Goal: Transaction & Acquisition: Purchase product/service

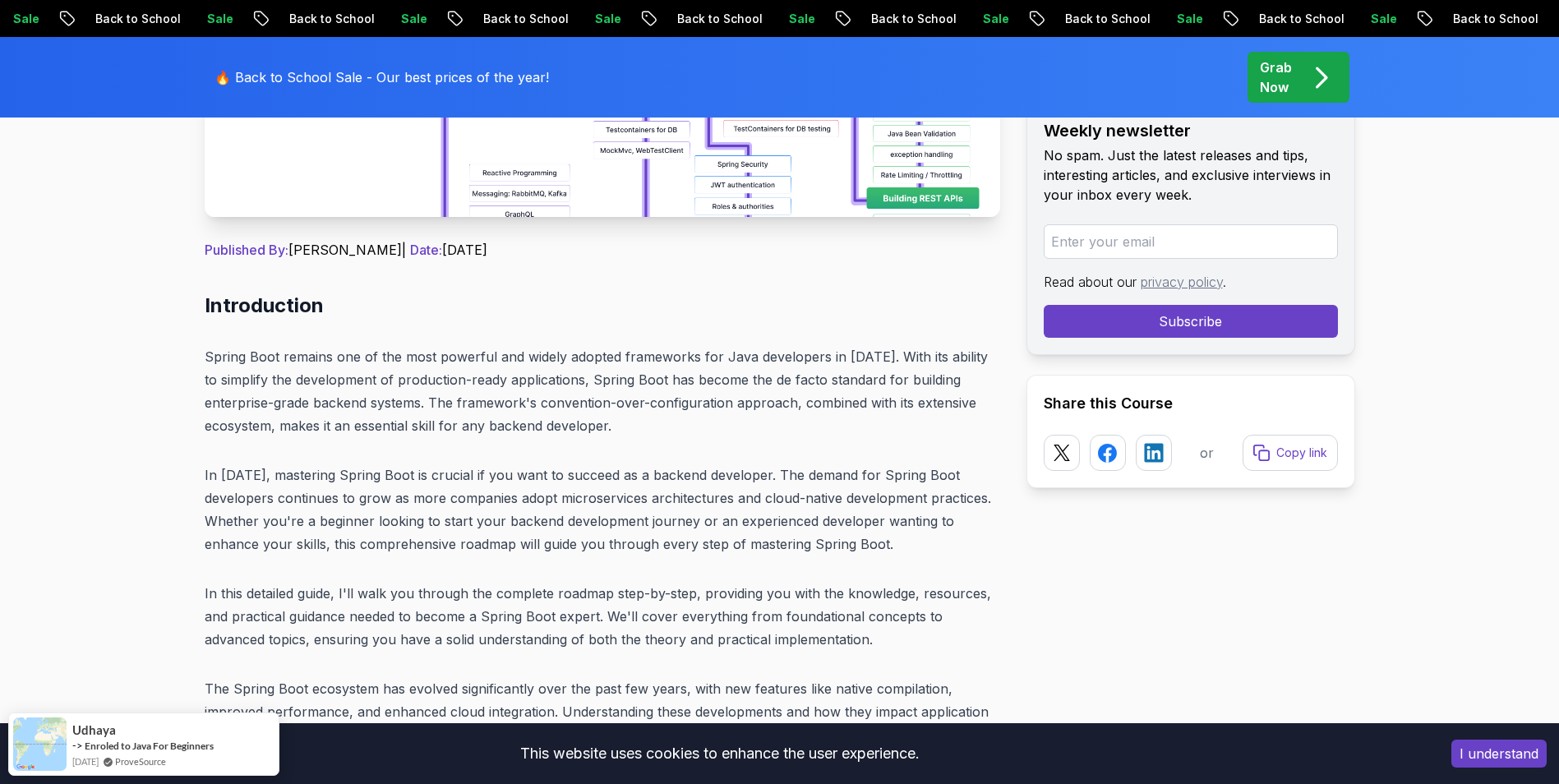
scroll to position [575, 0]
drag, startPoint x: 419, startPoint y: 241, endPoint x: 571, endPoint y: 246, distance: 152.1
click at [571, 246] on p "Published By: Nelson Djalo | Date: April 28, 2025" at bounding box center [602, 247] width 796 height 19
drag, startPoint x: 575, startPoint y: 246, endPoint x: 561, endPoint y: 315, distance: 70.4
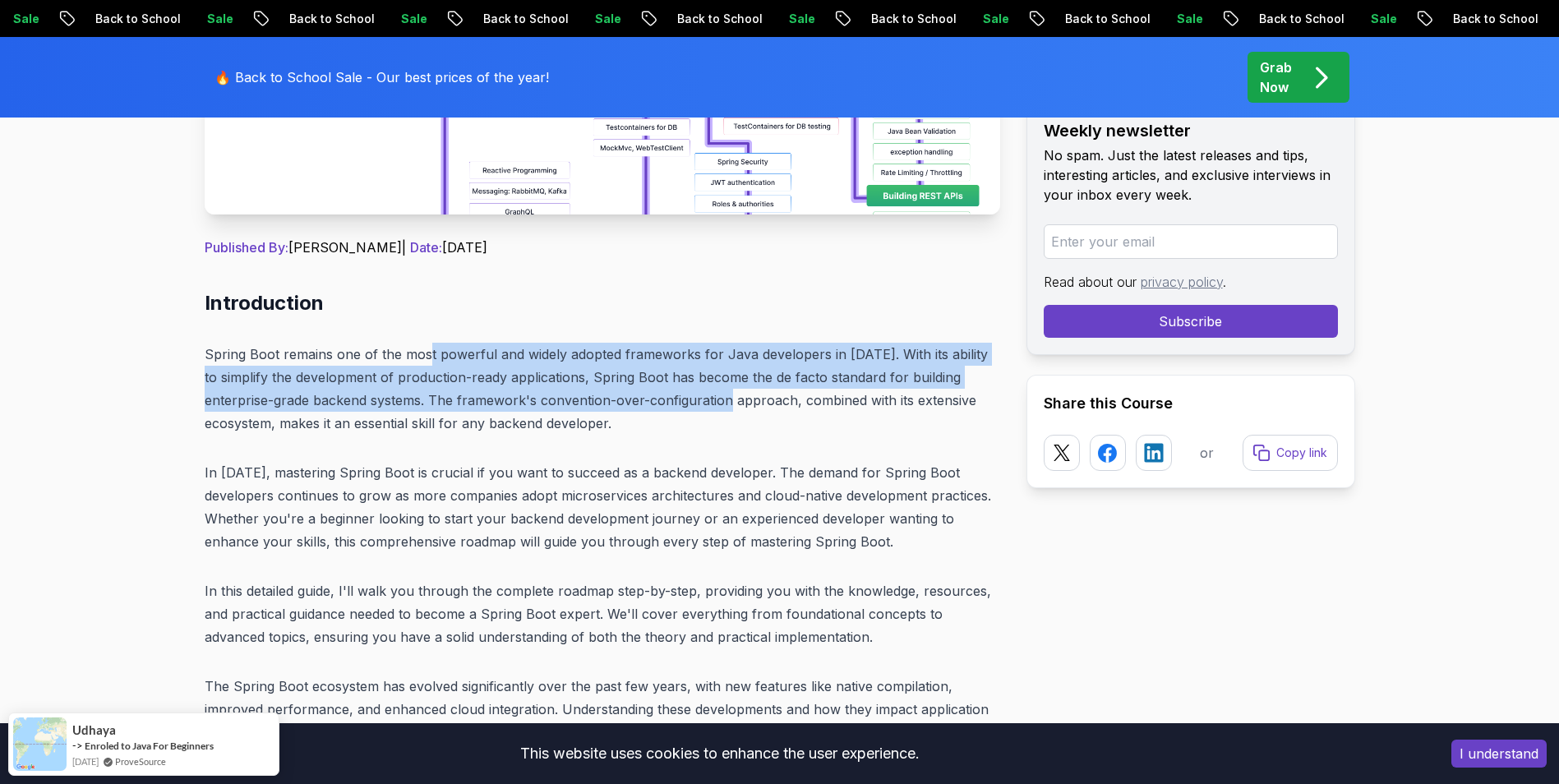
drag, startPoint x: 591, startPoint y: 361, endPoint x: 752, endPoint y: 405, distance: 166.9
click at [752, 405] on p "Spring Boot remains one of the most powerful and widely adopted frameworks for …" at bounding box center [602, 388] width 796 height 92
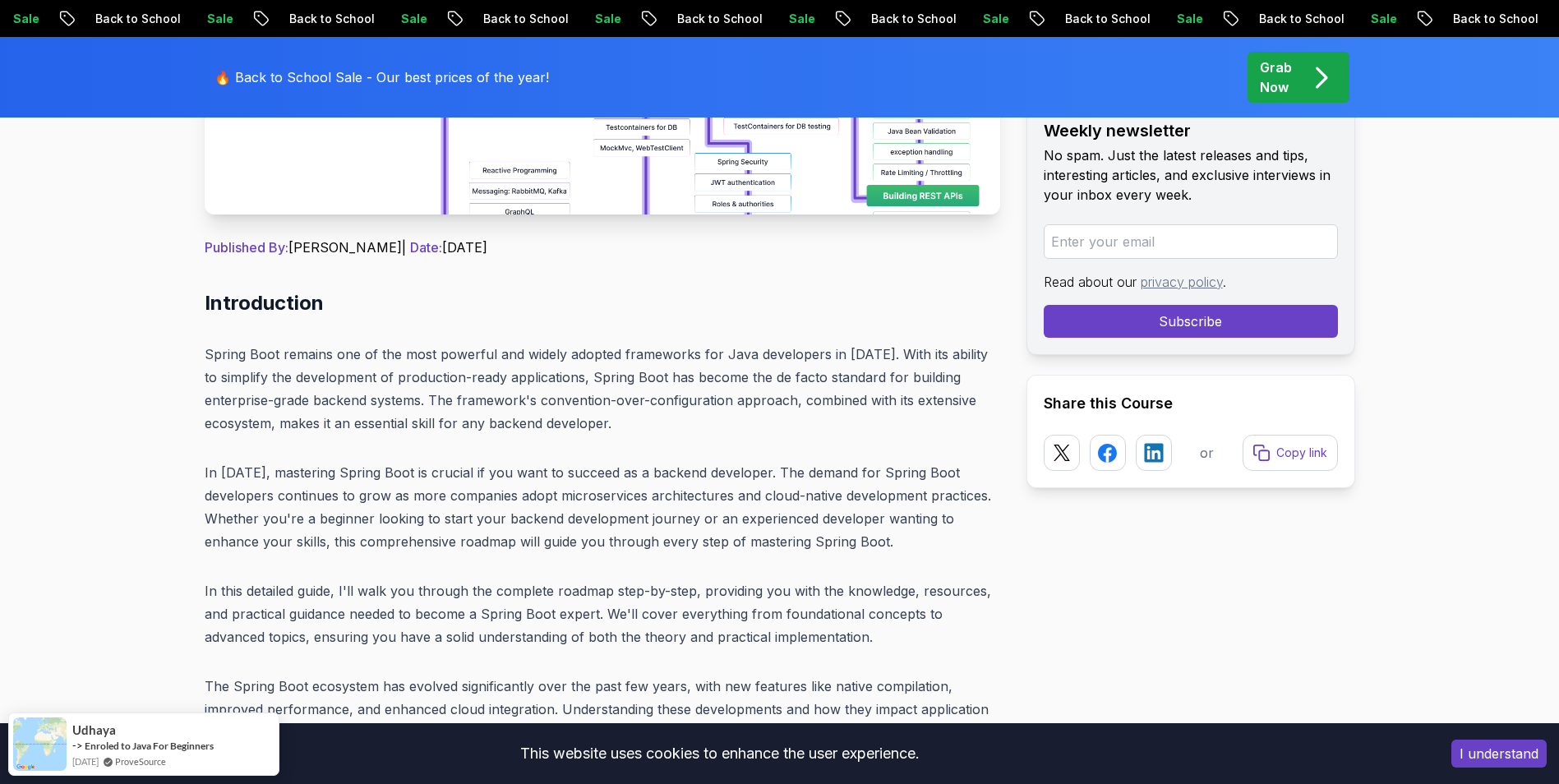
click at [757, 409] on p "Spring Boot remains one of the most powerful and widely adopted frameworks for …" at bounding box center [602, 388] width 796 height 92
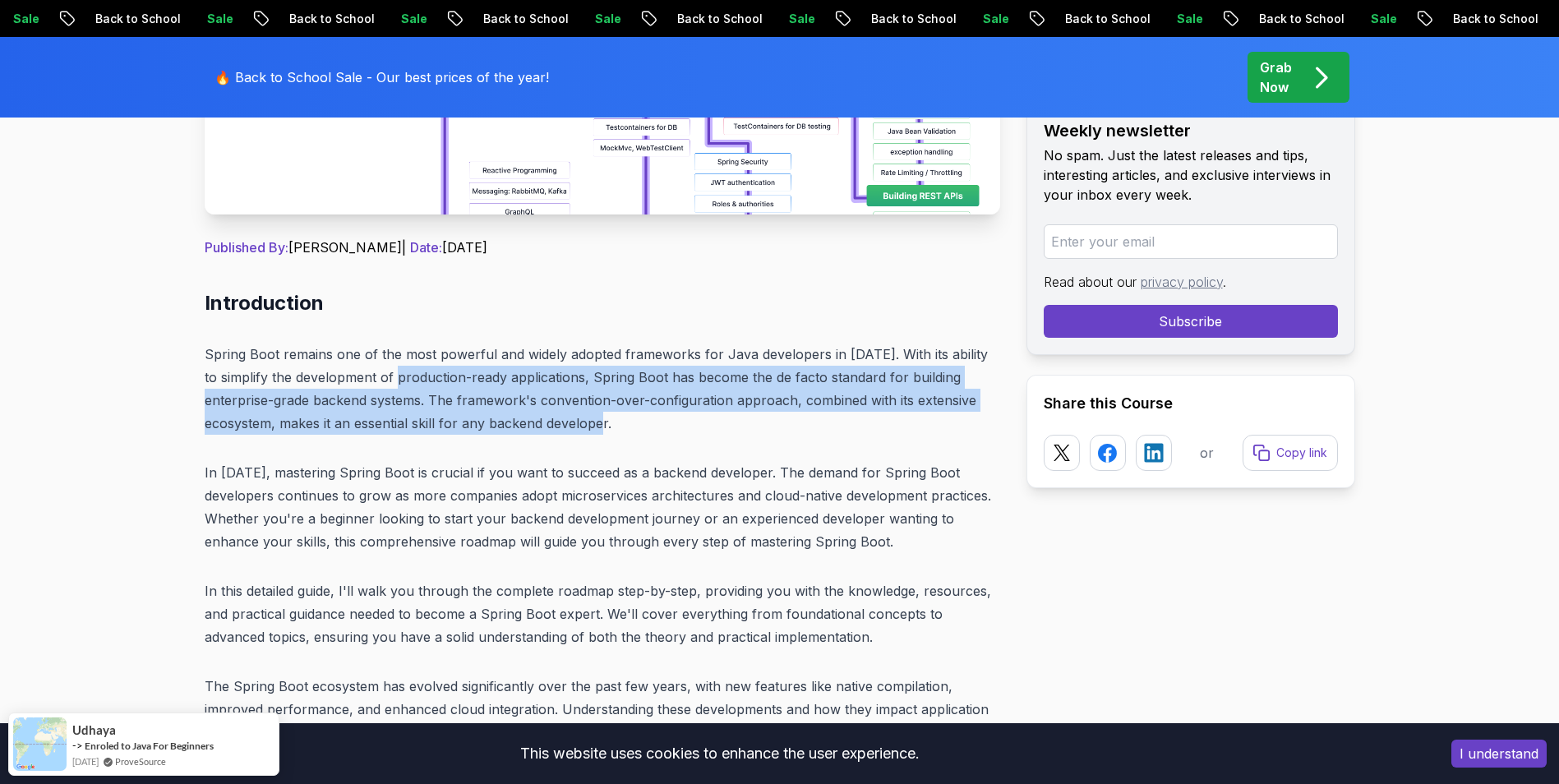
drag, startPoint x: 397, startPoint y: 373, endPoint x: 776, endPoint y: 412, distance: 381.0
click at [776, 412] on p "Spring Boot remains one of the most powerful and widely adopted frameworks for …" at bounding box center [602, 388] width 796 height 92
click at [778, 410] on p "Spring Boot remains one of the most powerful and widely adopted frameworks for …" at bounding box center [602, 388] width 796 height 92
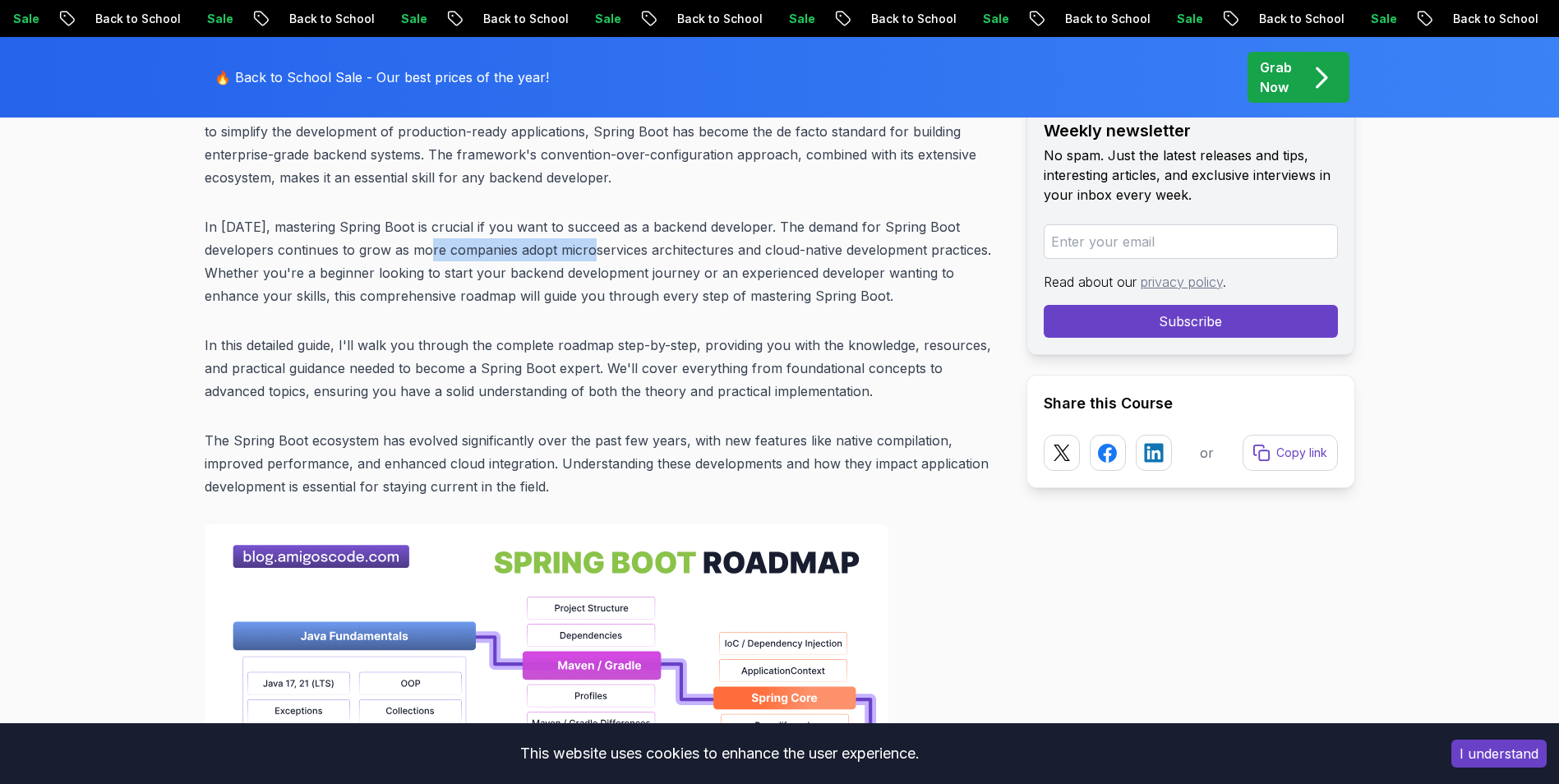
scroll to position [822, 0]
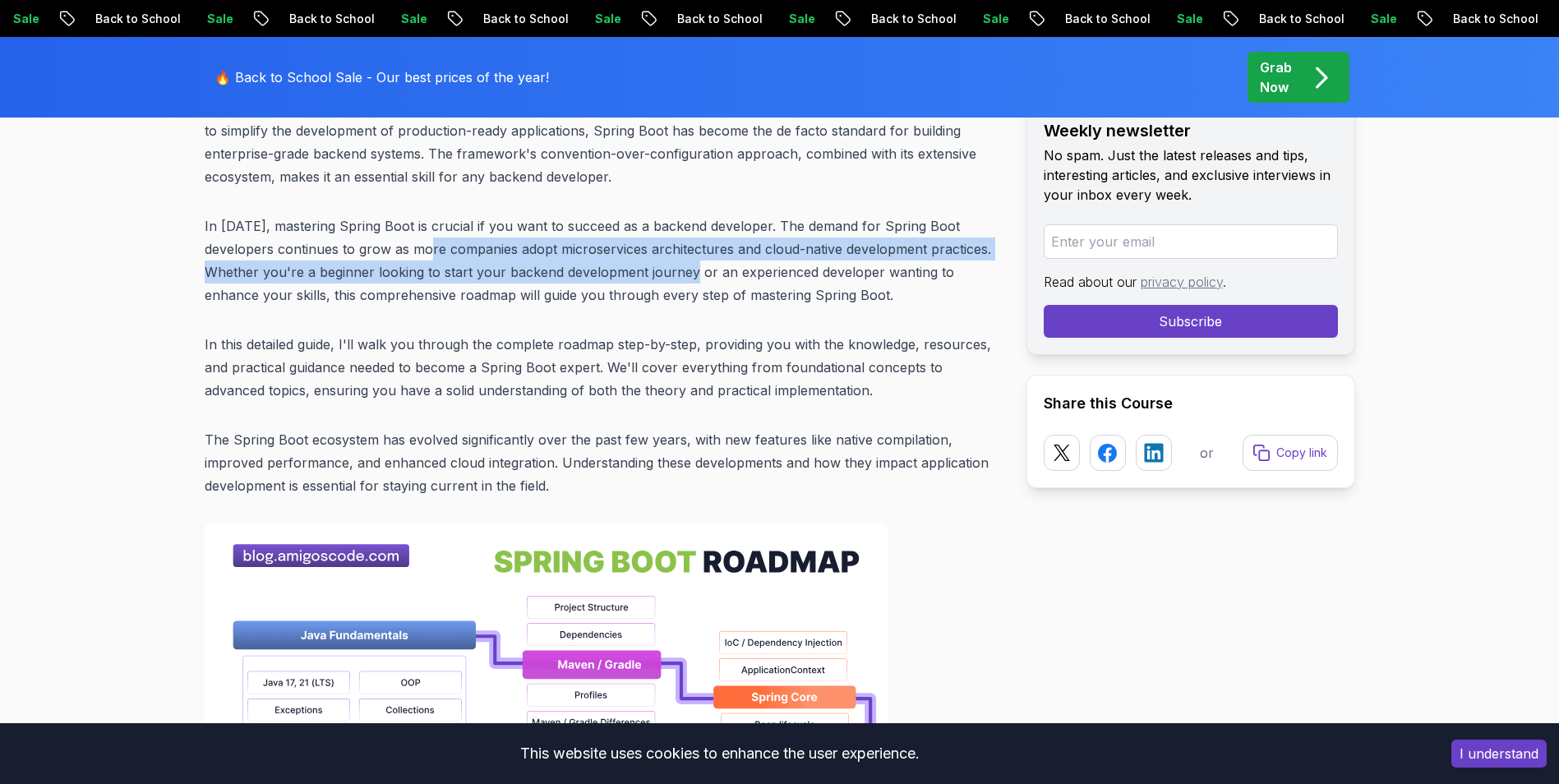
drag, startPoint x: 485, startPoint y: 246, endPoint x: 703, endPoint y: 278, distance: 220.3
click at [703, 278] on p "In 2025, mastering Spring Boot is crucial if you want to succeed as a backend d…" at bounding box center [602, 260] width 796 height 92
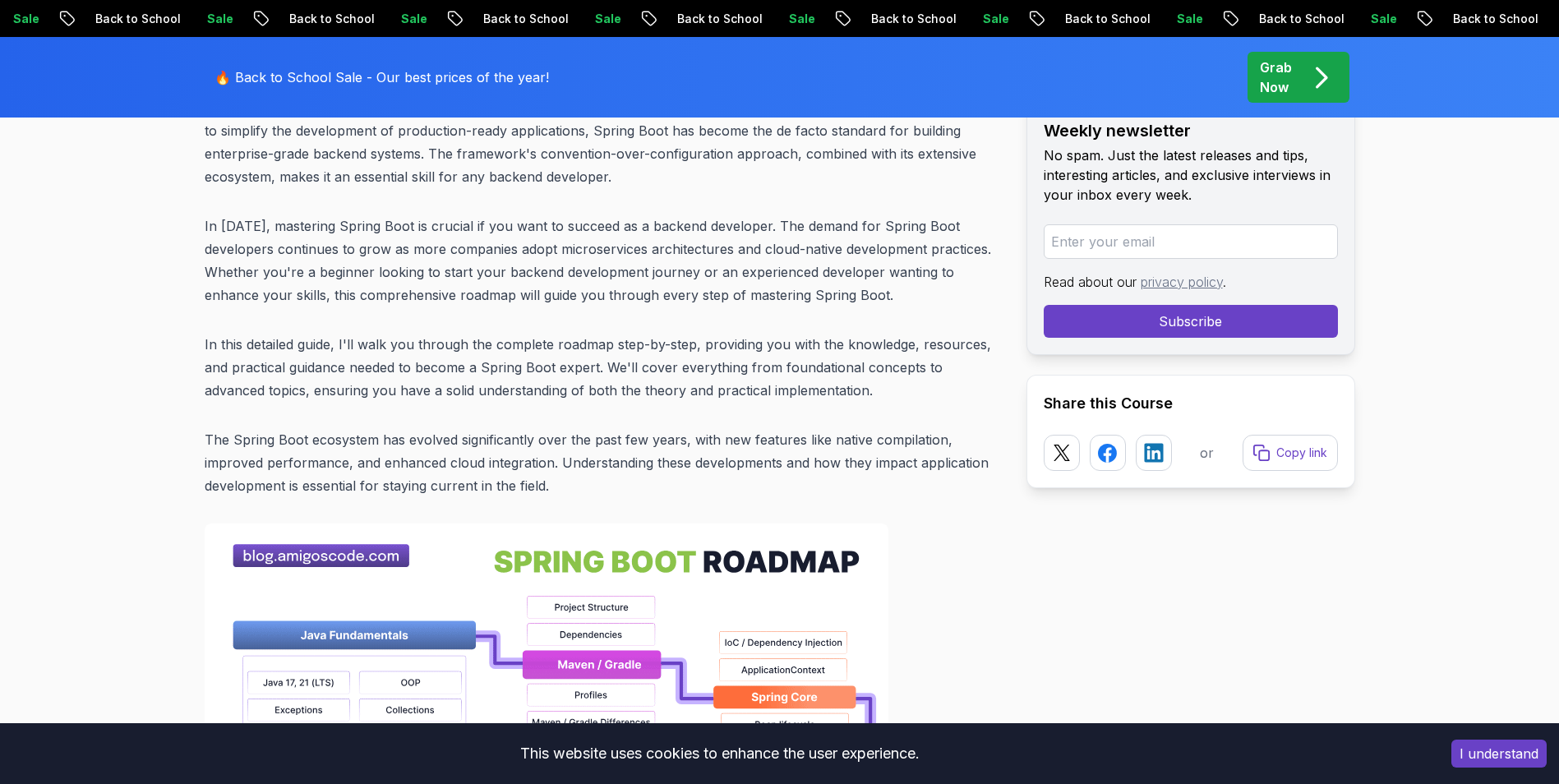
drag, startPoint x: 703, startPoint y: 278, endPoint x: 705, endPoint y: 311, distance: 33.1
click at [716, 292] on p "In 2025, mastering Spring Boot is crucial if you want to succeed as a backend d…" at bounding box center [602, 260] width 796 height 92
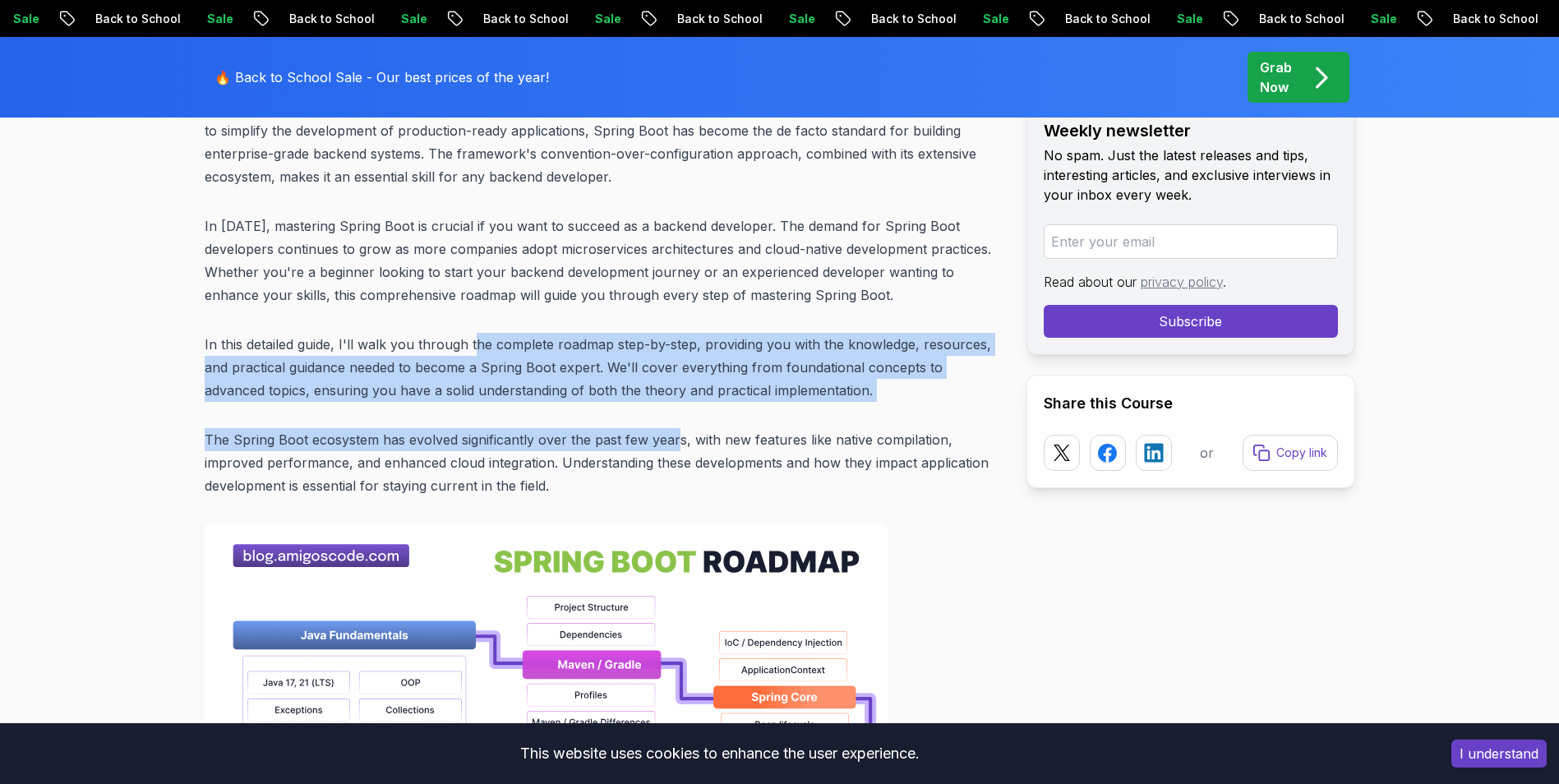
drag, startPoint x: 481, startPoint y: 353, endPoint x: 677, endPoint y: 411, distance: 204.4
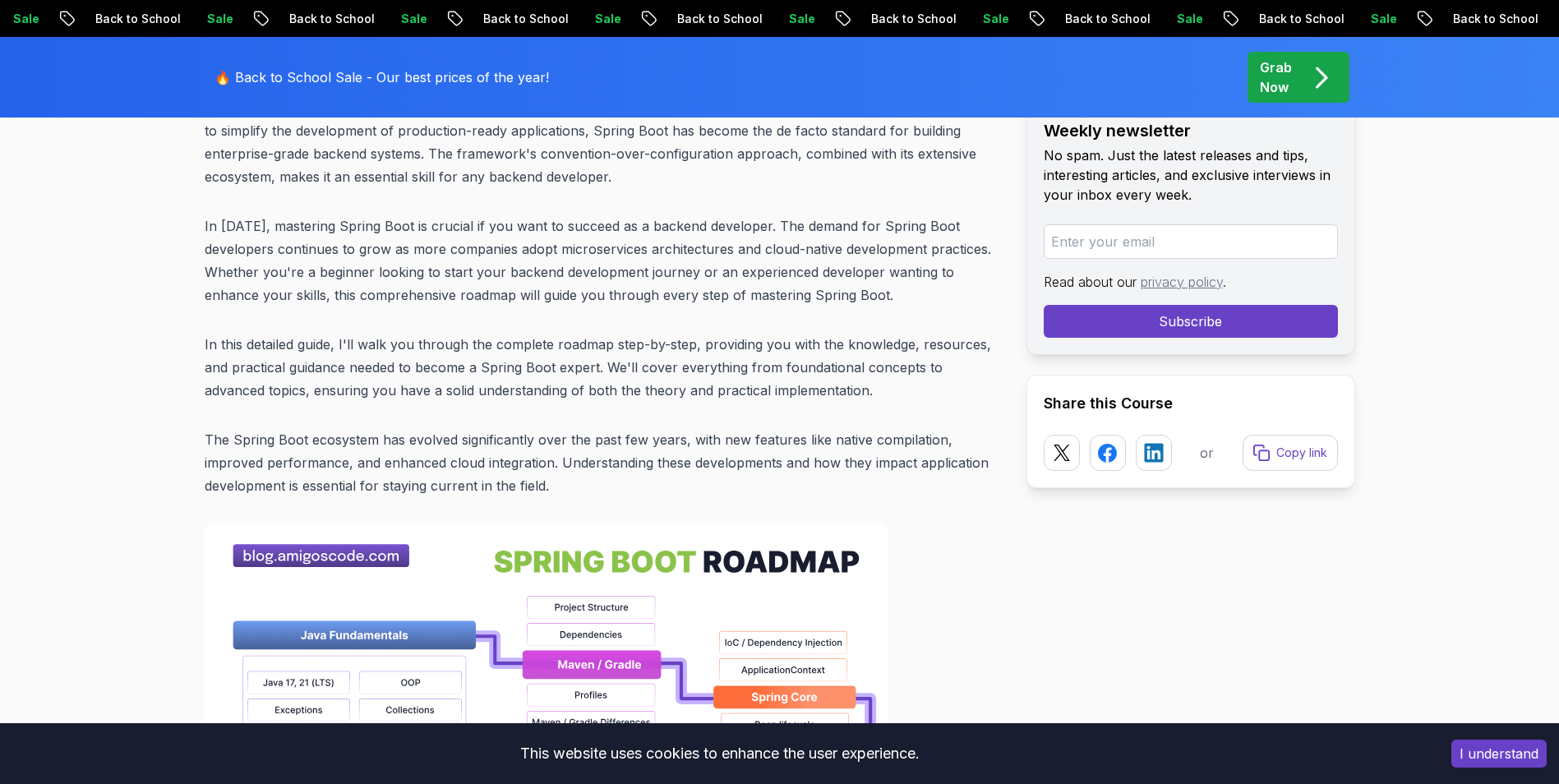
drag, startPoint x: 677, startPoint y: 411, endPoint x: 704, endPoint y: 422, distance: 29.2
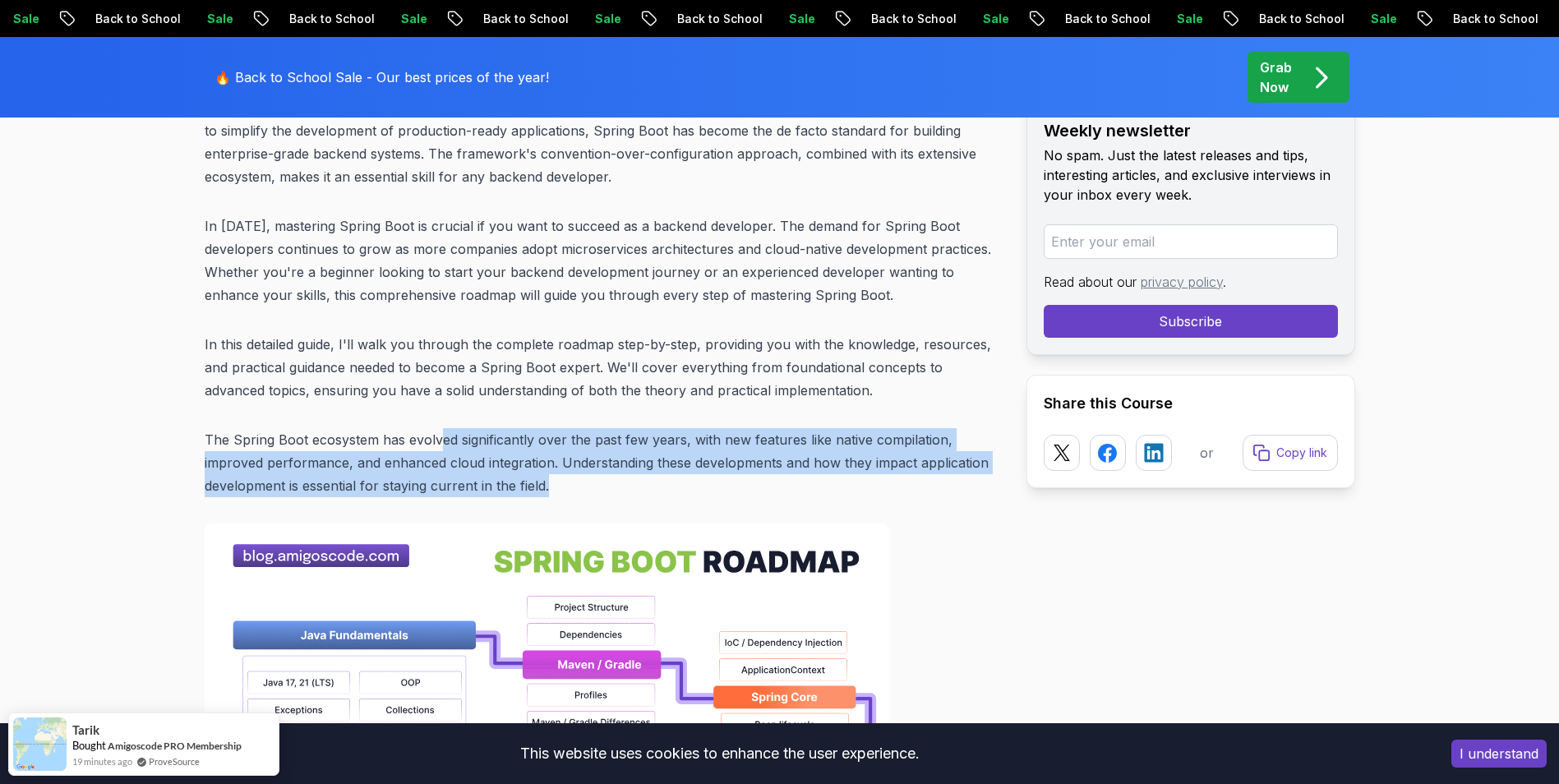
drag, startPoint x: 440, startPoint y: 434, endPoint x: 572, endPoint y: 479, distance: 139.5
click at [572, 479] on p "The Spring Boot ecosystem has evolved significantly over the past few years, wi…" at bounding box center [602, 462] width 796 height 69
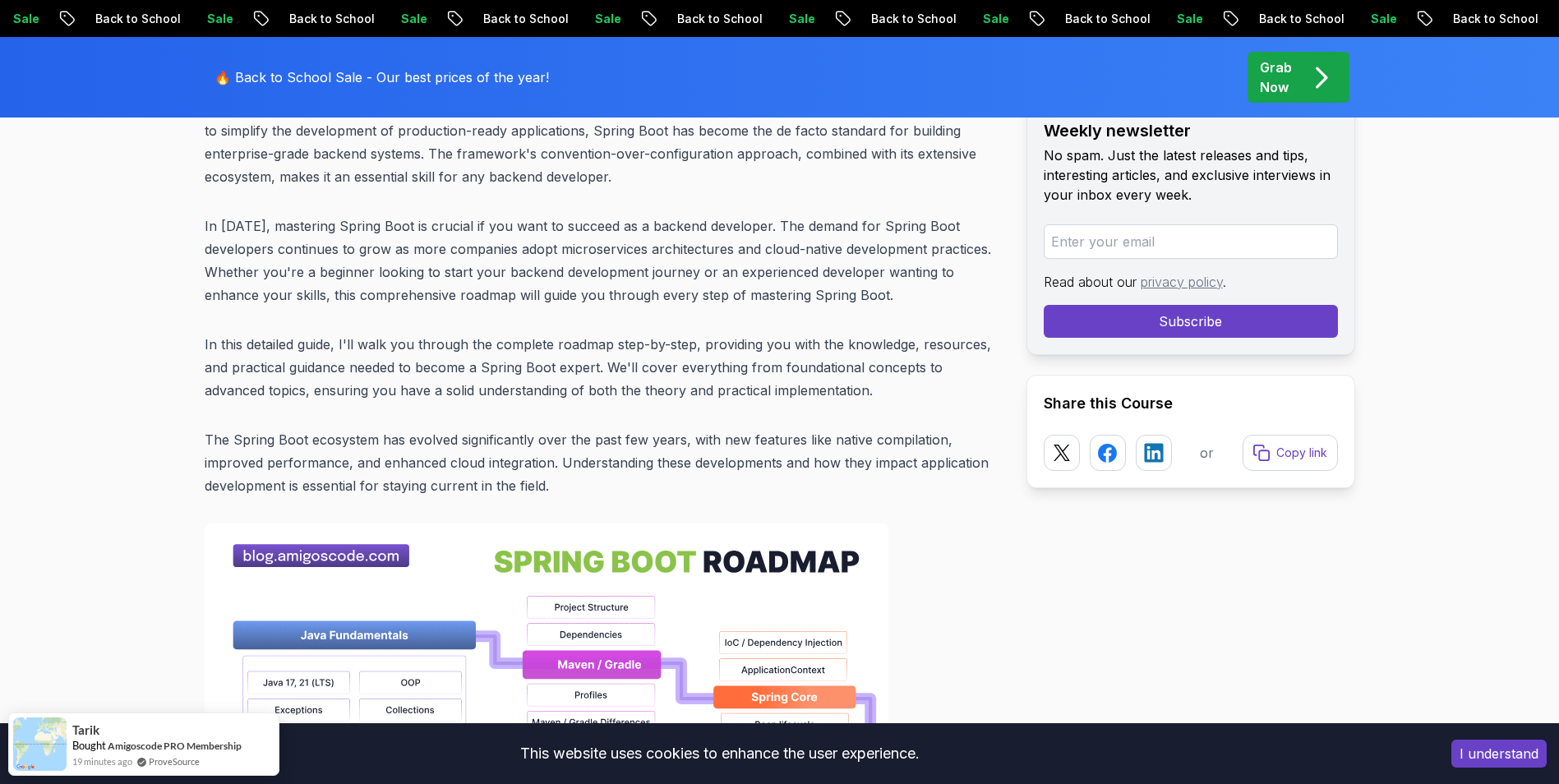
click at [372, 435] on p "The Spring Boot ecosystem has evolved significantly over the past few years, wi…" at bounding box center [602, 462] width 796 height 69
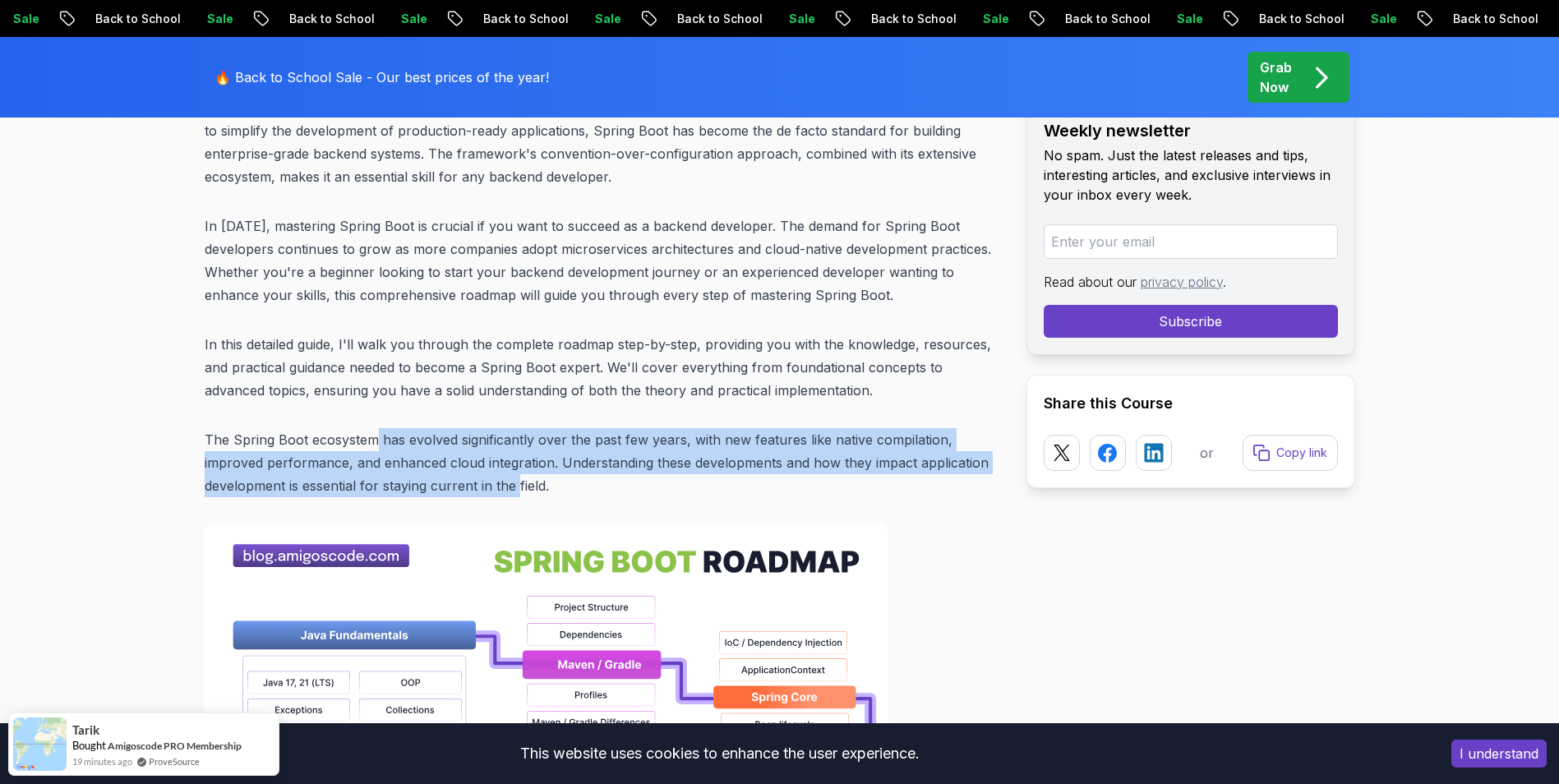
drag, startPoint x: 372, startPoint y: 435, endPoint x: 512, endPoint y: 488, distance: 149.7
click at [512, 488] on p "The Spring Boot ecosystem has evolved significantly over the past few years, wi…" at bounding box center [602, 462] width 796 height 69
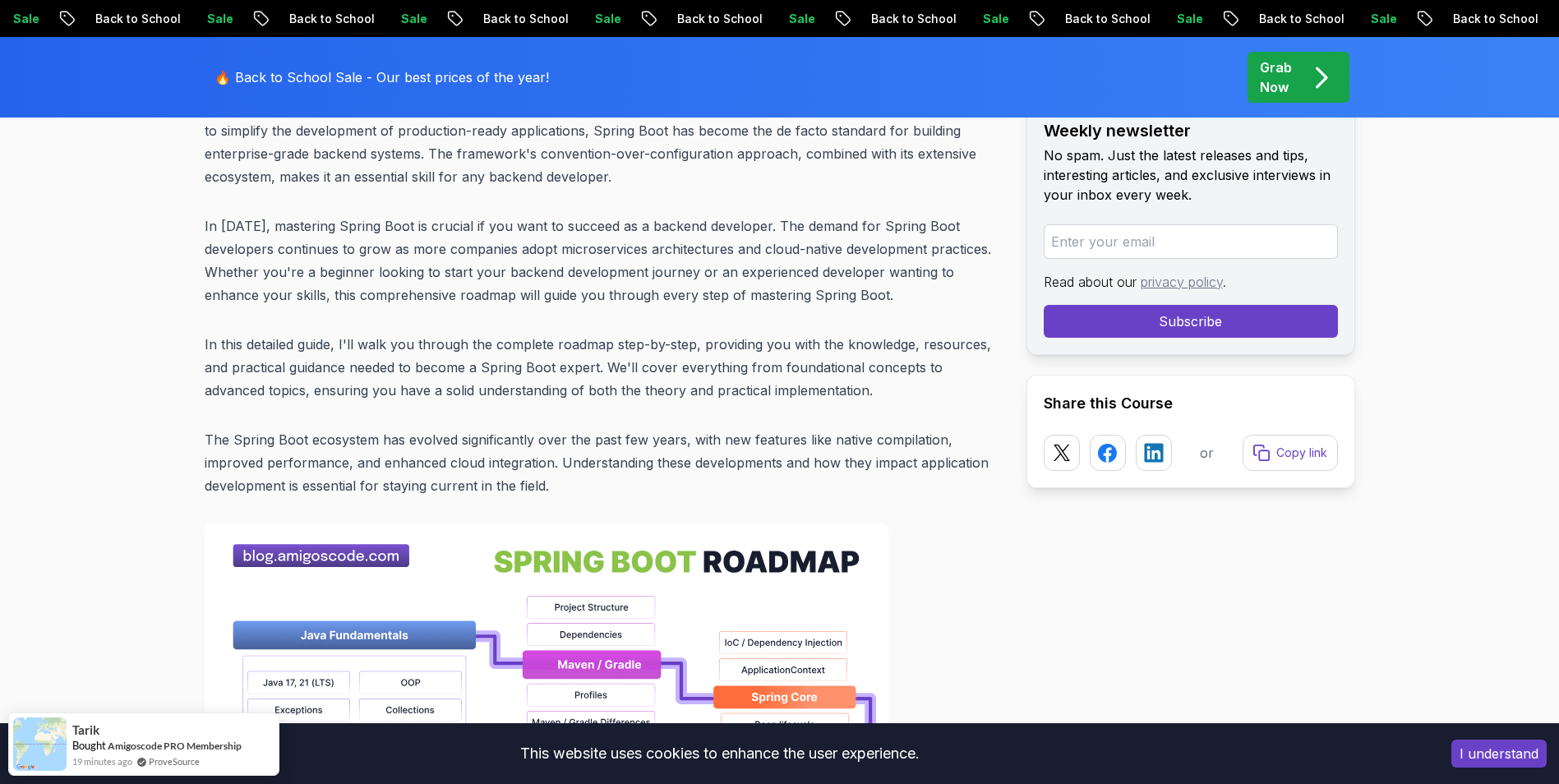
drag, startPoint x: 512, startPoint y: 488, endPoint x: 525, endPoint y: 495, distance: 14.8
click at [525, 495] on p "The Spring Boot ecosystem has evolved significantly over the past few years, wi…" at bounding box center [602, 462] width 796 height 69
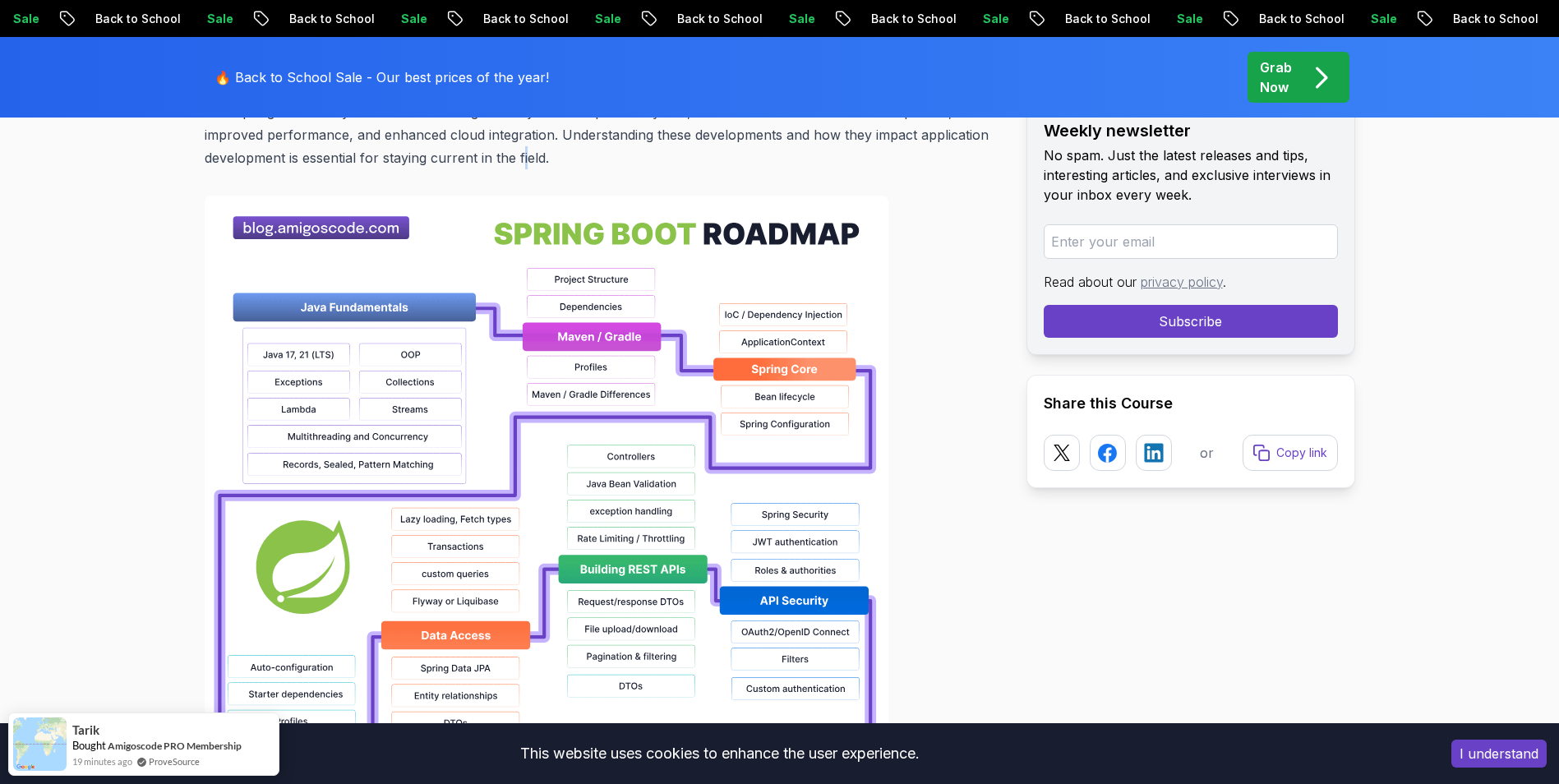
scroll to position [1150, 0]
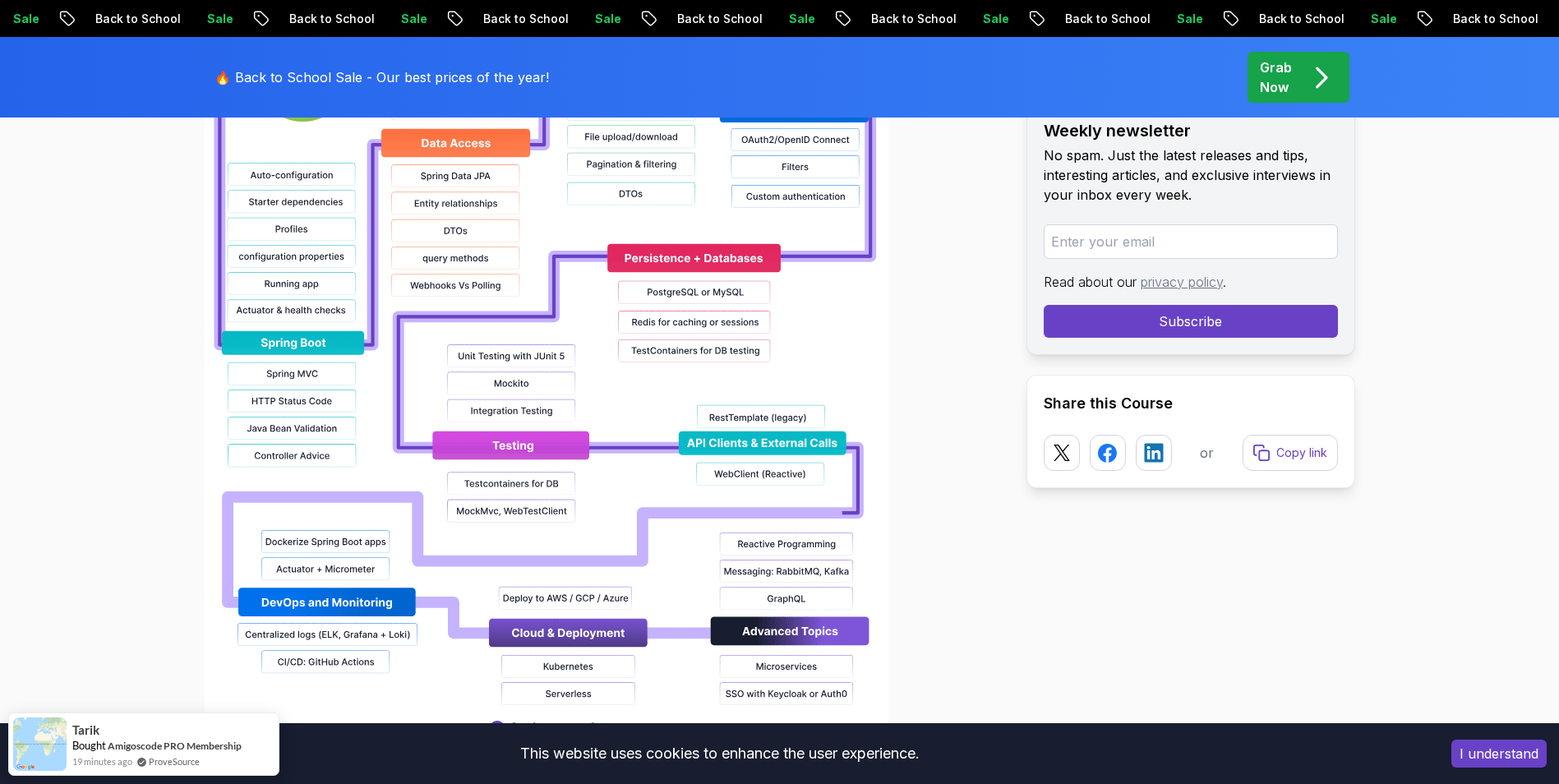
scroll to position [1642, 0]
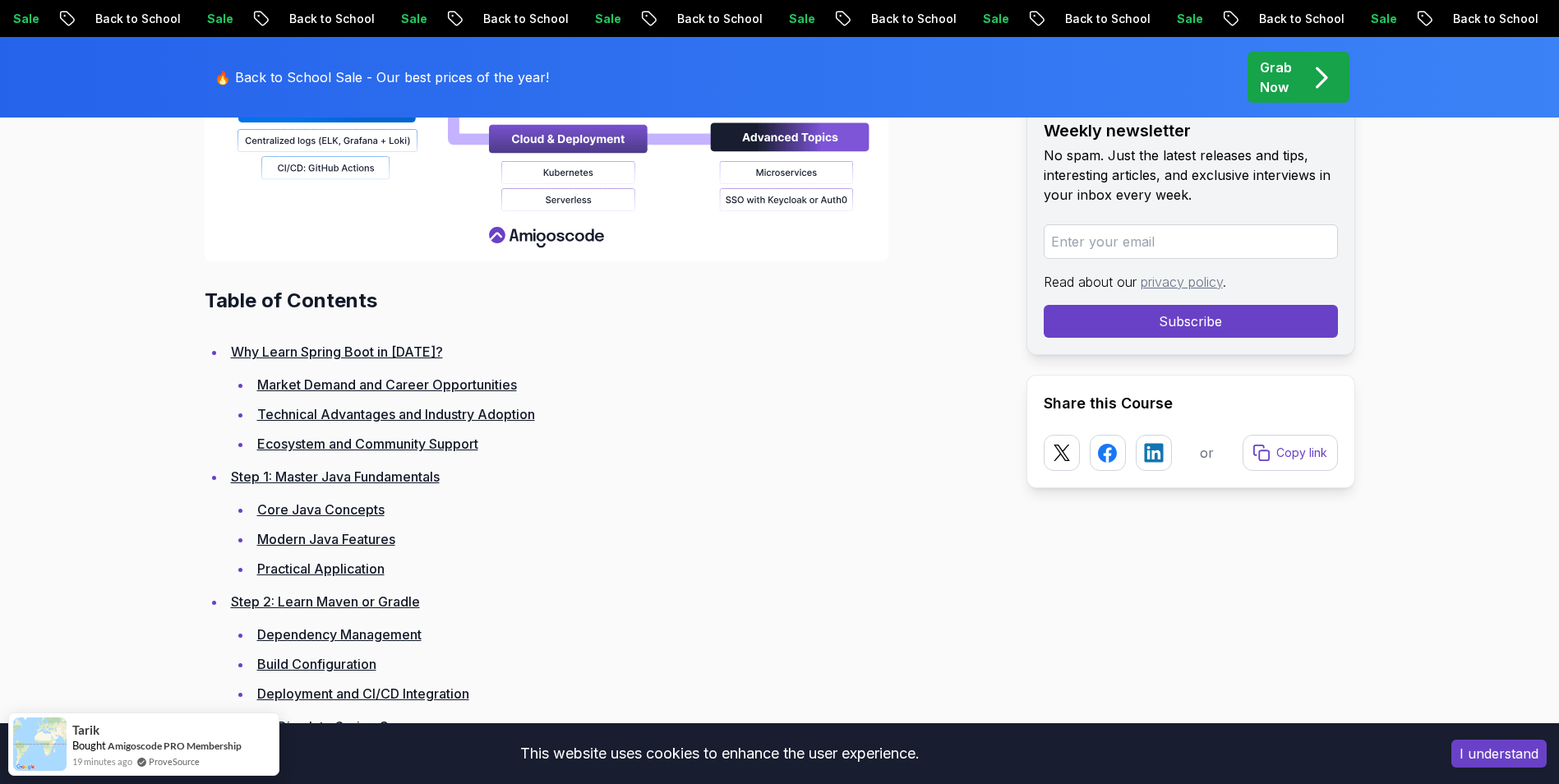
click at [405, 354] on link "Why Learn Spring Boot in 2025?" at bounding box center [337, 352] width 212 height 17
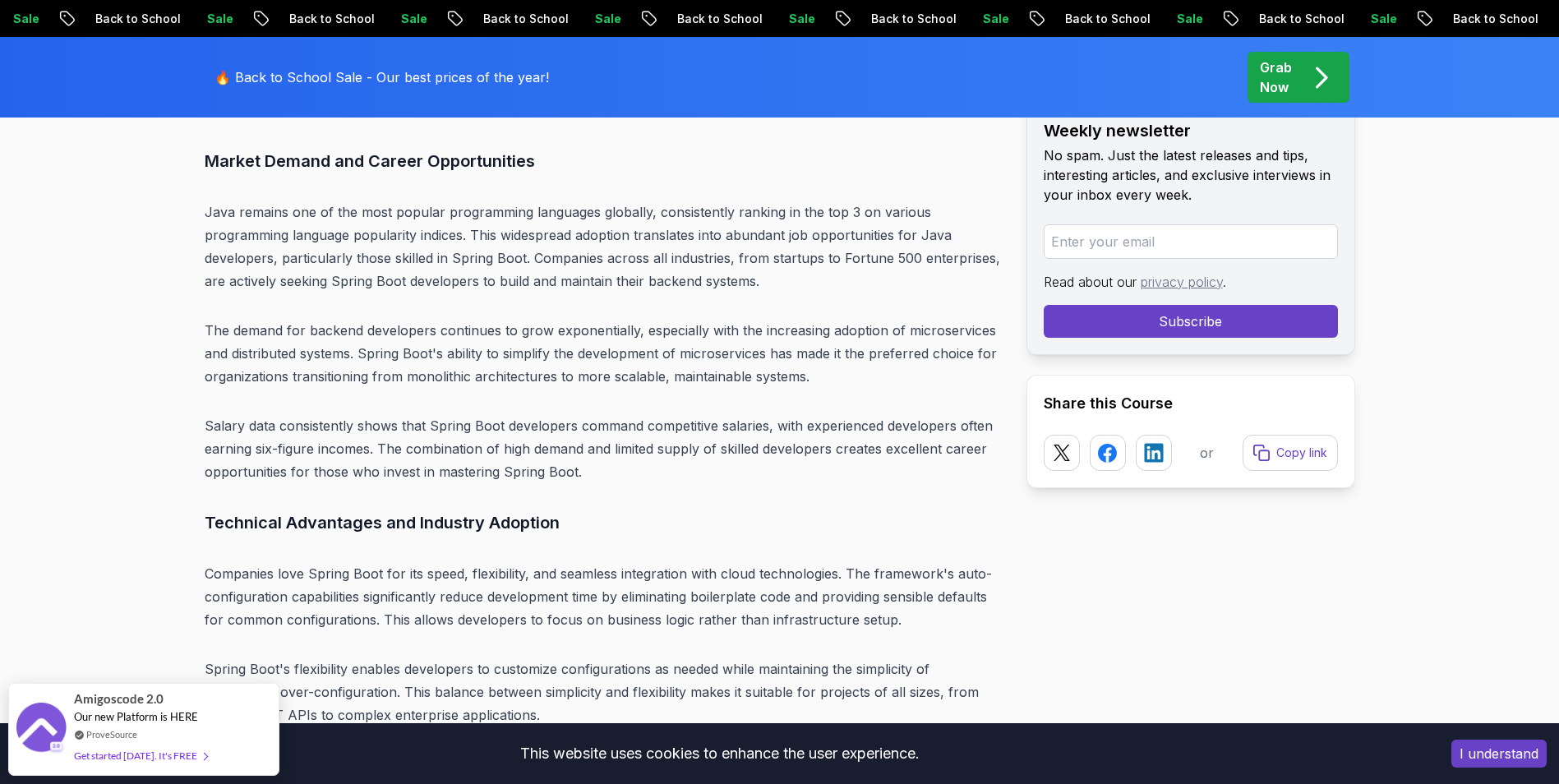
scroll to position [4443, 0]
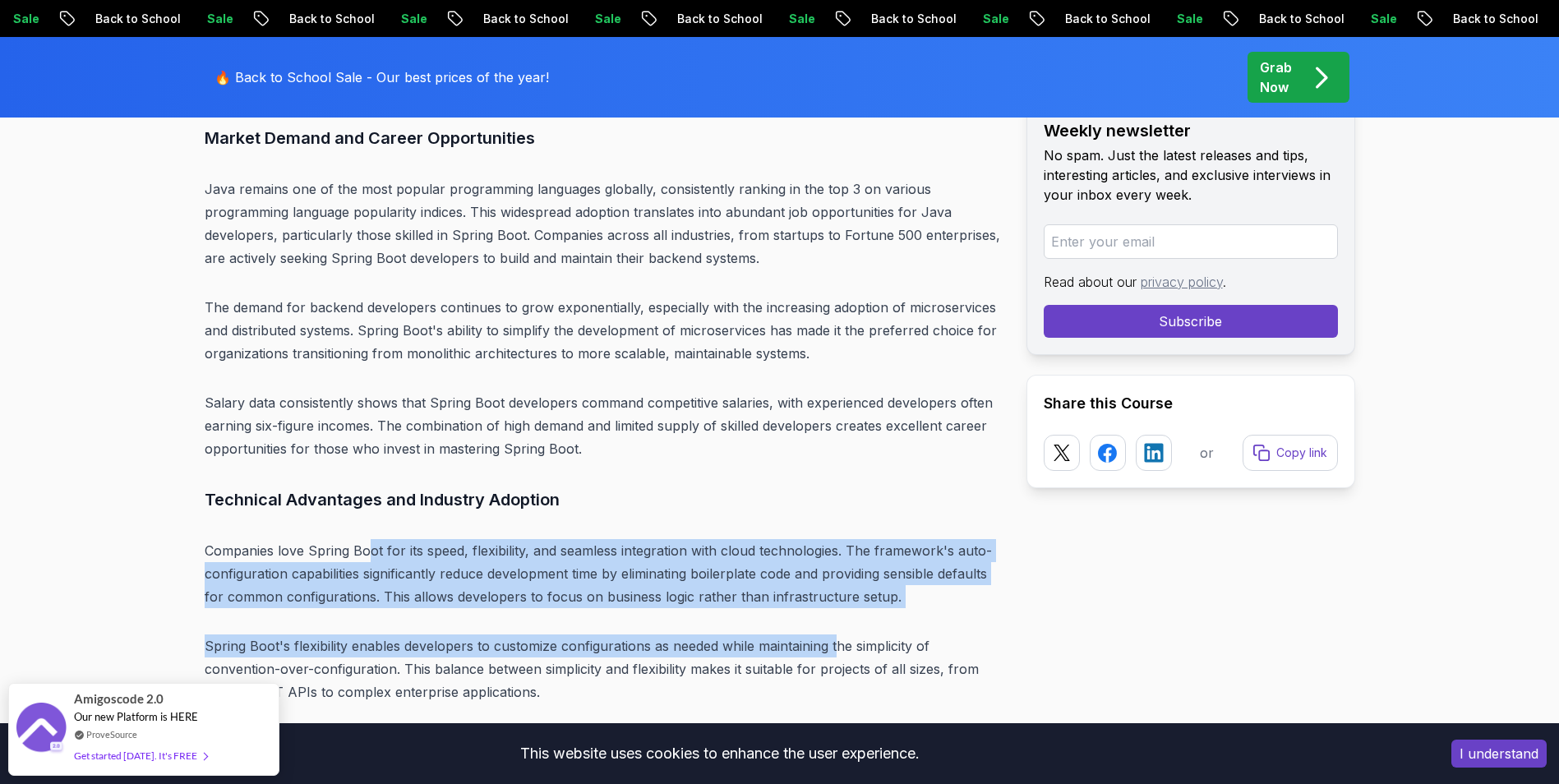
drag, startPoint x: 400, startPoint y: 538, endPoint x: 836, endPoint y: 620, distance: 443.6
drag, startPoint x: 836, startPoint y: 620, endPoint x: 840, endPoint y: 609, distance: 11.7
drag, startPoint x: 433, startPoint y: 553, endPoint x: 740, endPoint y: 613, distance: 312.8
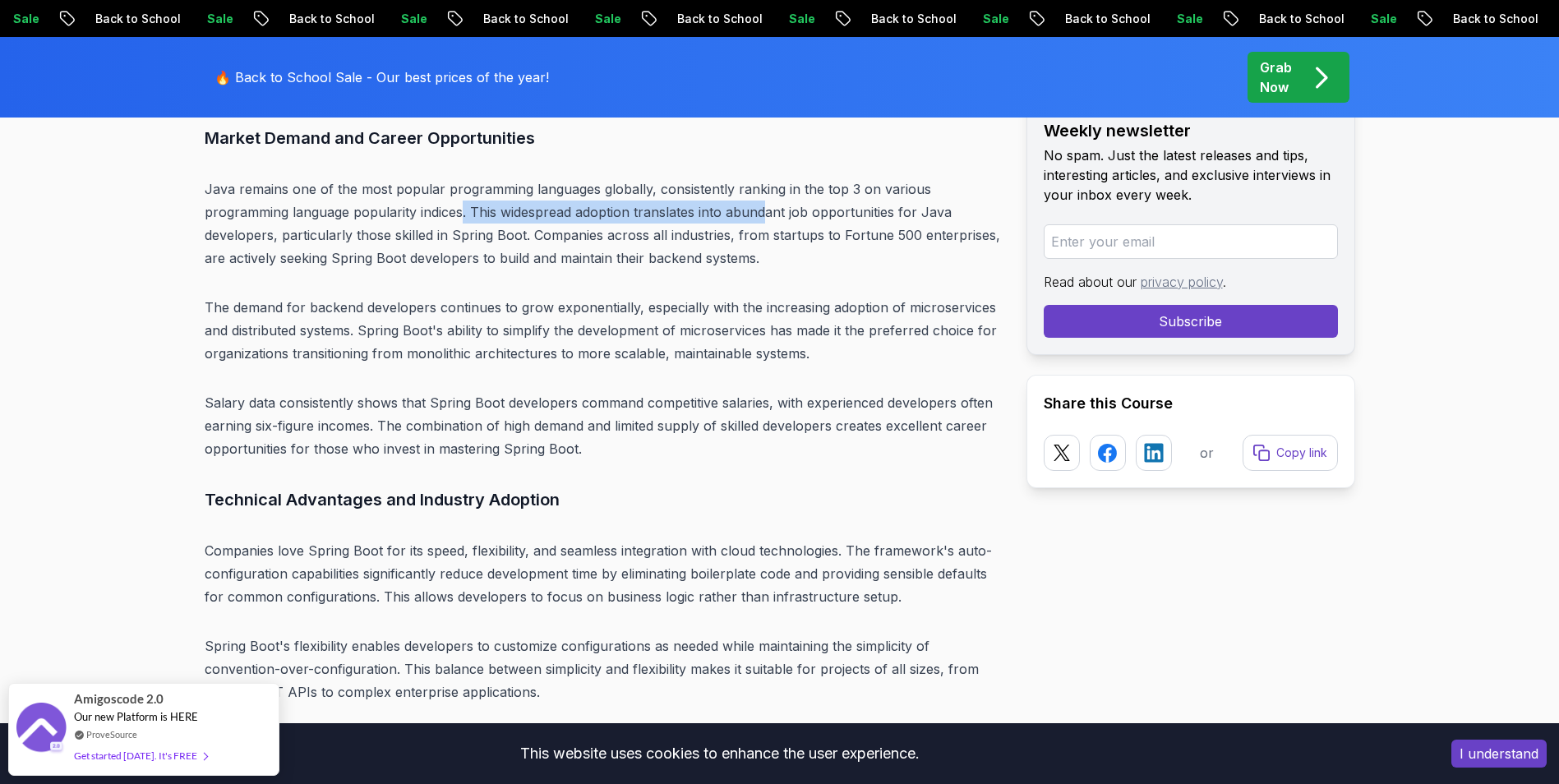
drag, startPoint x: 552, startPoint y: 198, endPoint x: 780, endPoint y: 222, distance: 229.3
click at [769, 215] on p "Java remains one of the most popular programming languages globally, consistent…" at bounding box center [602, 223] width 796 height 92
click at [780, 222] on p "Java remains one of the most popular programming languages globally, consistent…" at bounding box center [602, 223] width 796 height 92
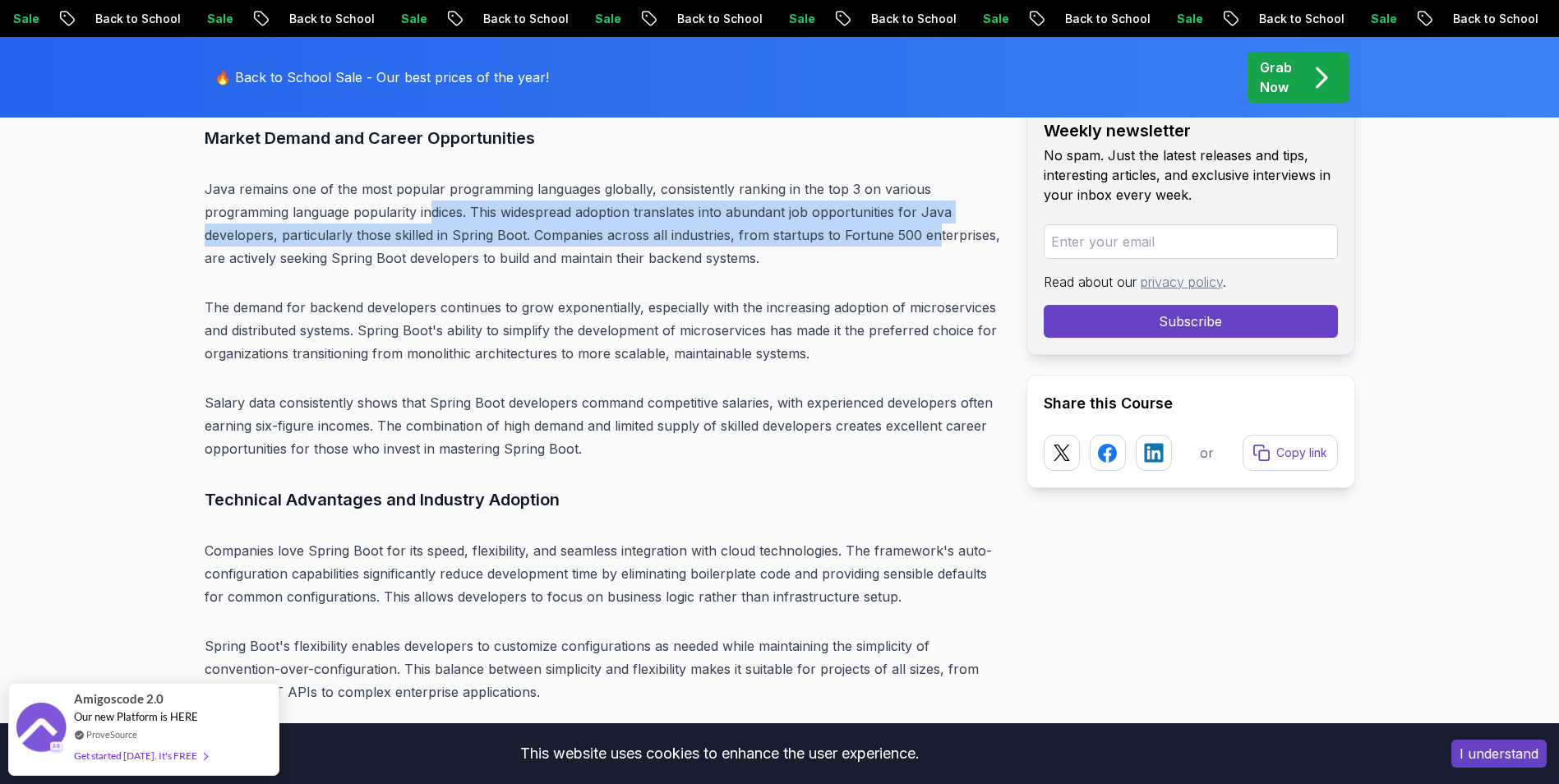
drag, startPoint x: 509, startPoint y: 214, endPoint x: 933, endPoint y: 229, distance: 424.3
click at [933, 229] on p "Java remains one of the most popular programming languages globally, consistent…" at bounding box center [602, 223] width 796 height 92
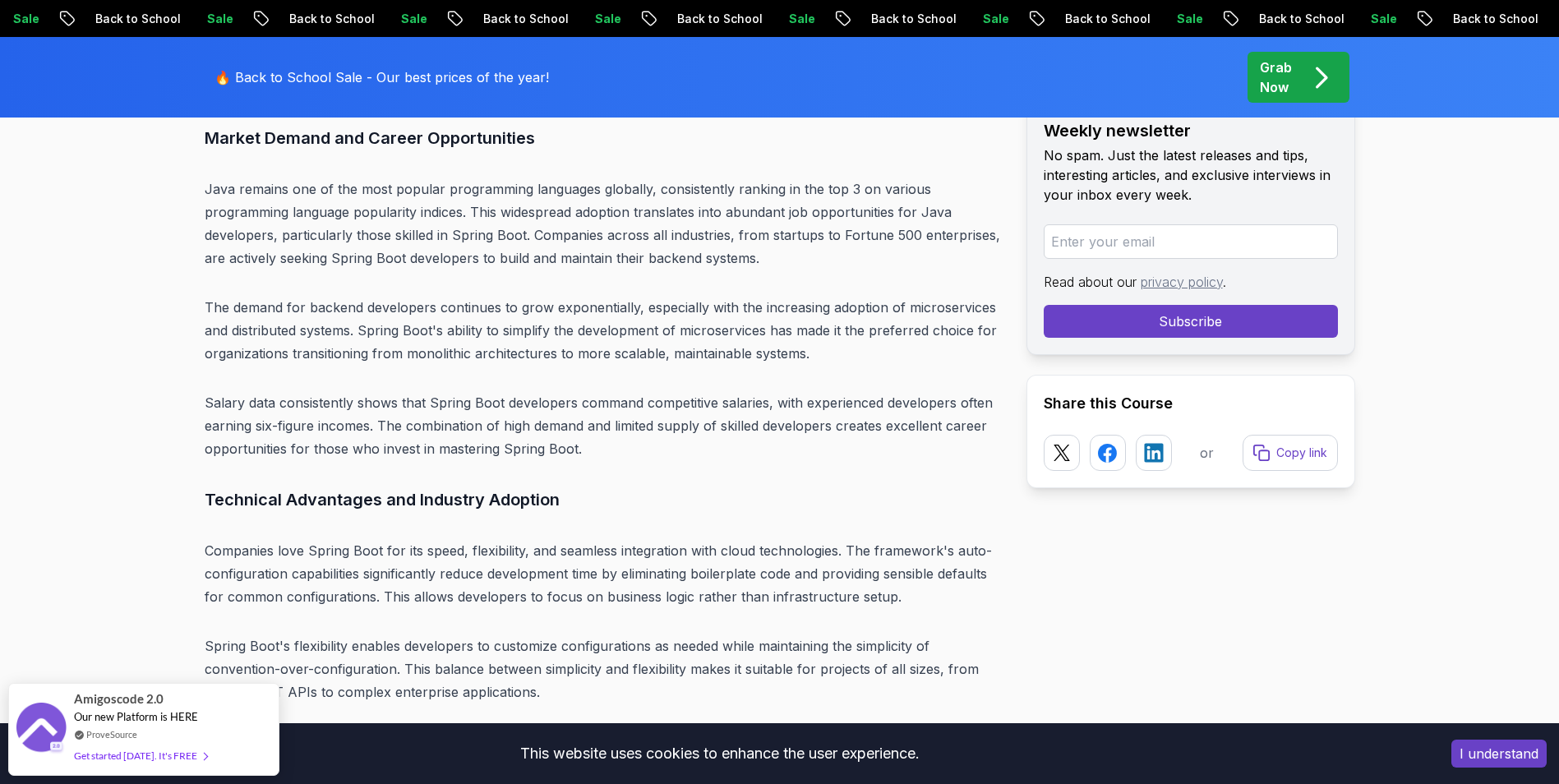
click at [937, 232] on p "Java remains one of the most popular programming languages globally, consistent…" at bounding box center [602, 223] width 796 height 92
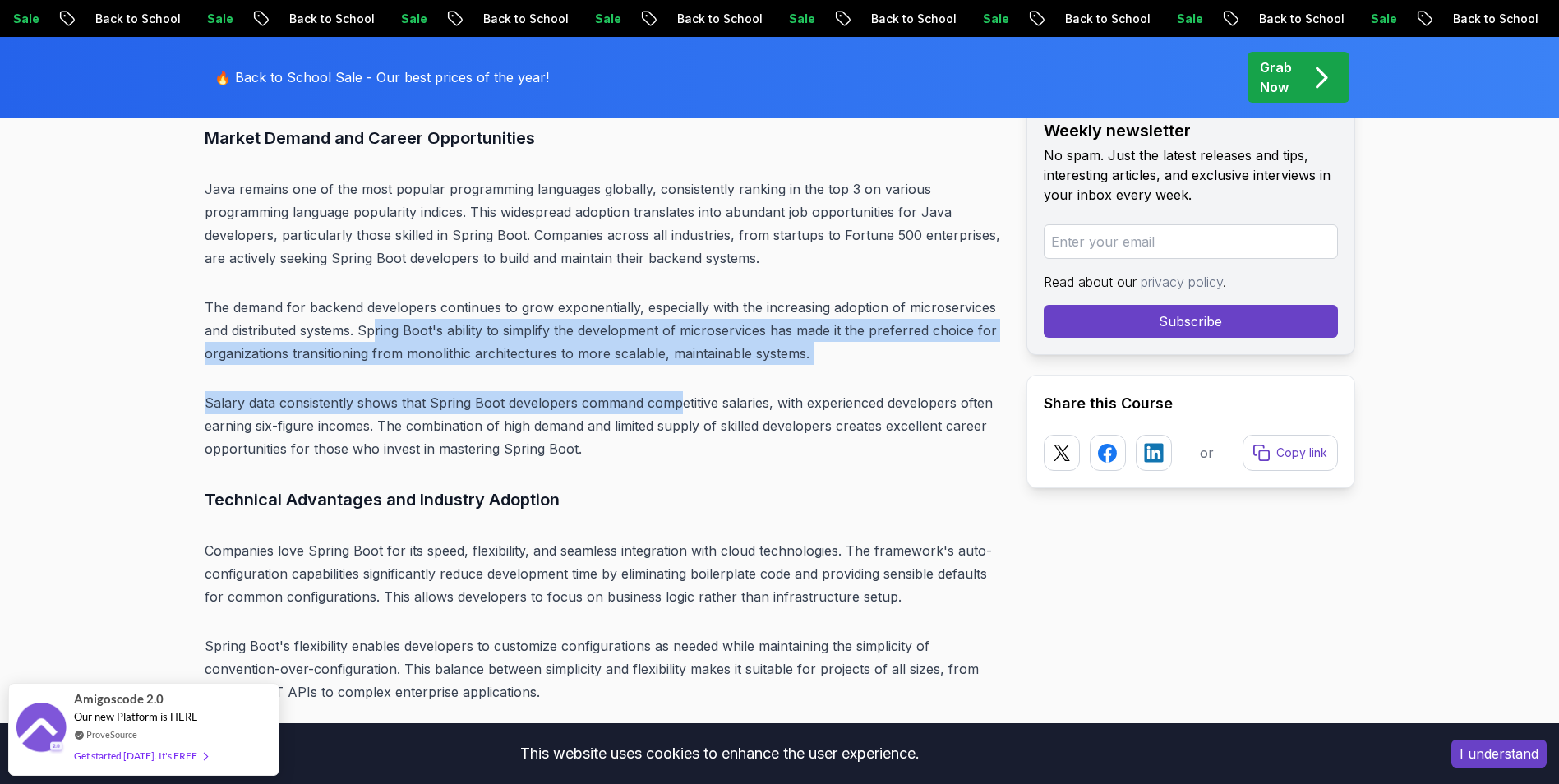
drag, startPoint x: 572, startPoint y: 326, endPoint x: 678, endPoint y: 367, distance: 113.7
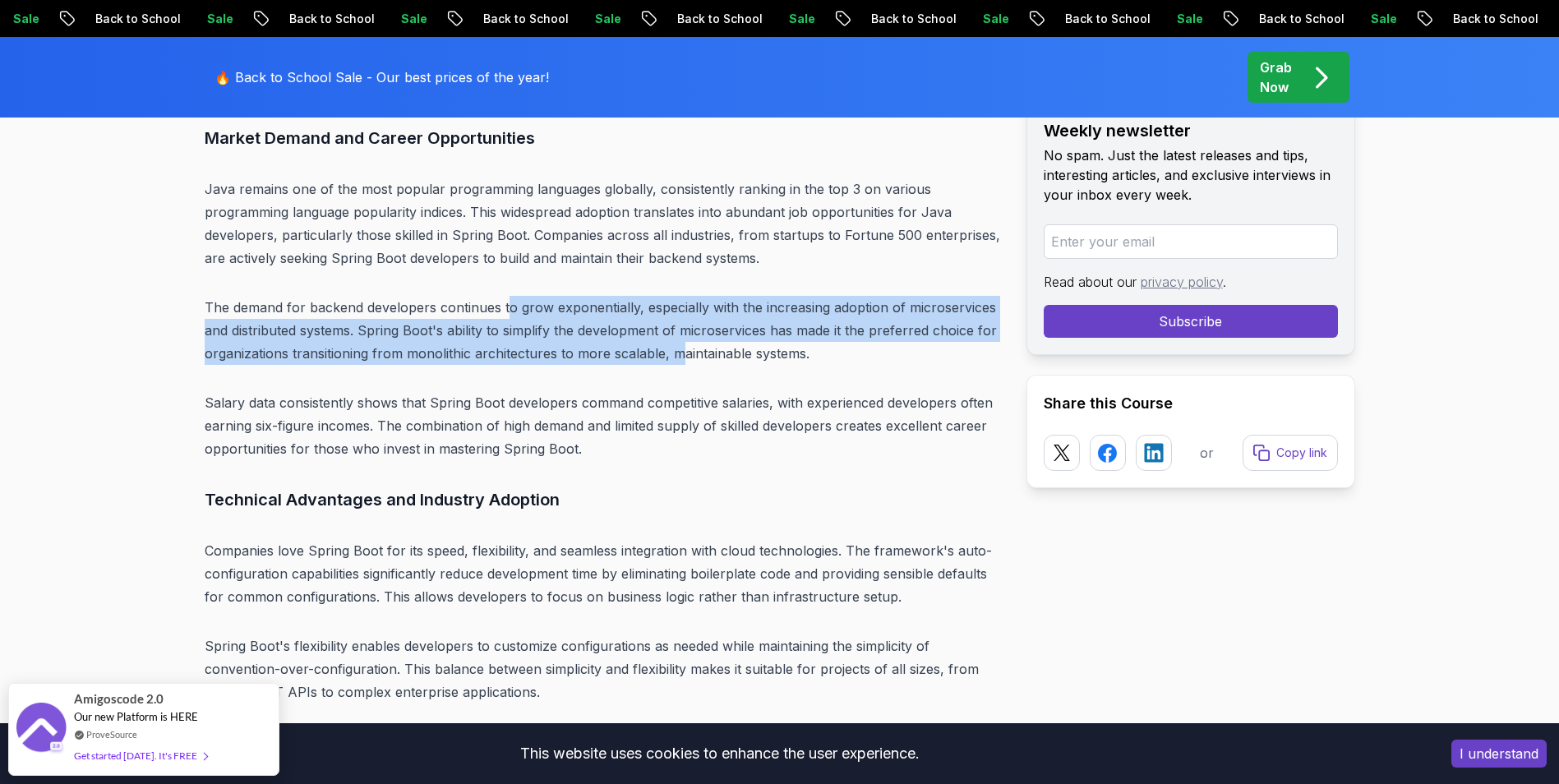
drag, startPoint x: 509, startPoint y: 316, endPoint x: 676, endPoint y: 363, distance: 173.5
click at [676, 363] on p "The demand for backend developers continues to grow exponentially, especially w…" at bounding box center [602, 330] width 796 height 69
click at [680, 361] on p "The demand for backend developers continues to grow exponentially, especially w…" at bounding box center [602, 330] width 796 height 69
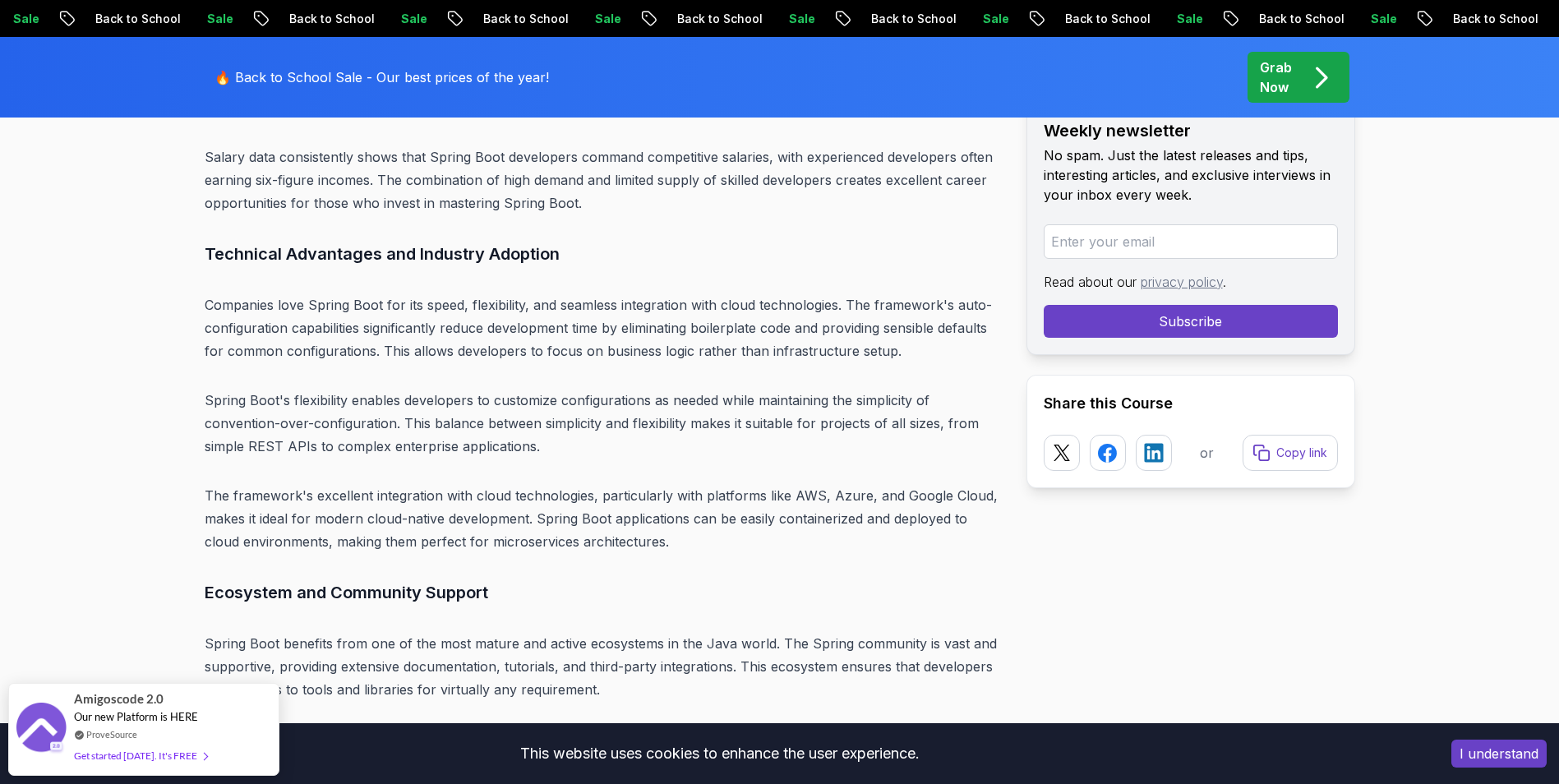
scroll to position [4689, 0]
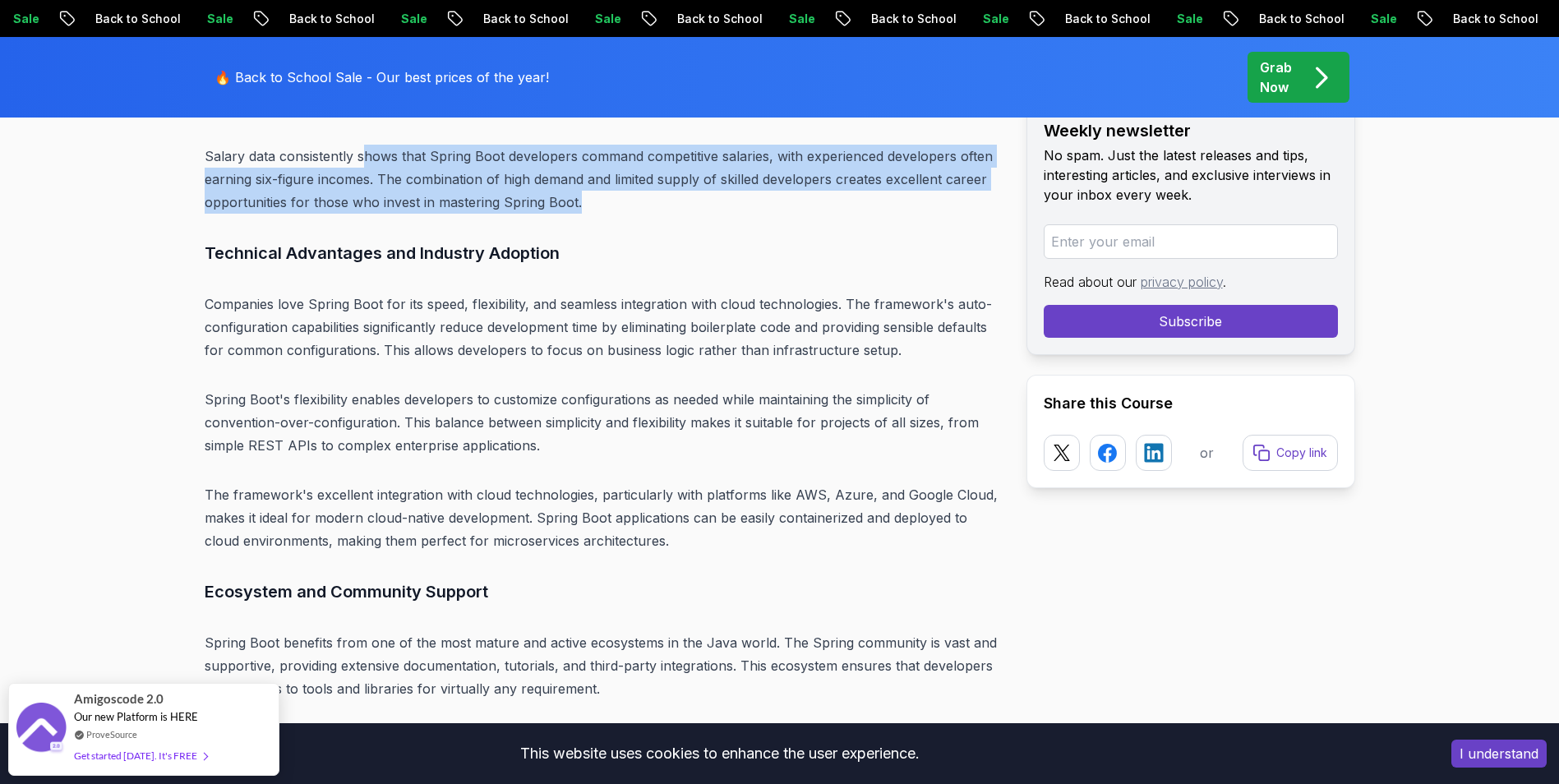
drag, startPoint x: 383, startPoint y: 161, endPoint x: 580, endPoint y: 190, distance: 199.1
click at [580, 190] on p "Salary data consistently shows that Spring Boot developers command competitive …" at bounding box center [602, 179] width 796 height 69
drag, startPoint x: 466, startPoint y: 157, endPoint x: 565, endPoint y: 192, distance: 105.0
click at [565, 192] on p "Salary data consistently shows that Spring Boot developers command competitive …" at bounding box center [602, 179] width 796 height 69
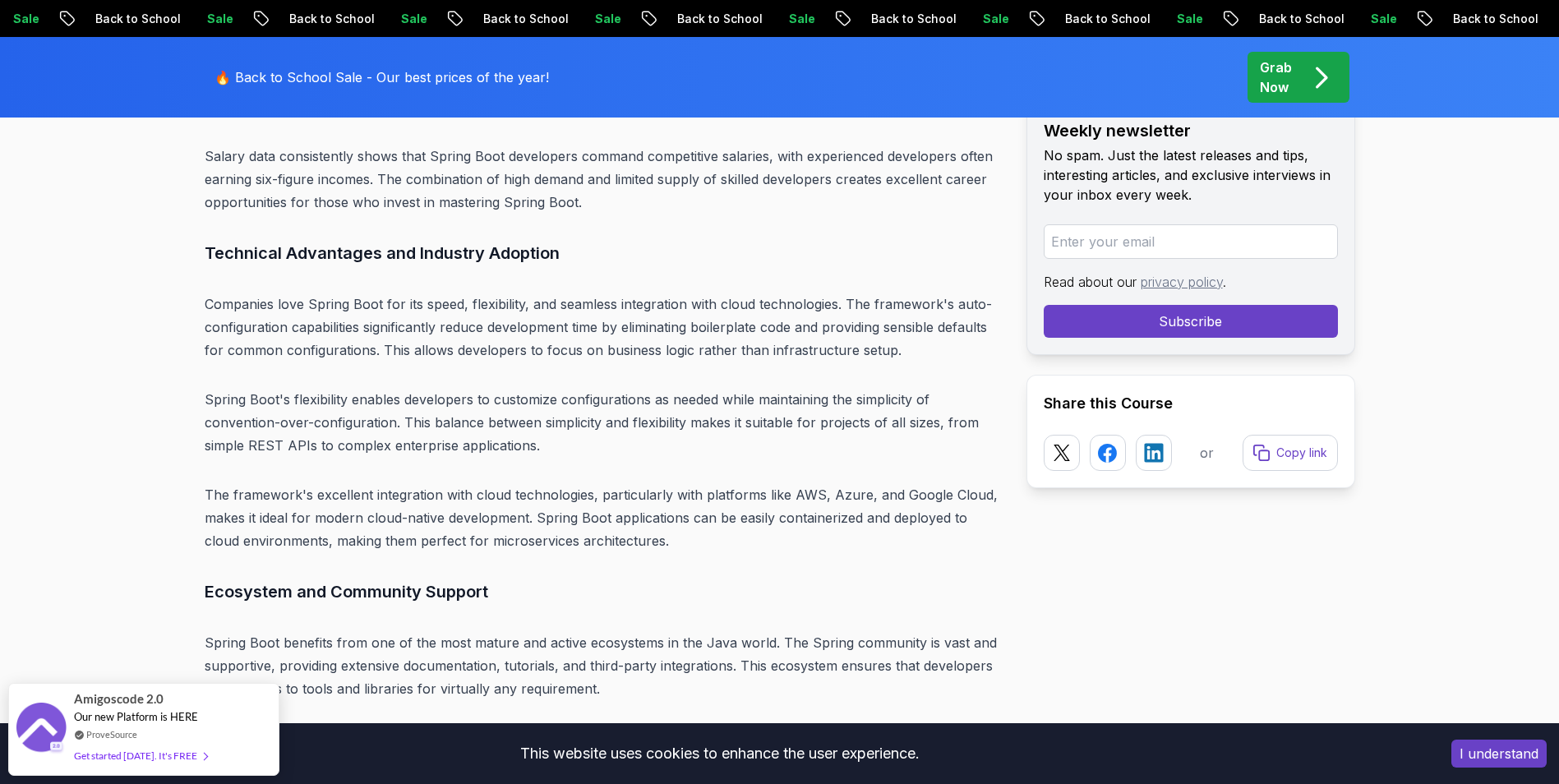
click at [577, 205] on p "Salary data consistently shows that Spring Boot developers command competitive …" at bounding box center [602, 179] width 796 height 69
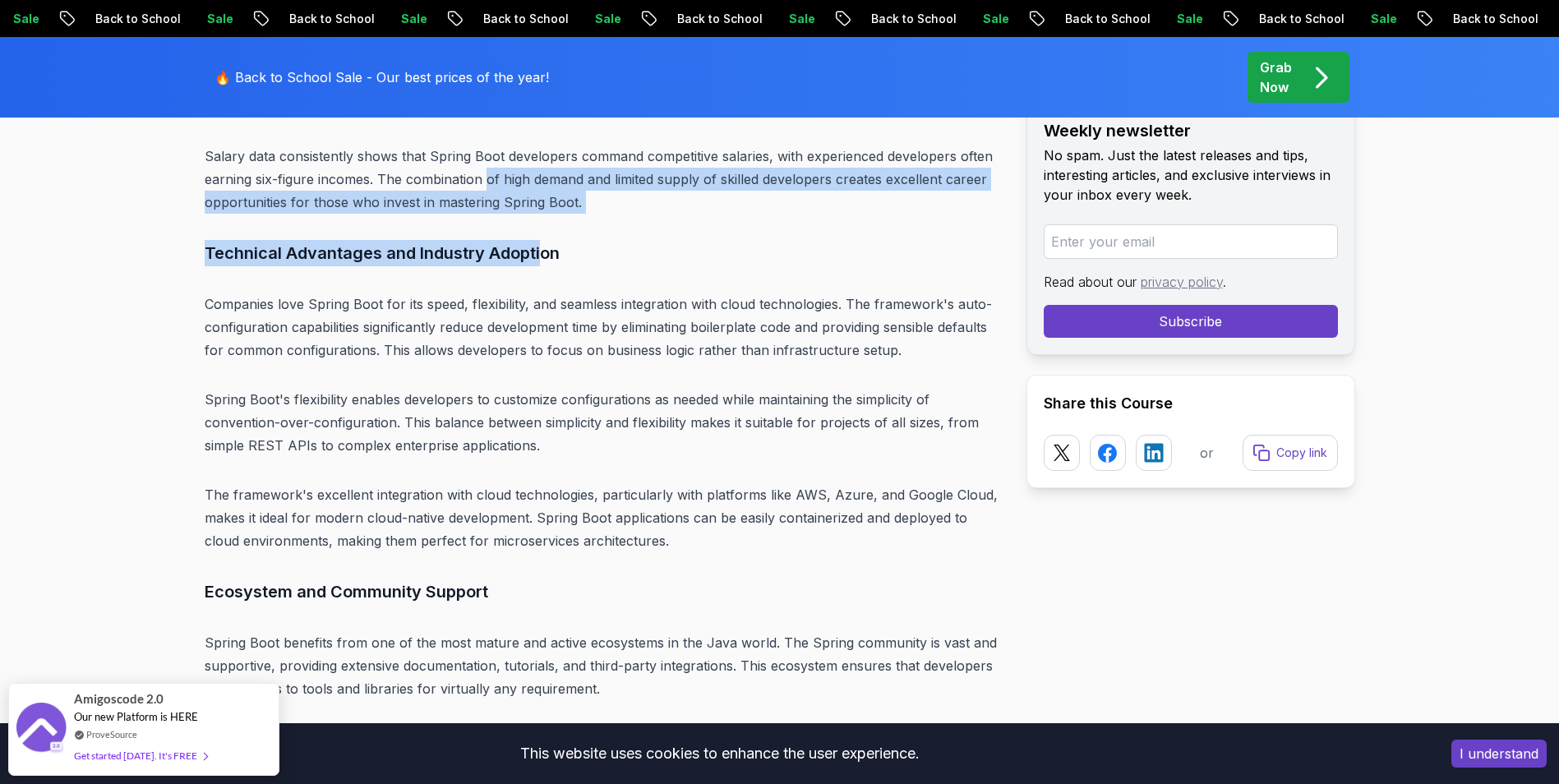
drag, startPoint x: 489, startPoint y: 170, endPoint x: 544, endPoint y: 217, distance: 72.3
drag, startPoint x: 544, startPoint y: 217, endPoint x: 535, endPoint y: 203, distance: 16.6
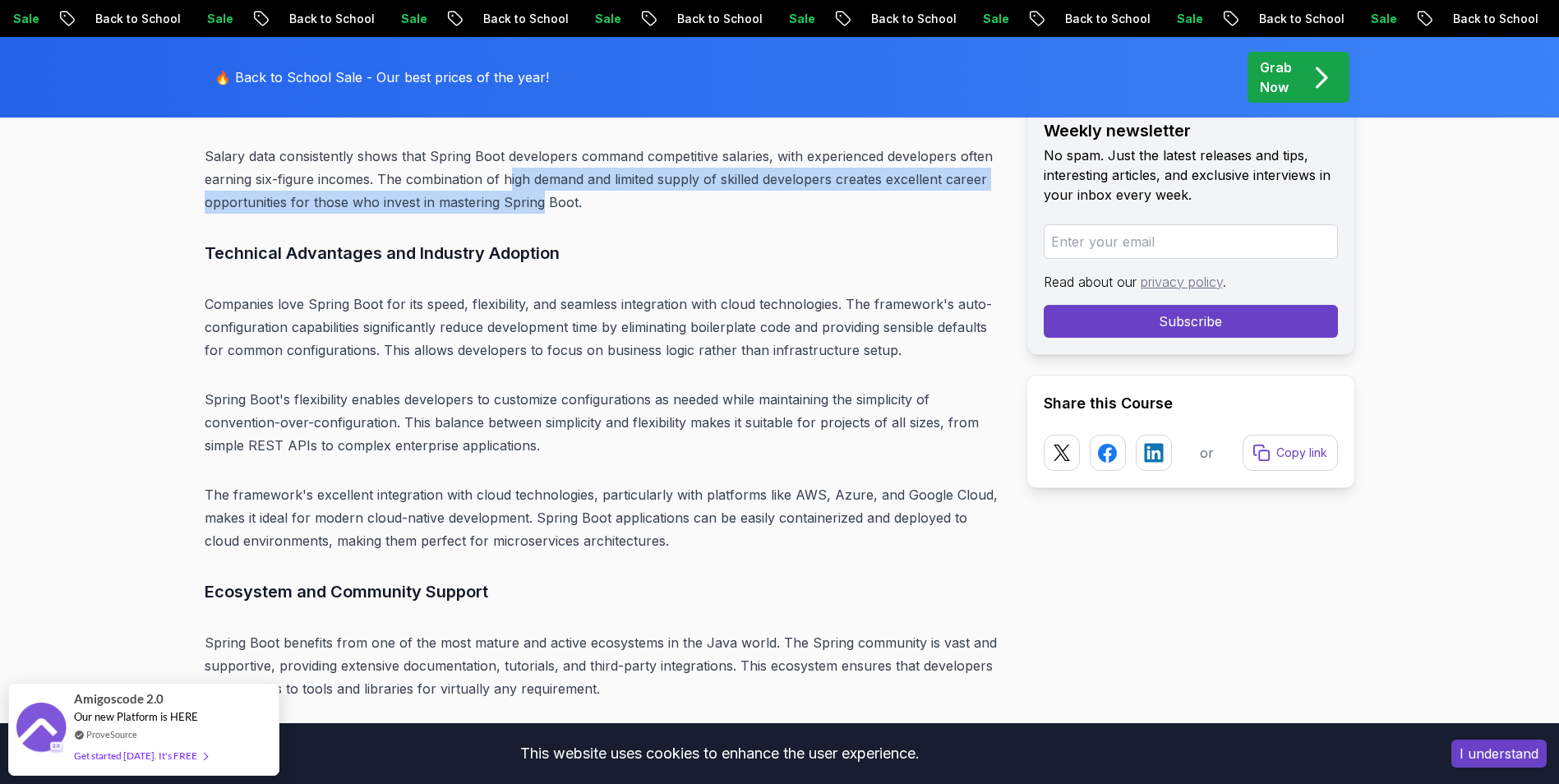
drag, startPoint x: 520, startPoint y: 182, endPoint x: 542, endPoint y: 208, distance: 34.1
click at [542, 208] on p "Salary data consistently shows that Spring Boot developers command competitive …" at bounding box center [602, 179] width 796 height 69
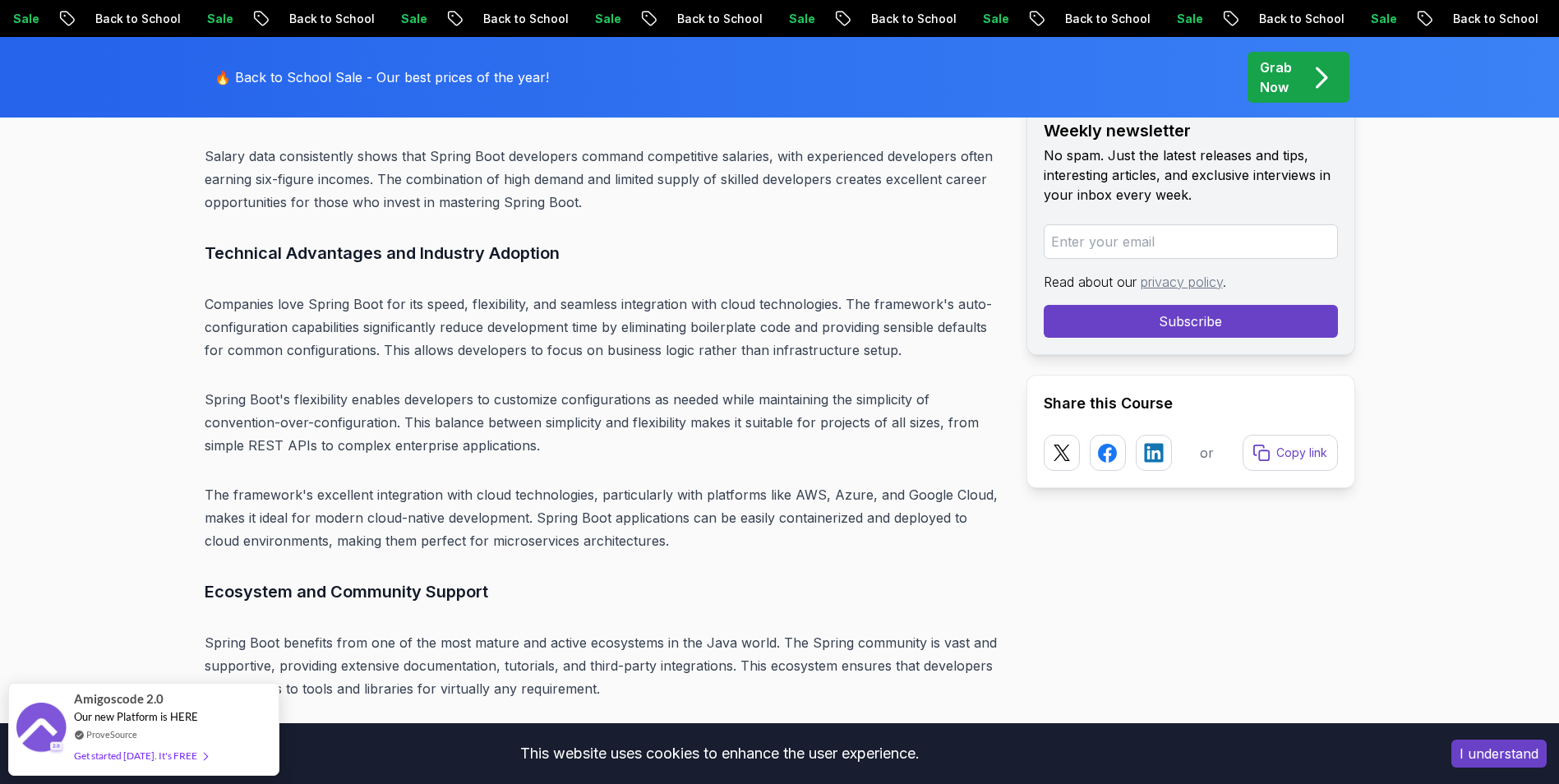
drag, startPoint x: 542, startPoint y: 208, endPoint x: 560, endPoint y: 215, distance: 19.3
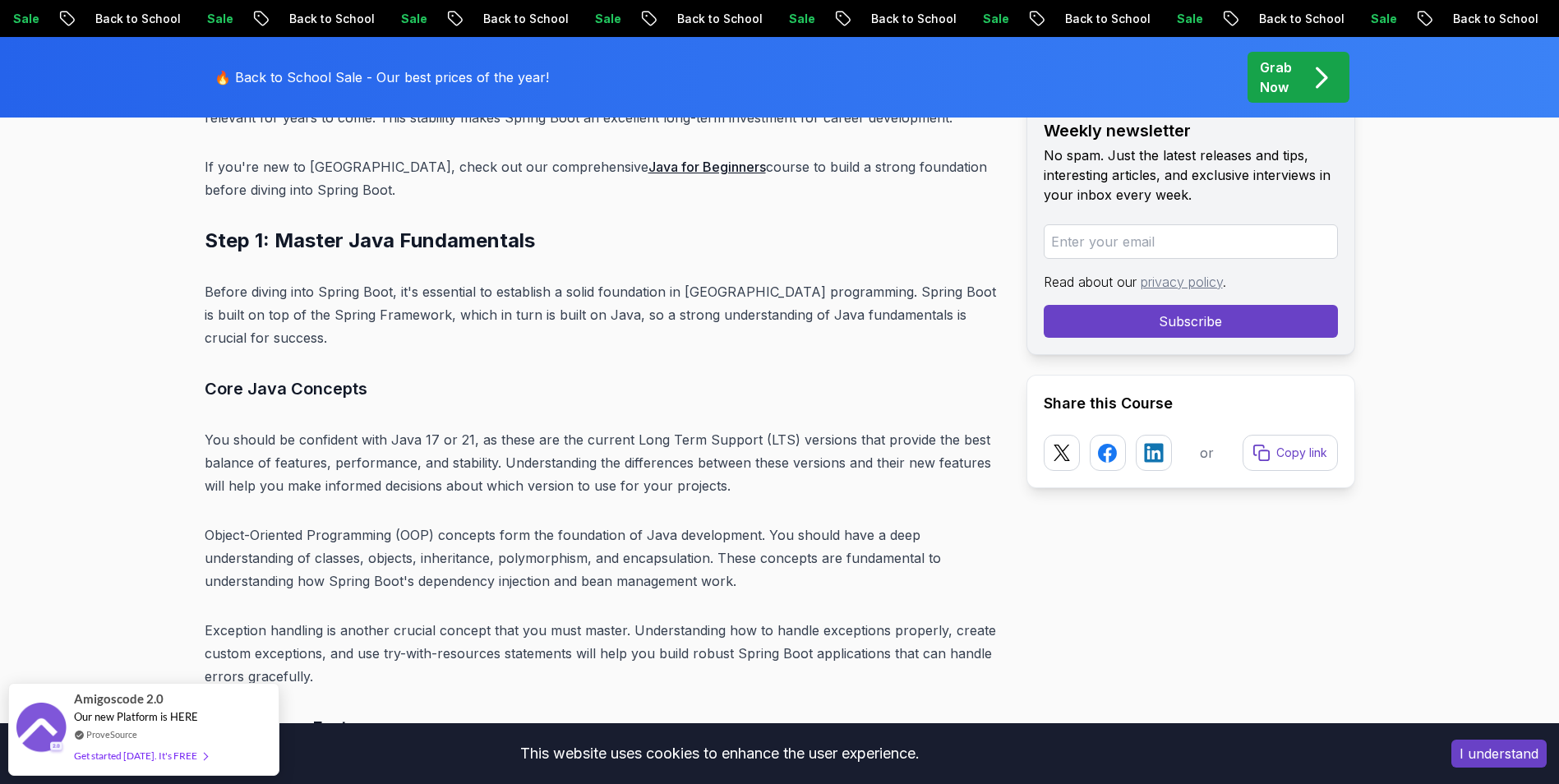
scroll to position [5428, 0]
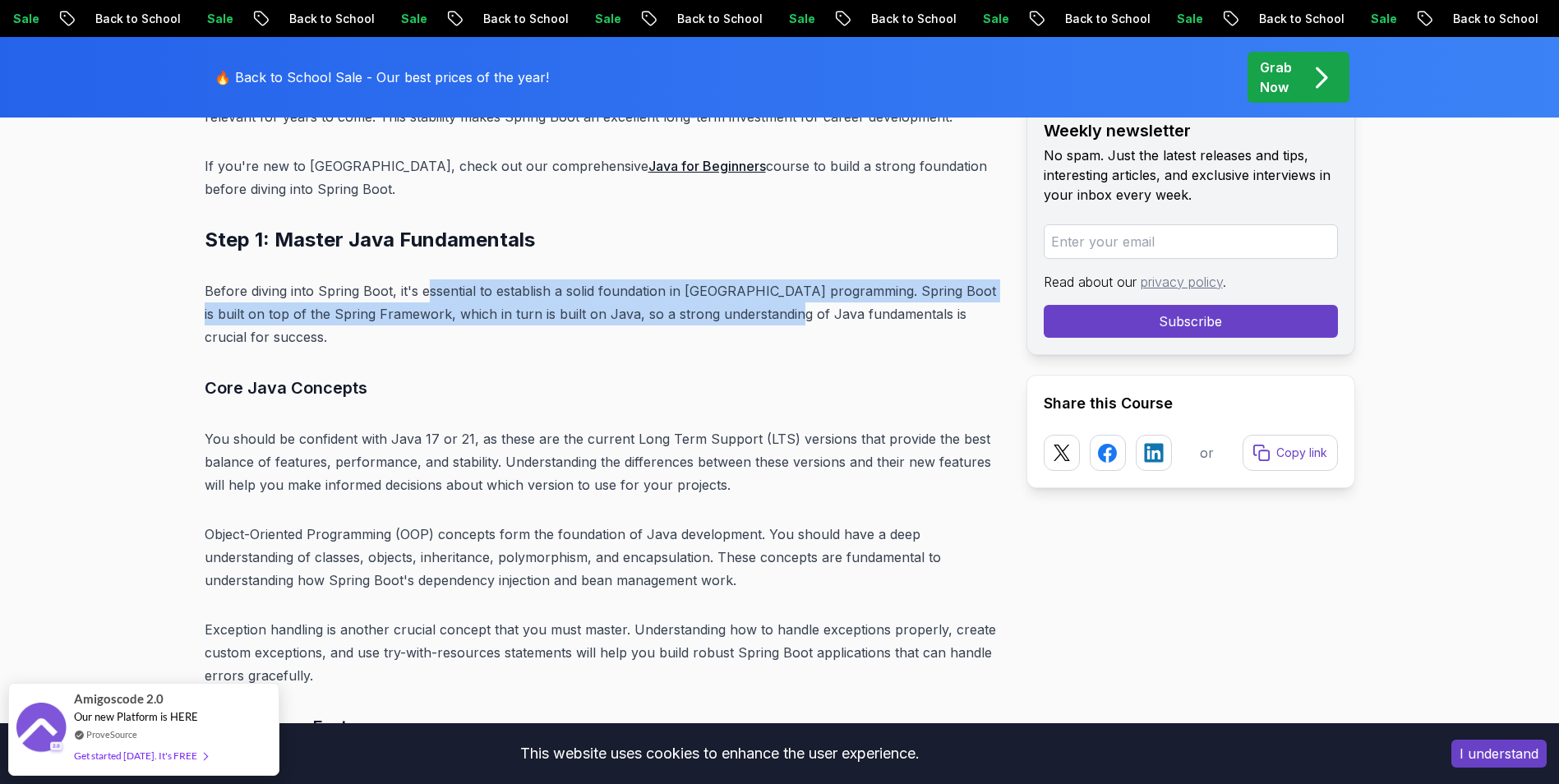
drag, startPoint x: 536, startPoint y: 292, endPoint x: 784, endPoint y: 310, distance: 248.7
click at [784, 310] on p "Before diving into Spring Boot, it's essential to establish a solid foundation …" at bounding box center [602, 313] width 796 height 69
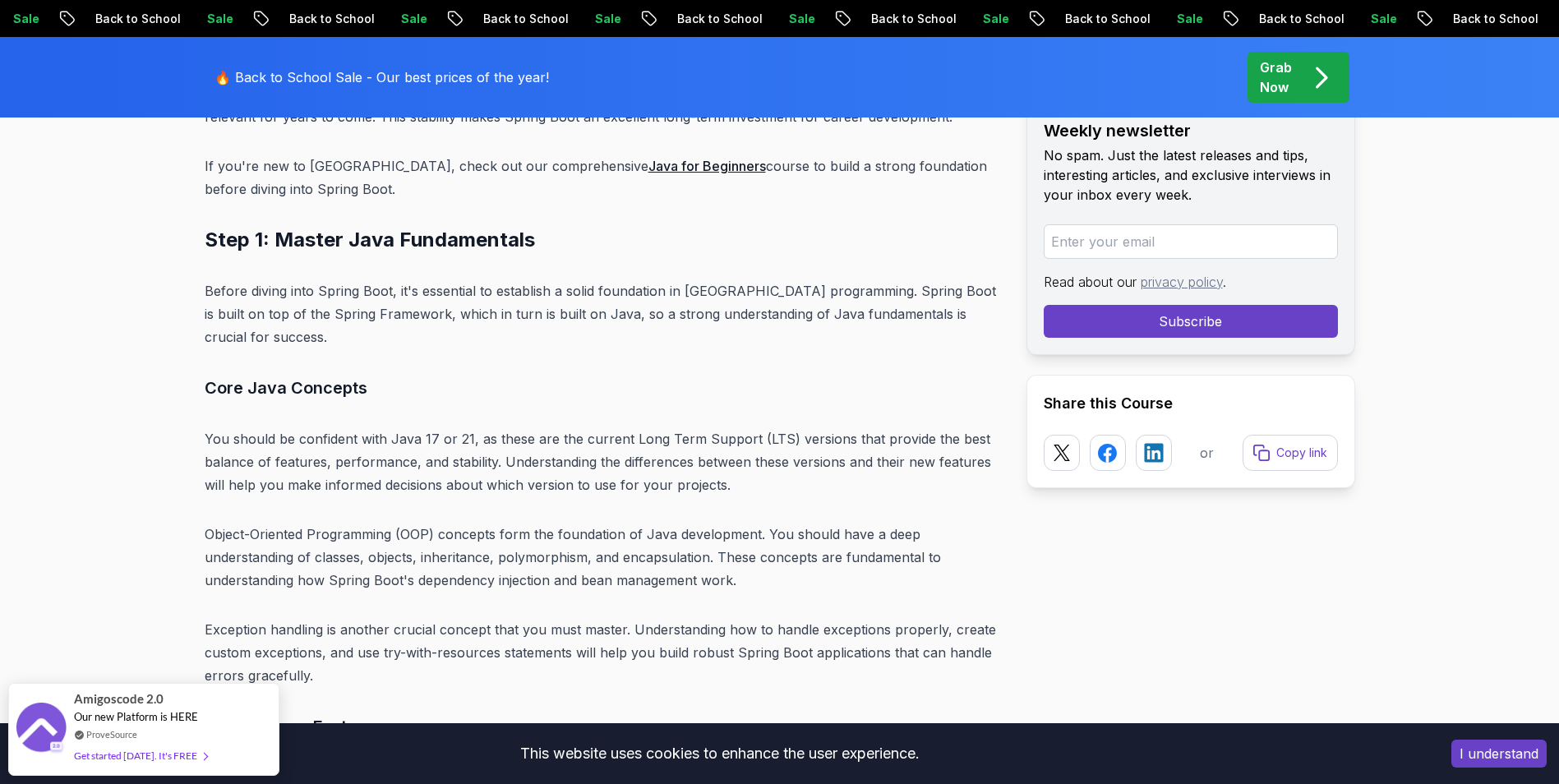
drag, startPoint x: 784, startPoint y: 310, endPoint x: 806, endPoint y: 316, distance: 22.8
click at [806, 316] on p "Before diving into Spring Boot, it's essential to establish a solid foundation …" at bounding box center [602, 313] width 796 height 69
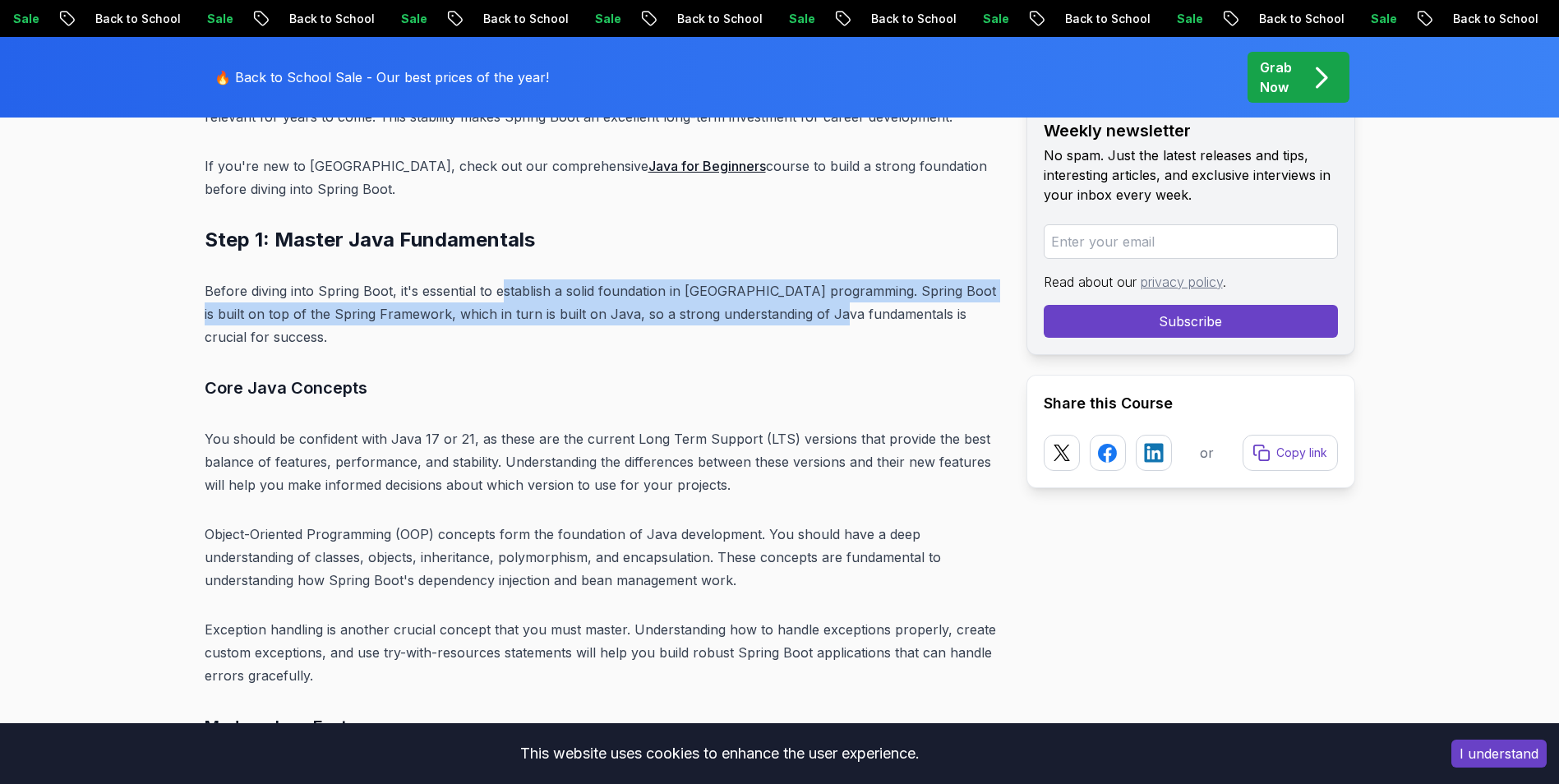
drag, startPoint x: 503, startPoint y: 289, endPoint x: 823, endPoint y: 320, distance: 321.5
click at [823, 320] on p "Before diving into Spring Boot, it's essential to establish a solid foundation …" at bounding box center [602, 313] width 796 height 69
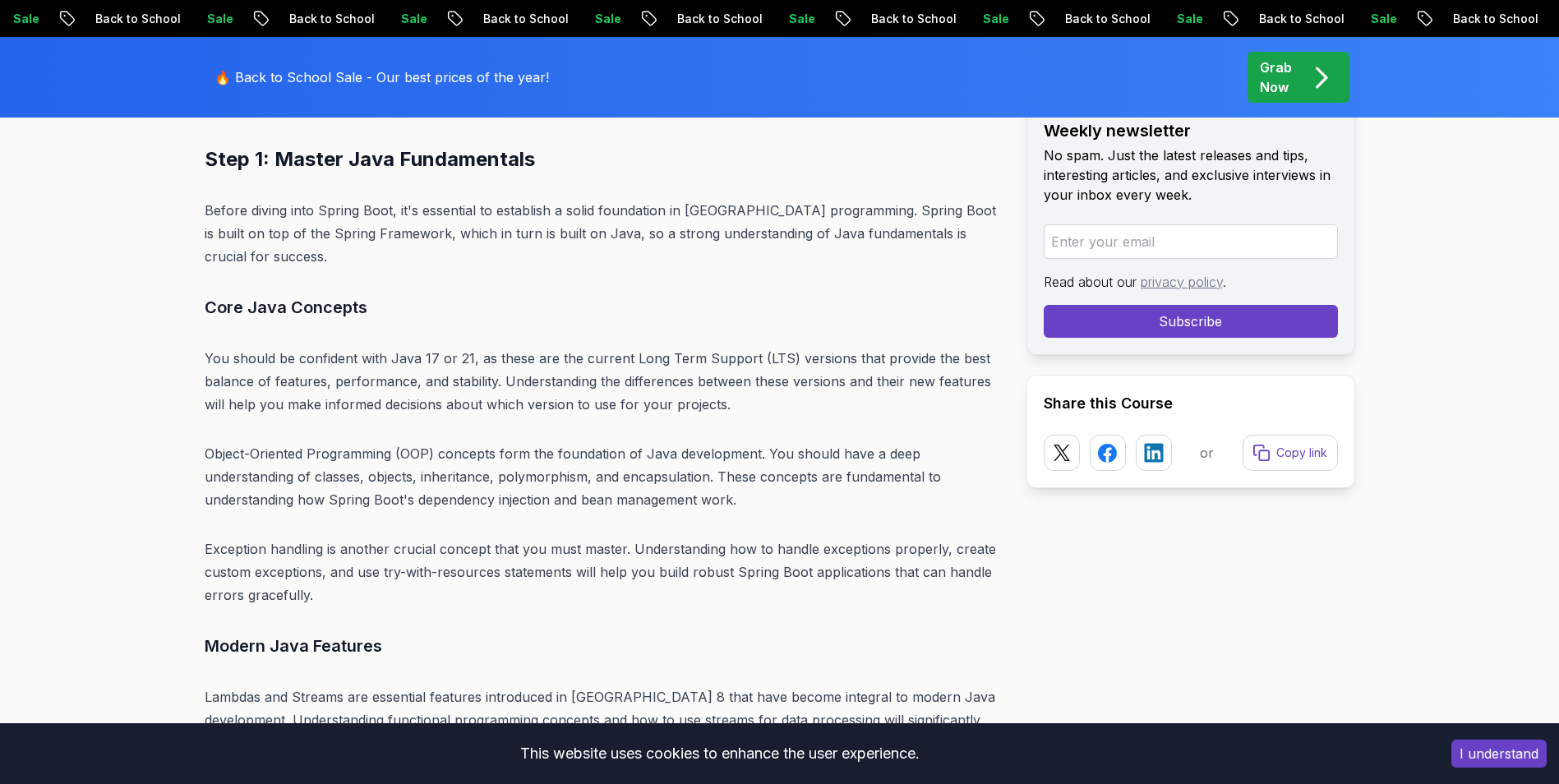
scroll to position [5510, 0]
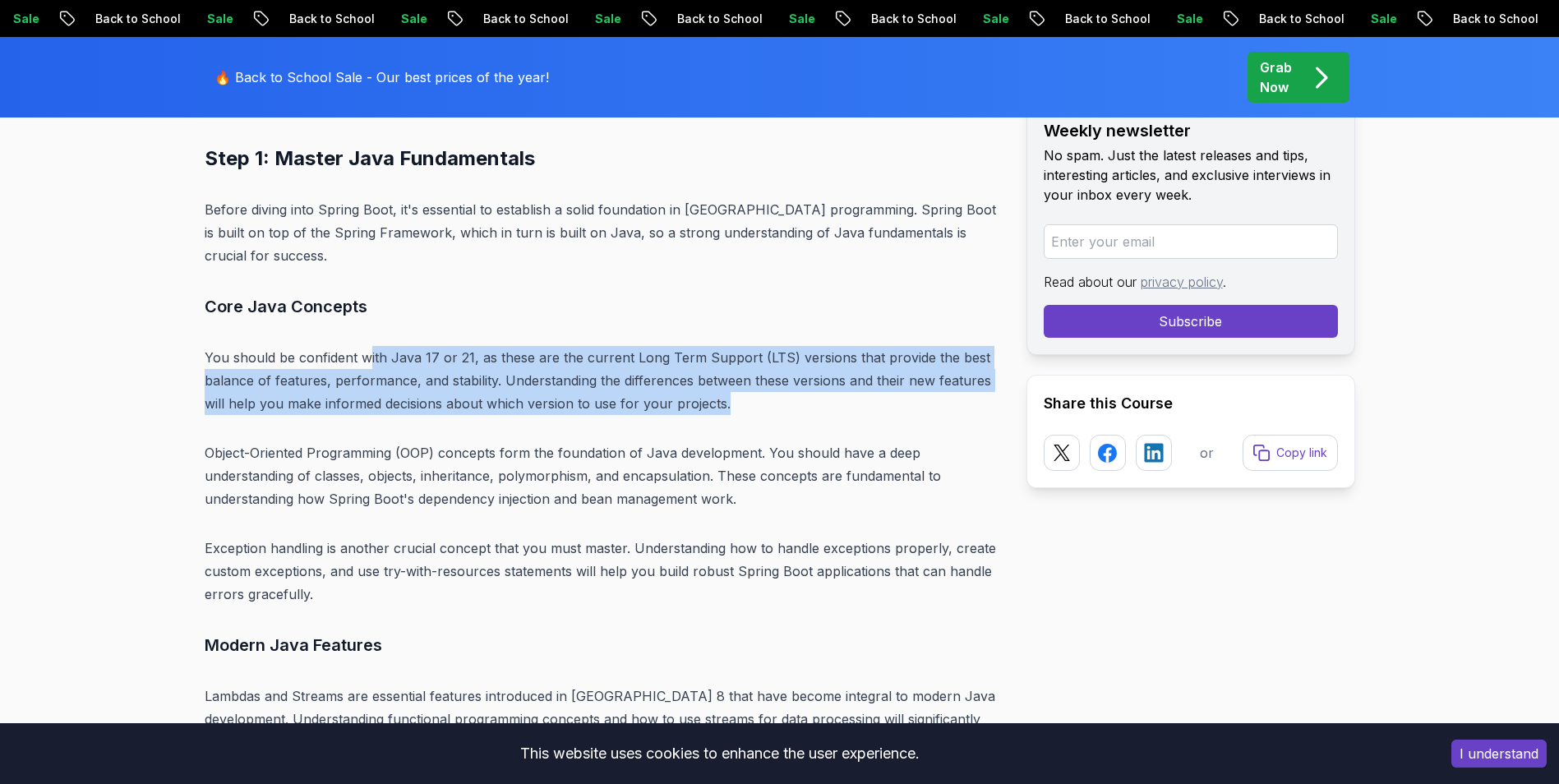
drag, startPoint x: 367, startPoint y: 332, endPoint x: 727, endPoint y: 375, distance: 362.6
click at [727, 375] on p "You should be confident with Java 17 or 21, as these are the current Long Term …" at bounding box center [602, 380] width 796 height 69
drag, startPoint x: 727, startPoint y: 375, endPoint x: 743, endPoint y: 386, distance: 19.4
click at [743, 386] on p "You should be confident with Java 17 or 21, as these are the current Long Term …" at bounding box center [602, 380] width 796 height 69
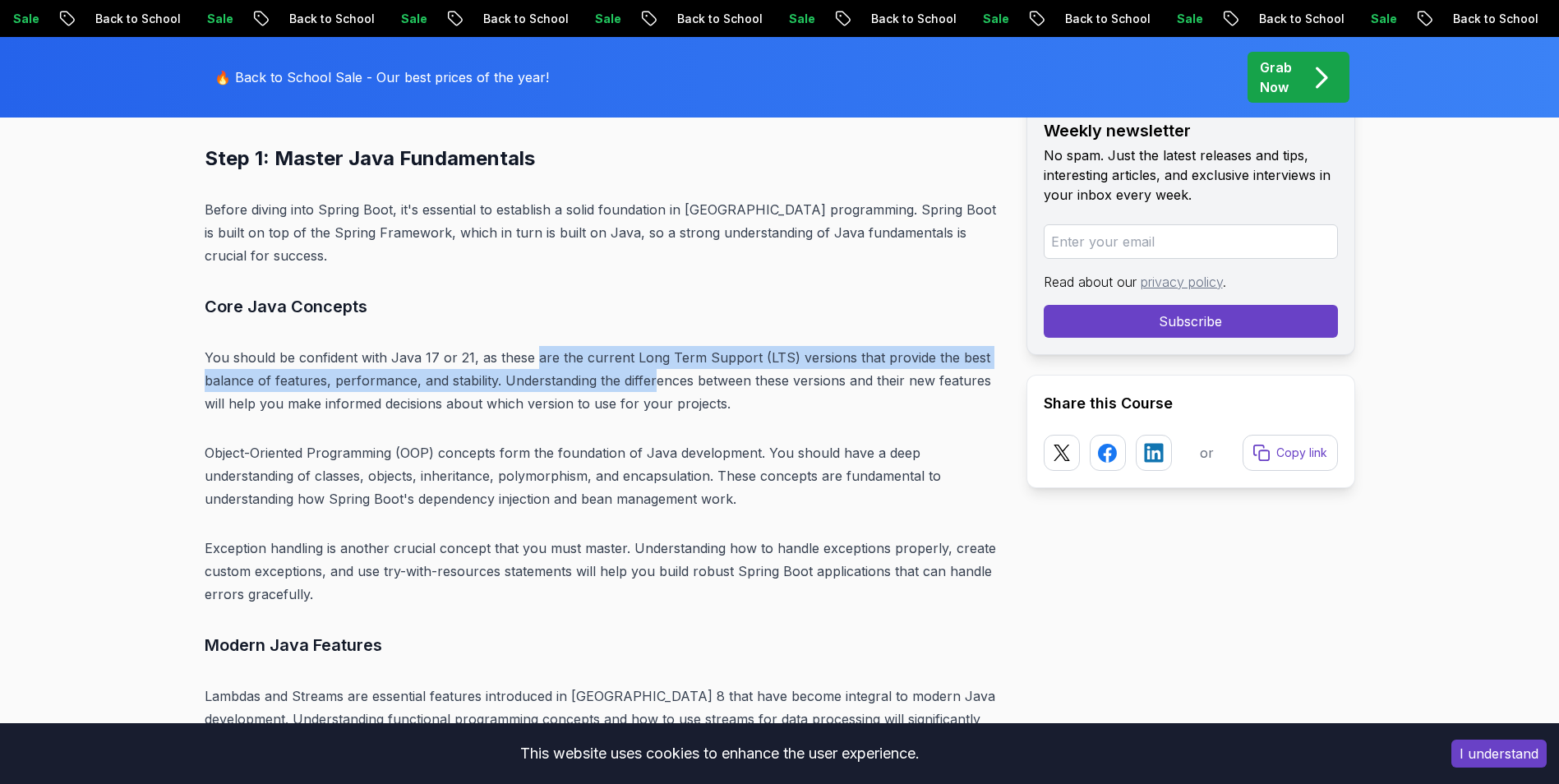
drag, startPoint x: 534, startPoint y: 318, endPoint x: 655, endPoint y: 367, distance: 130.5
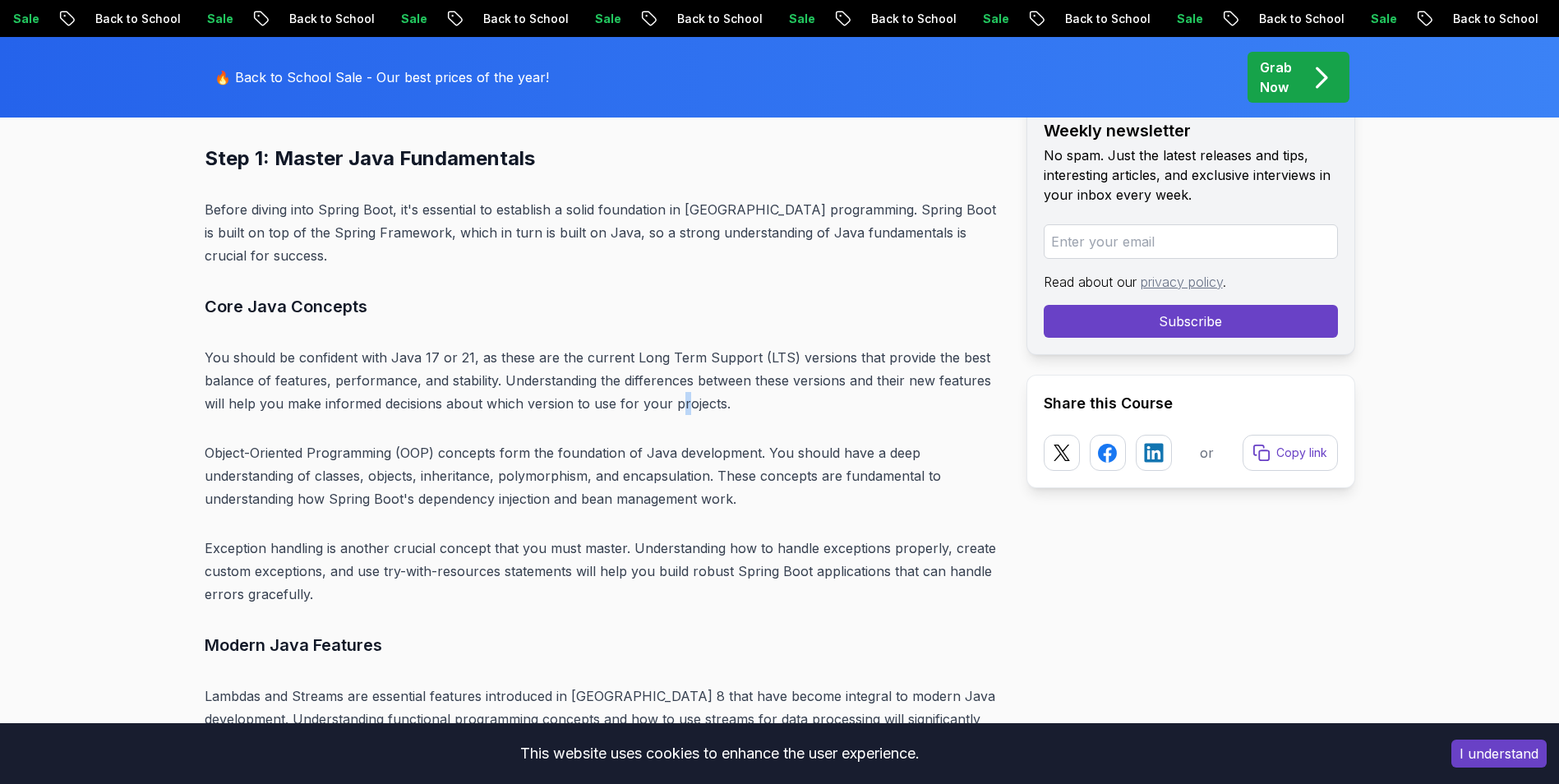
drag
click at [679, 376] on p "You should be confident with Java 17 or 21, as these are the current Long Term …" at bounding box center [602, 380] width 796 height 69
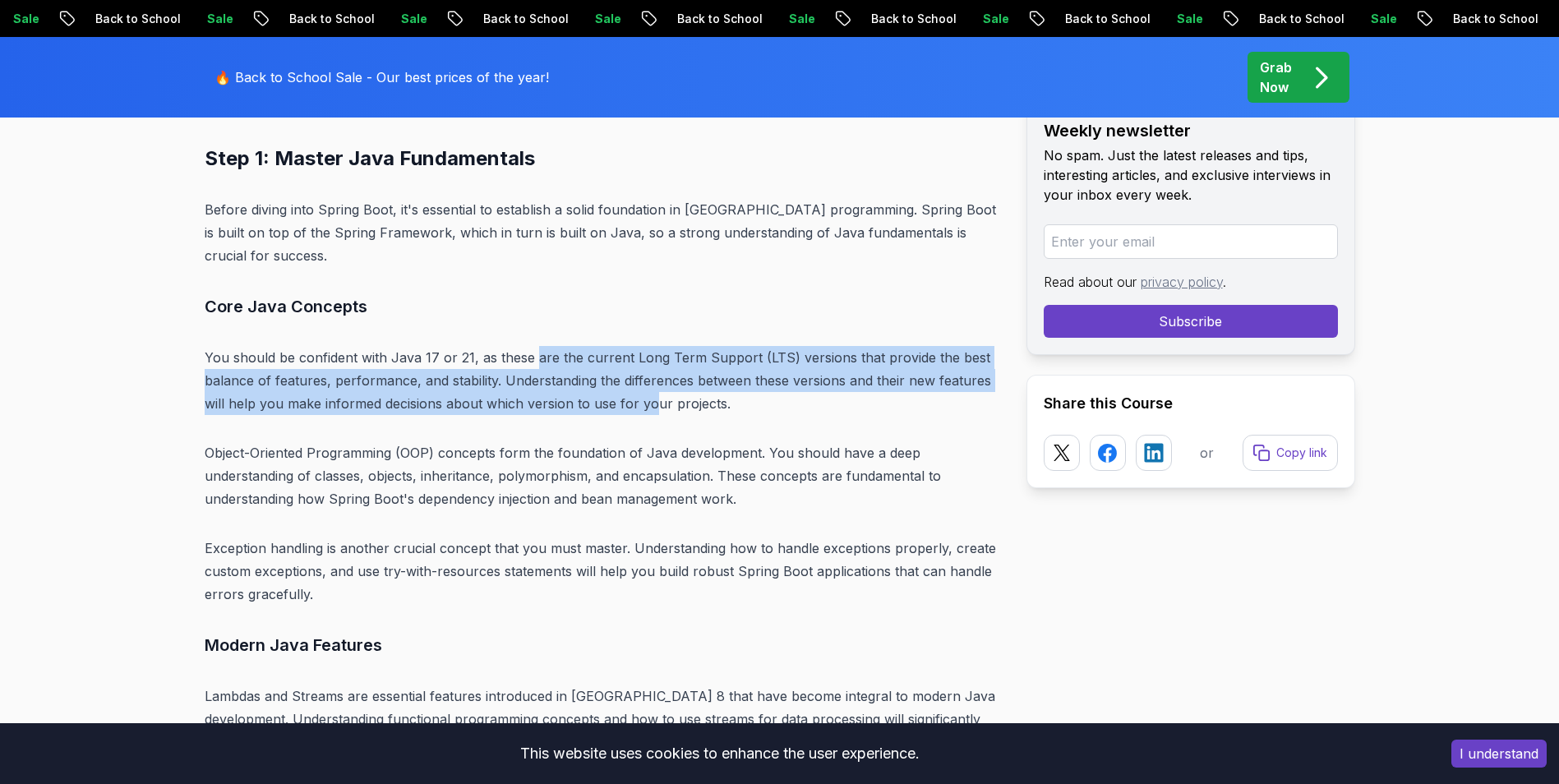
click at [647, 372] on p "You should be confident with Java 17 or 21, as these are the current Long Term …" at bounding box center [602, 380] width 796 height 69
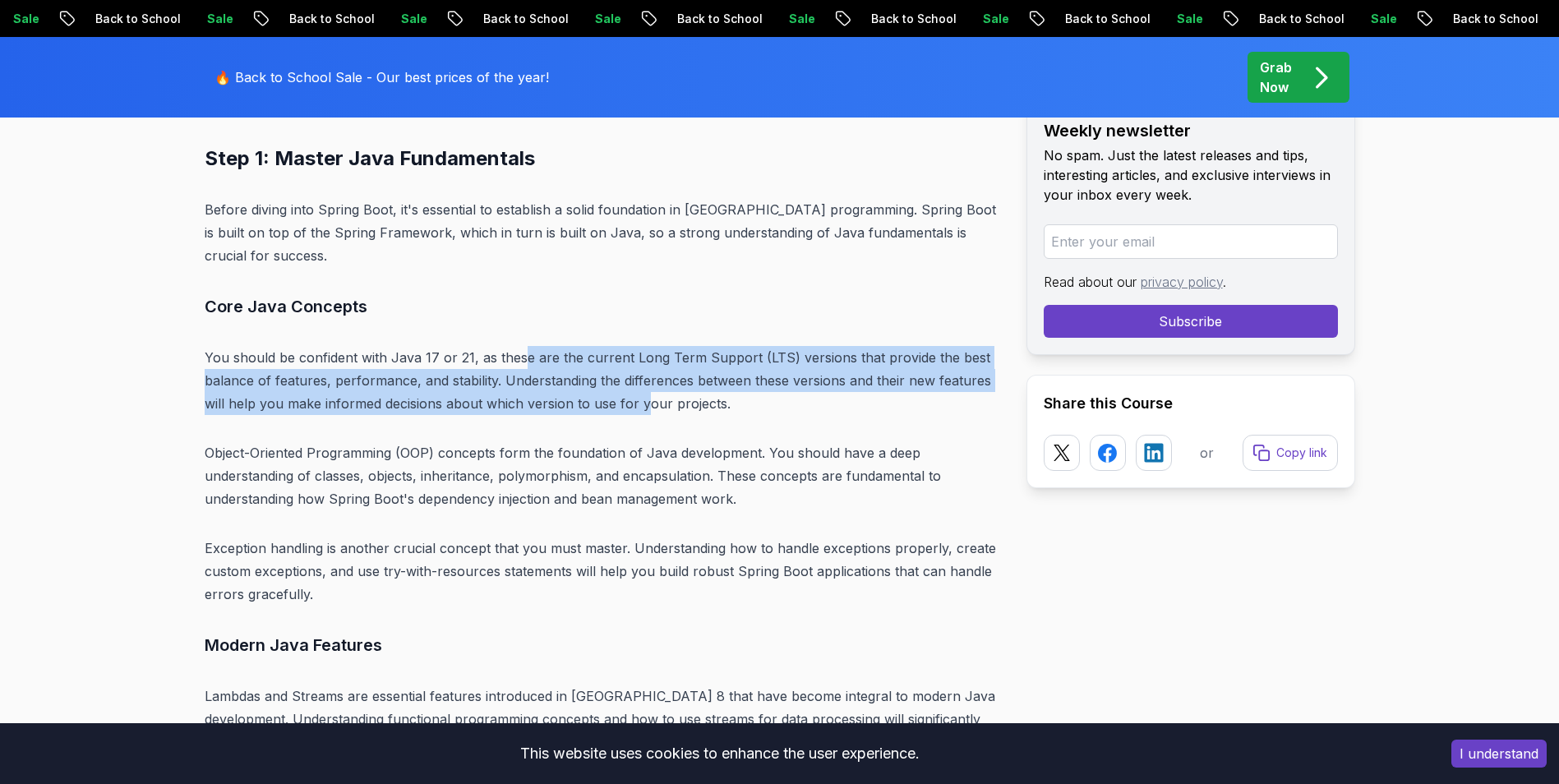
click at [642, 381] on p "You should be confident with Java 17 or 21, as these are the current Long Term …" at bounding box center [602, 380] width 796 height 69
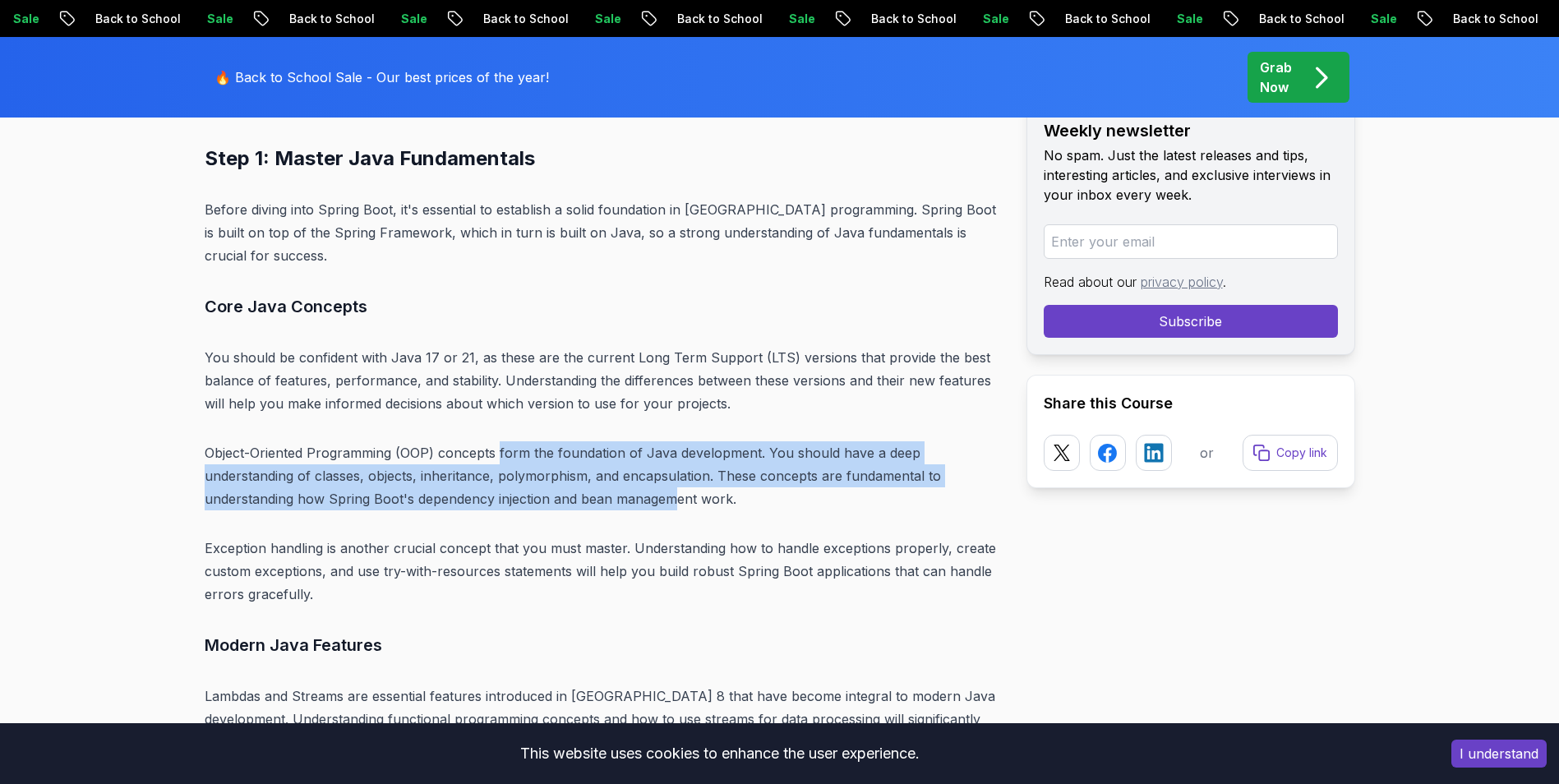
click at [671, 467] on p "Object-Oriented Programming (OOP) concepts form the foundation of Java developm…" at bounding box center [602, 475] width 796 height 69
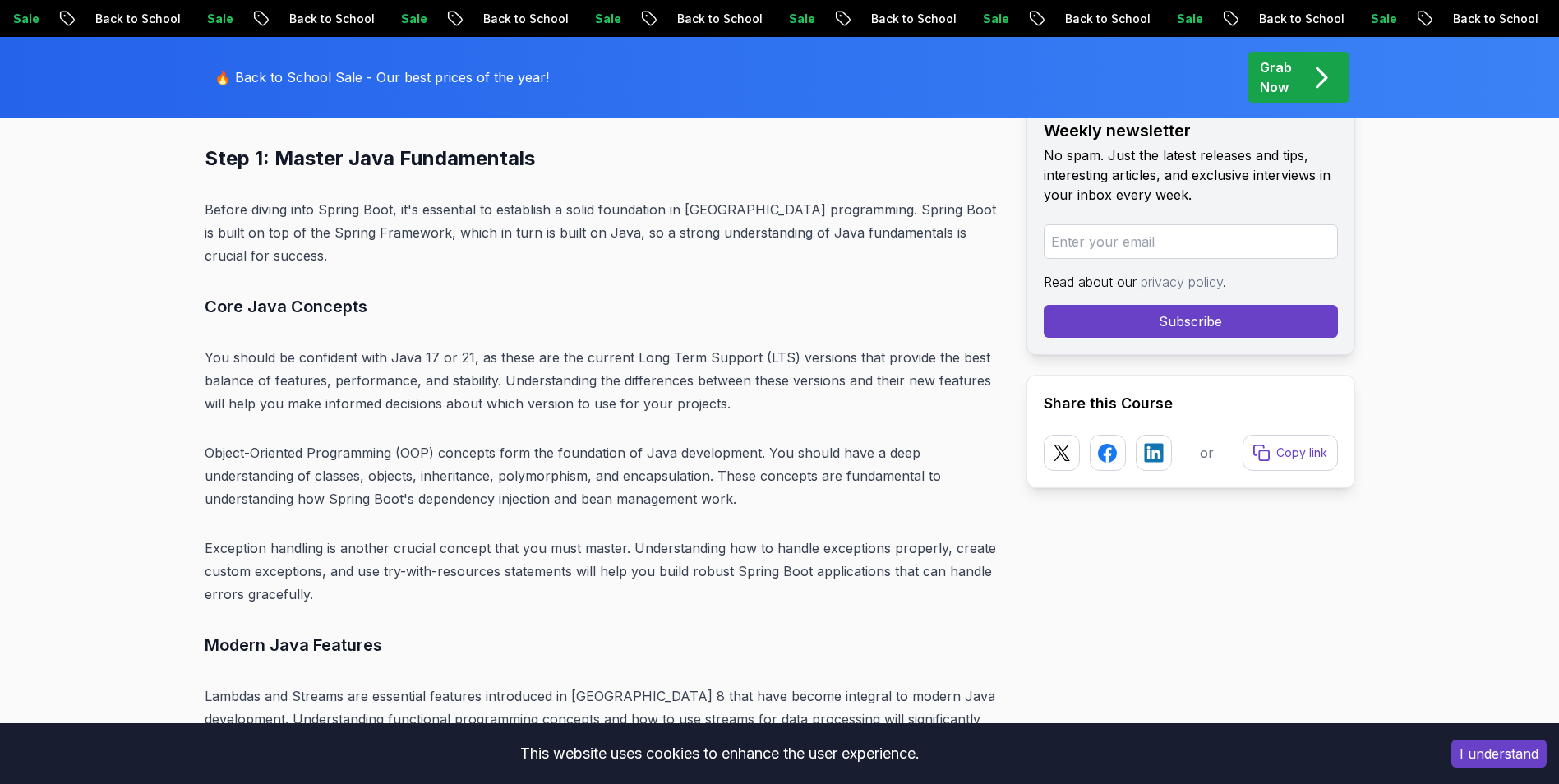
click at [686, 477] on p "Object-Oriented Programming (OOP) concepts form the foundation of Java developm…" at bounding box center [602, 475] width 796 height 69
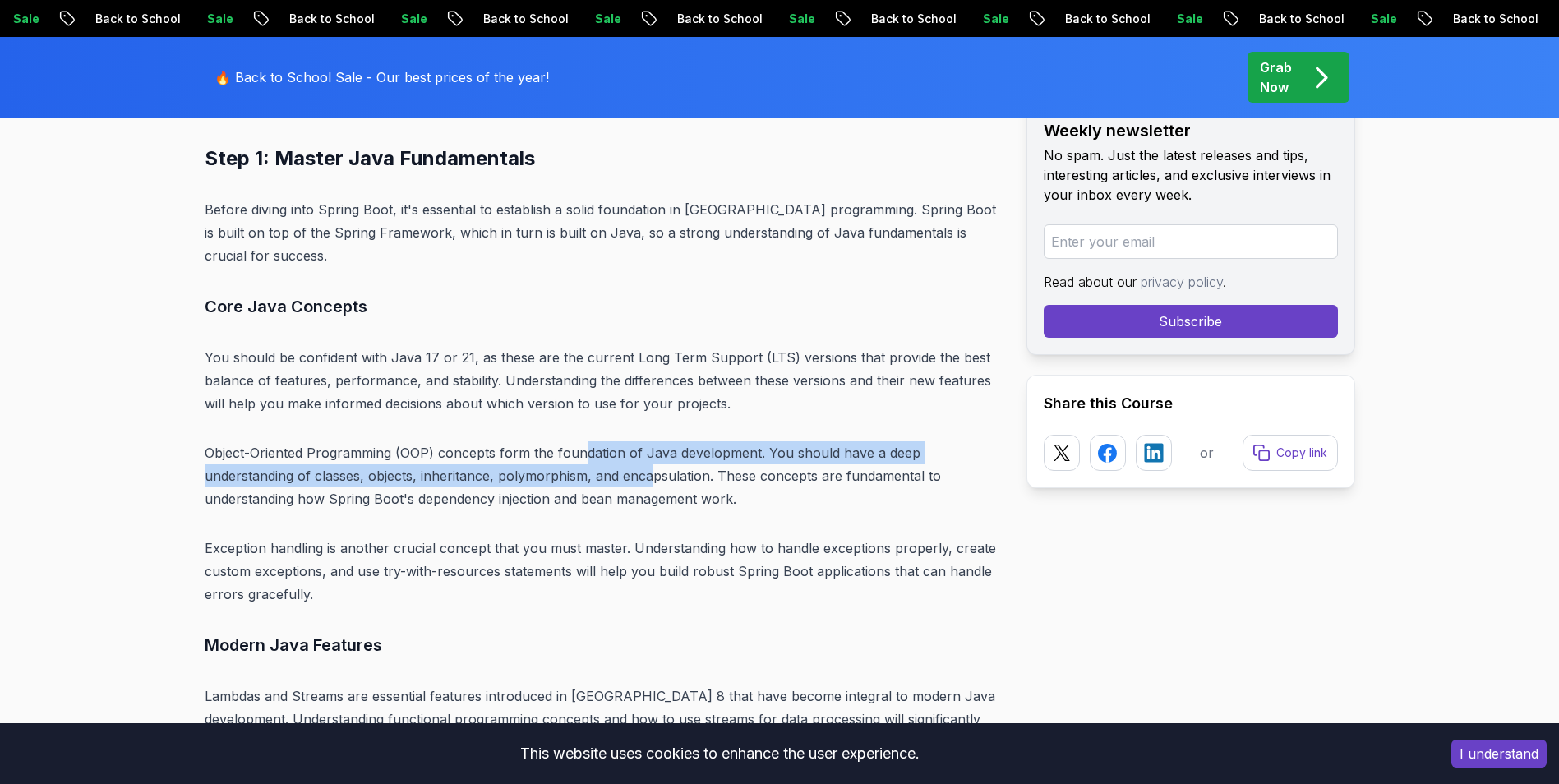
click at [648, 453] on p "Object-Oriented Programming (OOP) concepts form the foundation of Java developm…" at bounding box center [602, 475] width 796 height 69
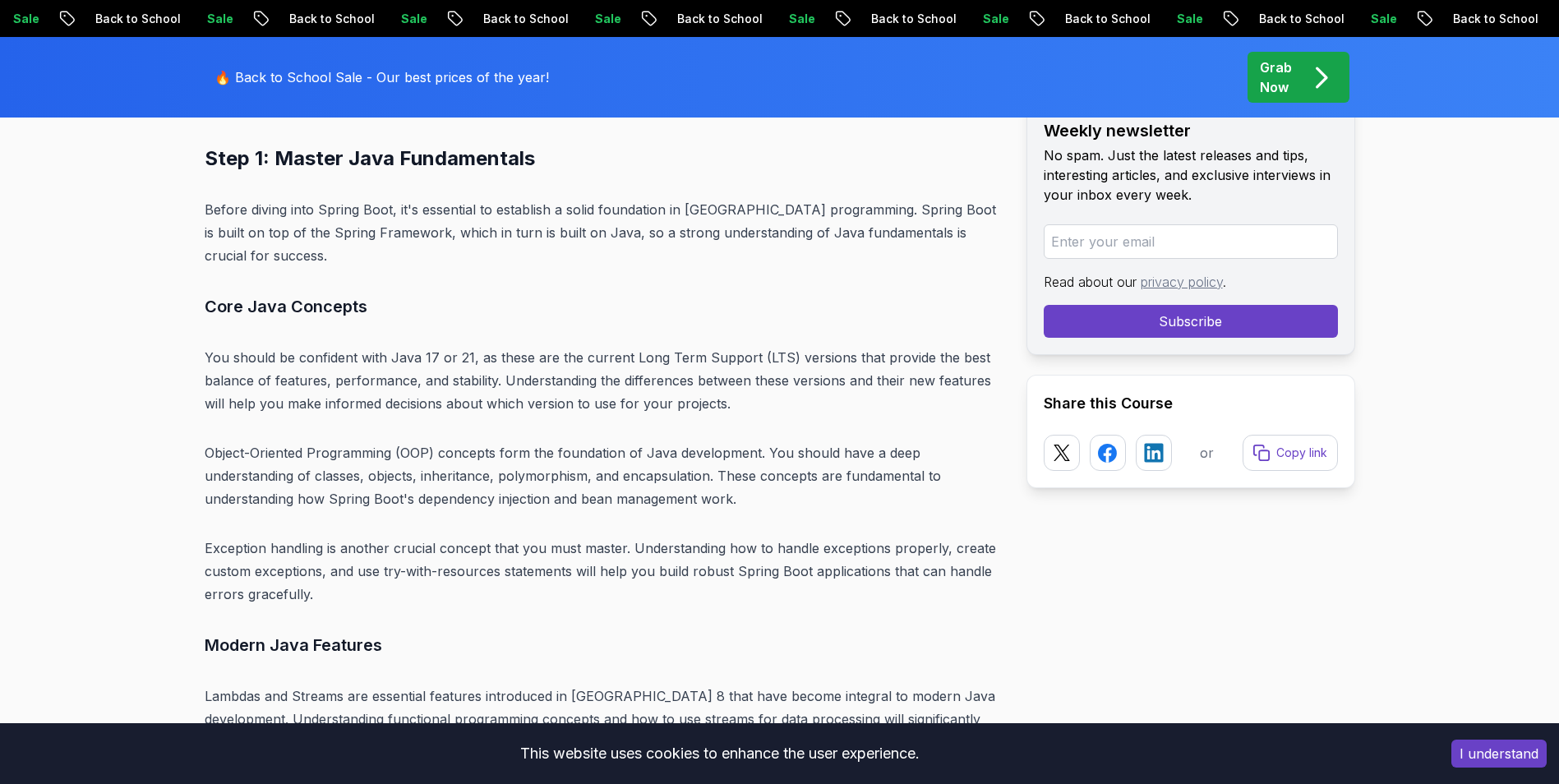
click at [667, 463] on p "Object-Oriented Programming (OOP) concepts form the foundation of Java developm…" at bounding box center [602, 475] width 796 height 69
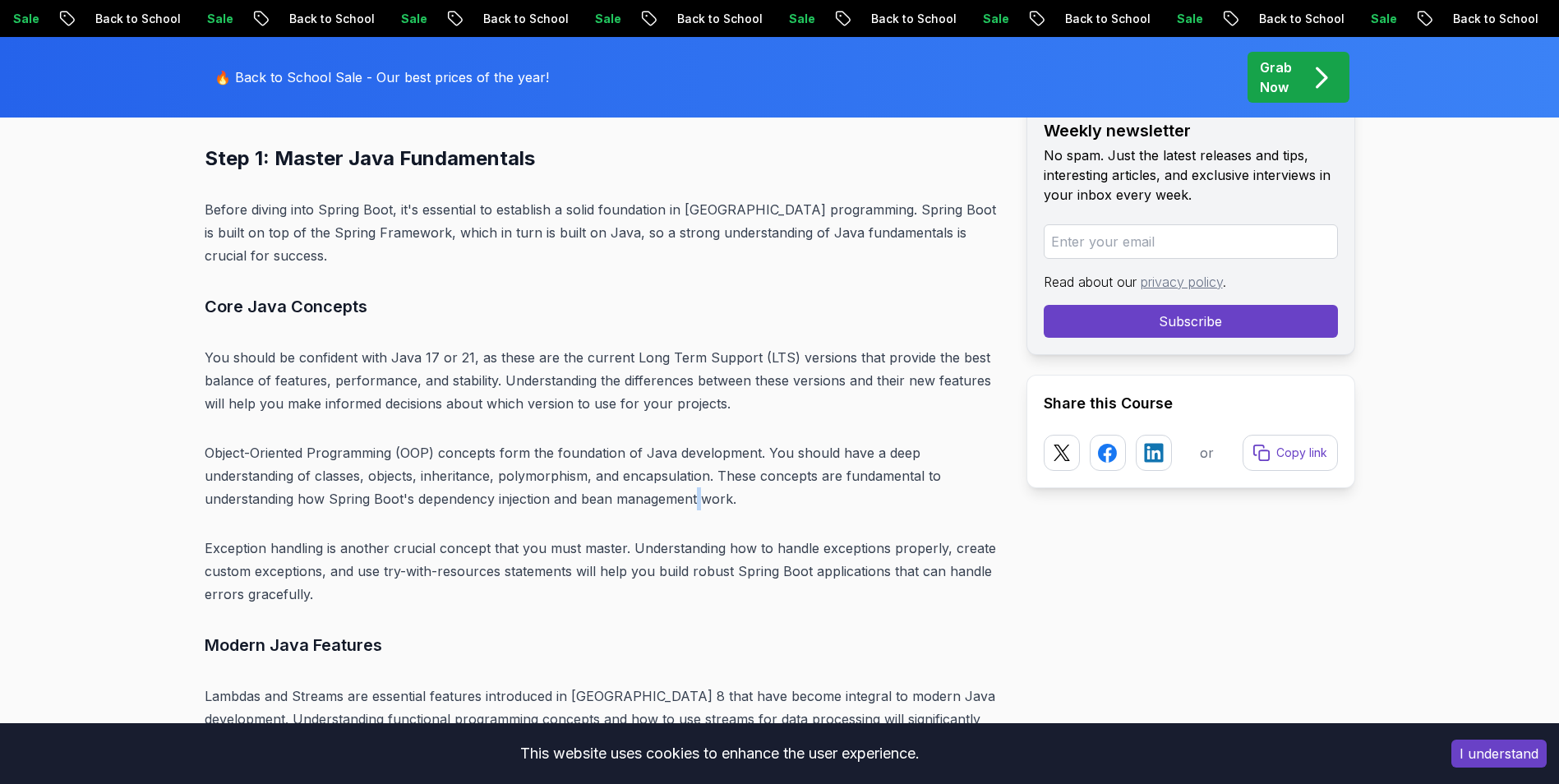
click at [696, 481] on p "Object-Oriented Programming (OOP) concepts form the foundation of Java developm…" at bounding box center [602, 475] width 796 height 69
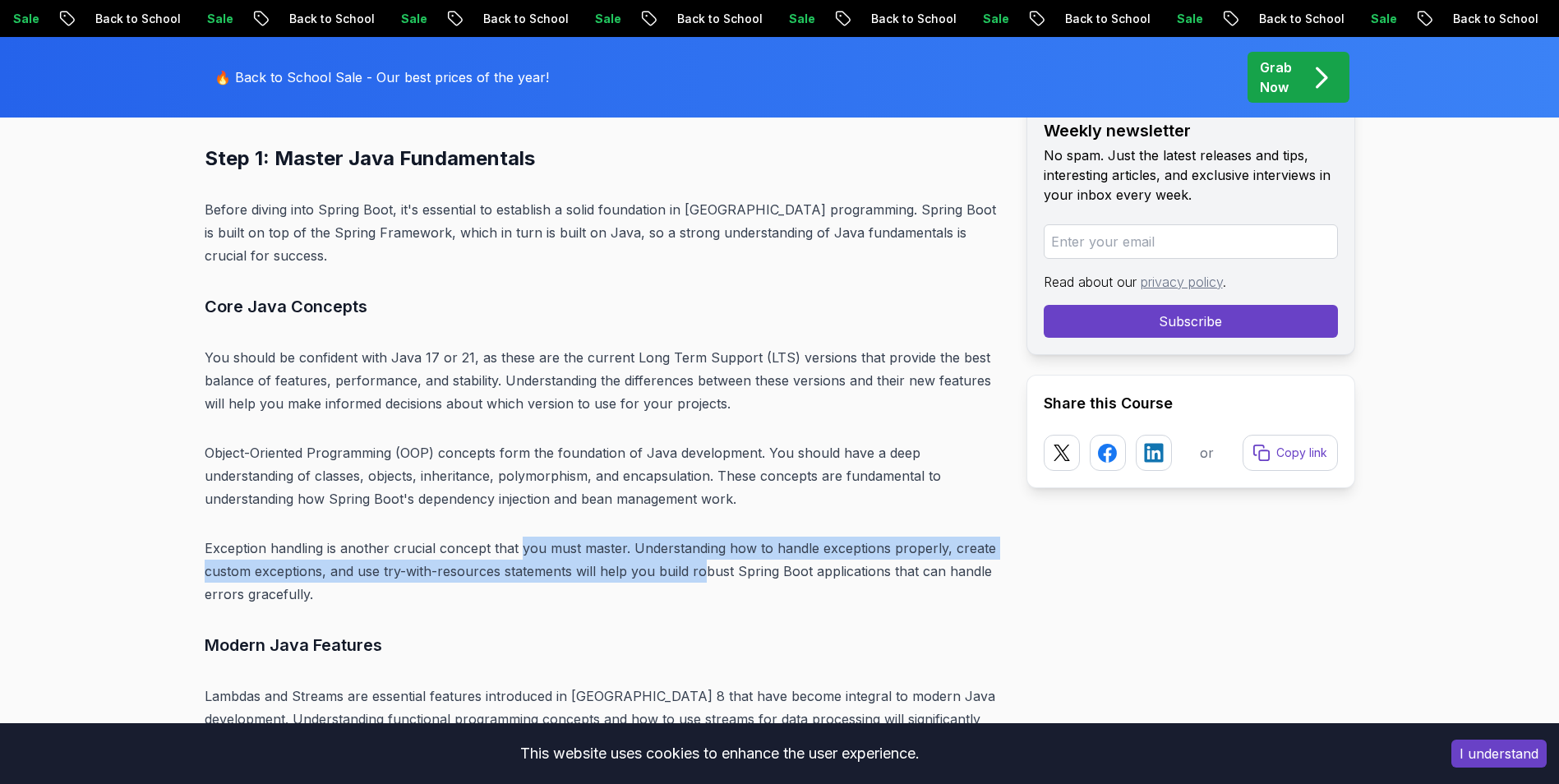
click at [702, 553] on p "Exception handling is another crucial concept that you must master. Understandi…" at bounding box center [602, 571] width 796 height 69
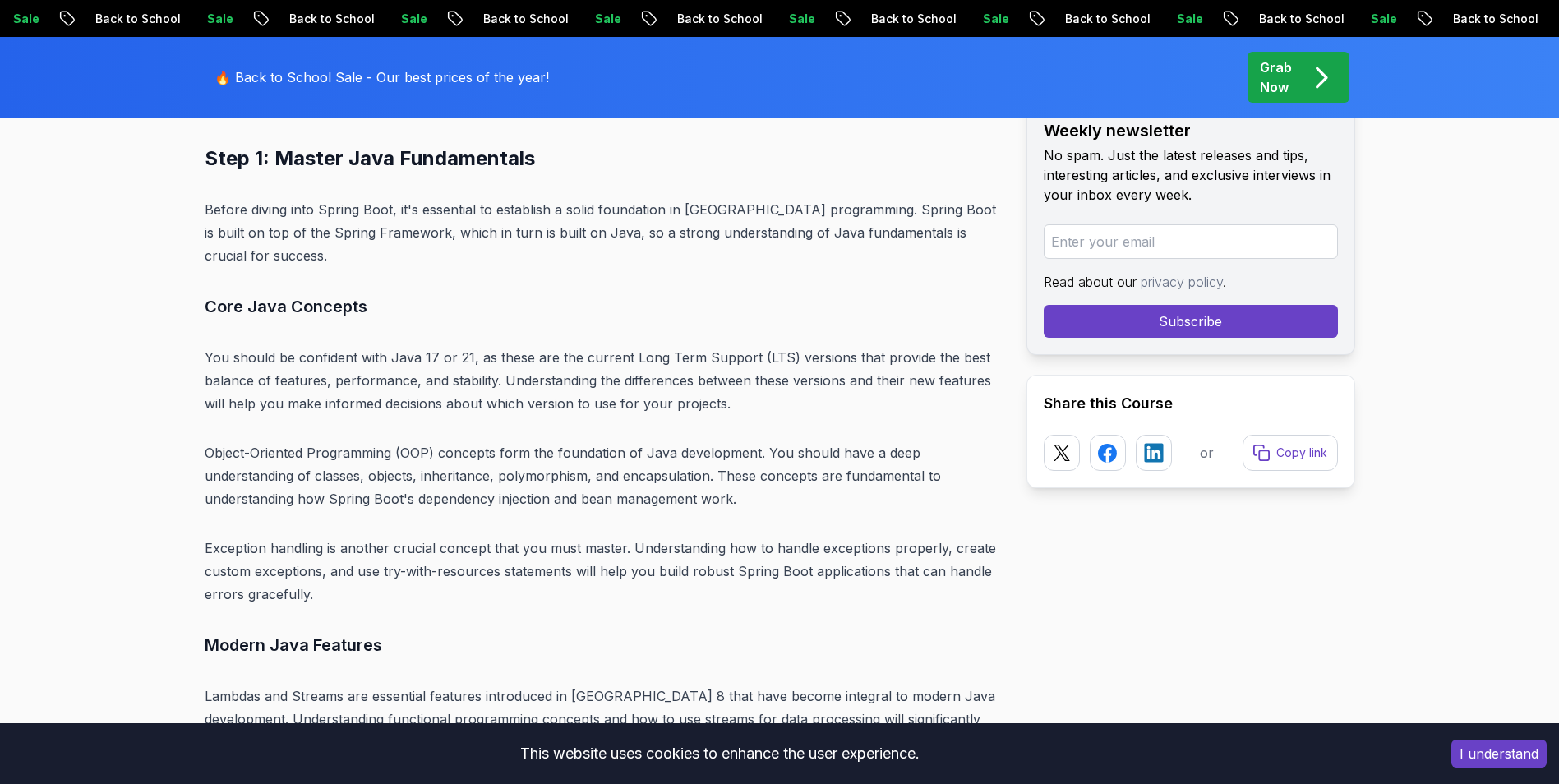
click at [709, 555] on p "Exception handling is another crucial concept that you must master. Understandi…" at bounding box center [602, 571] width 796 height 69
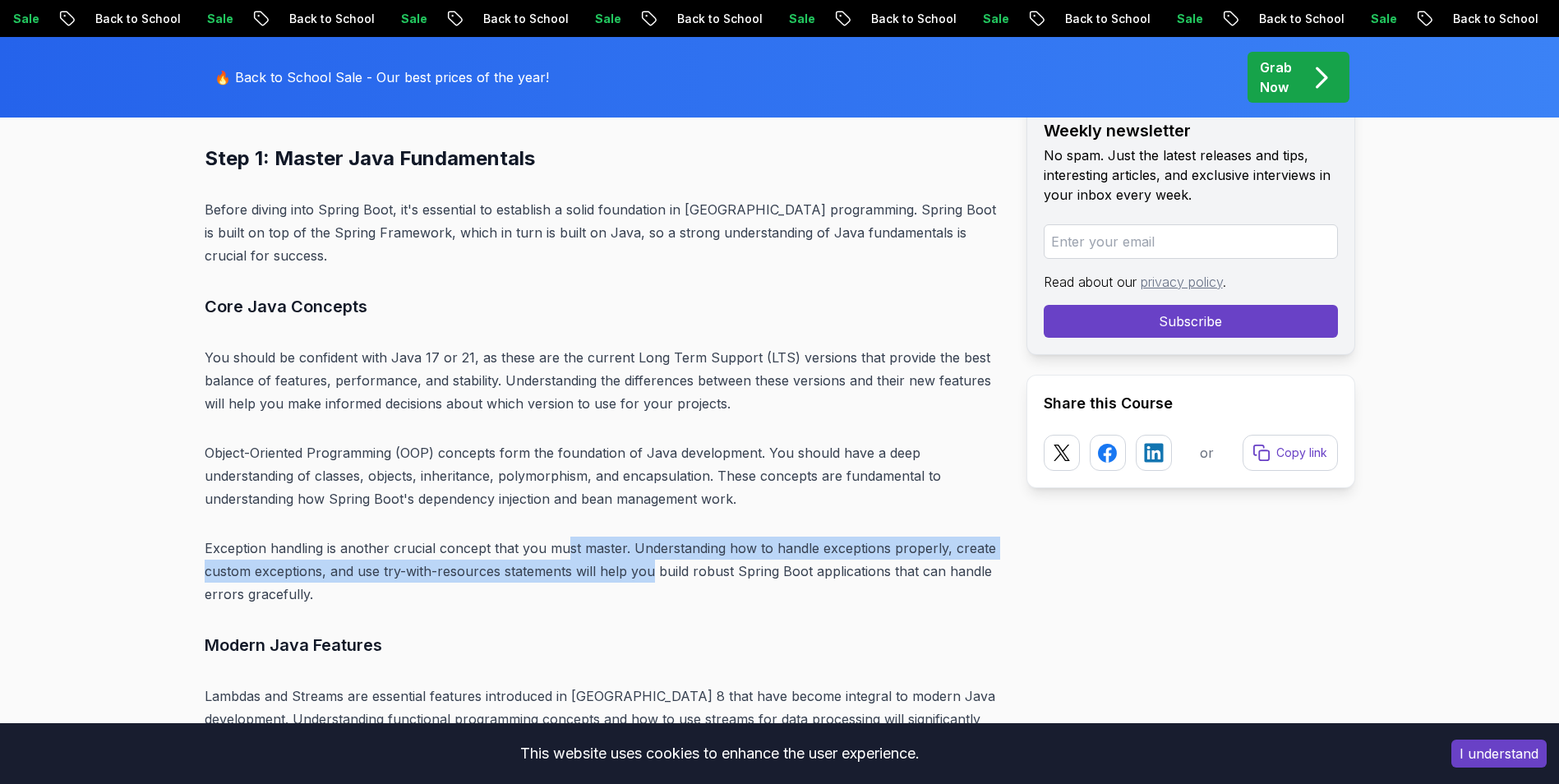
click at [697, 550] on p "Exception handling is another crucial concept that you must master. Understandi…" at bounding box center [602, 571] width 796 height 69
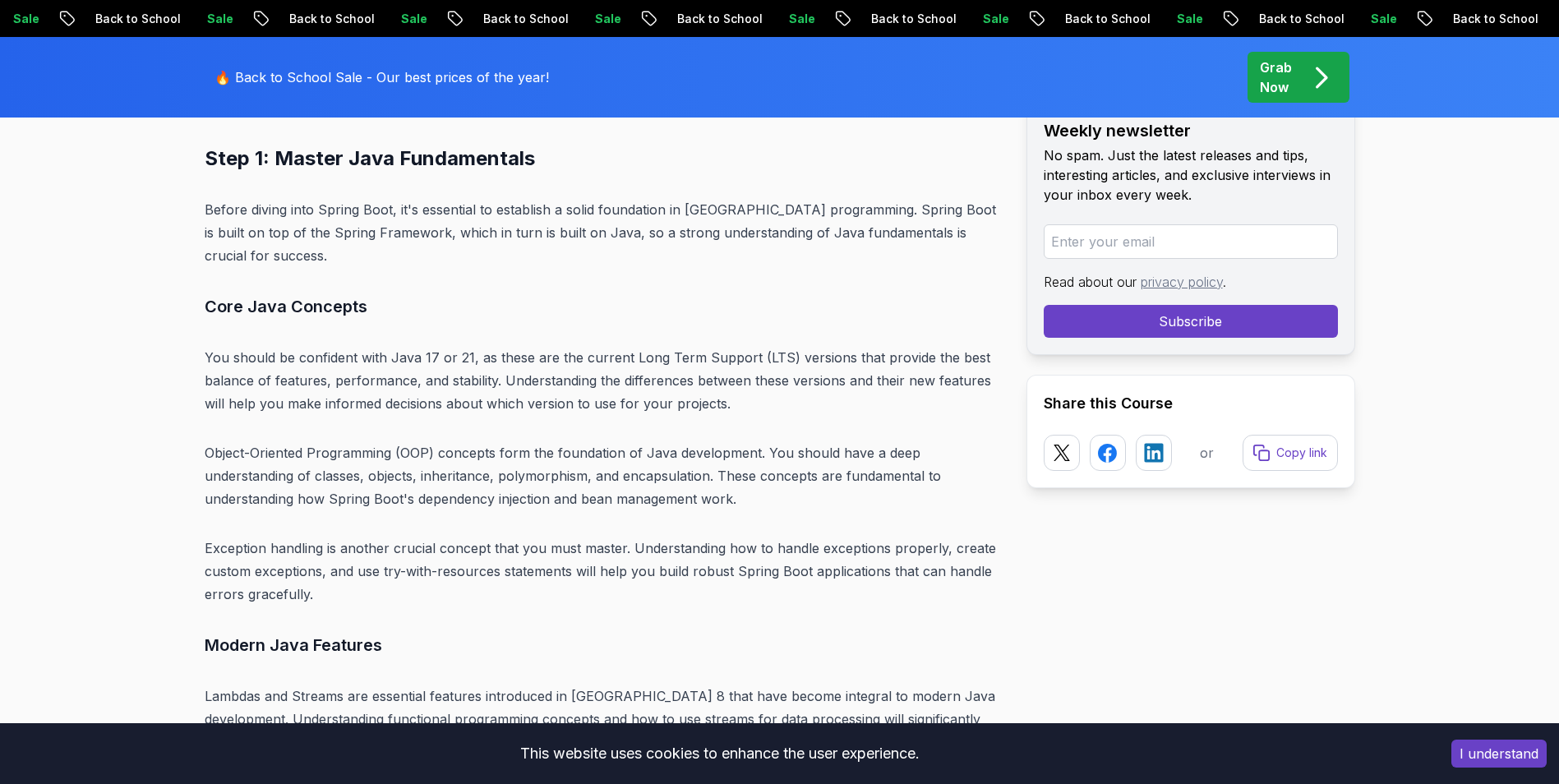
click at [713, 551] on p "Exception handling is another crucial concept that you must master. Understandi…" at bounding box center [602, 571] width 796 height 69
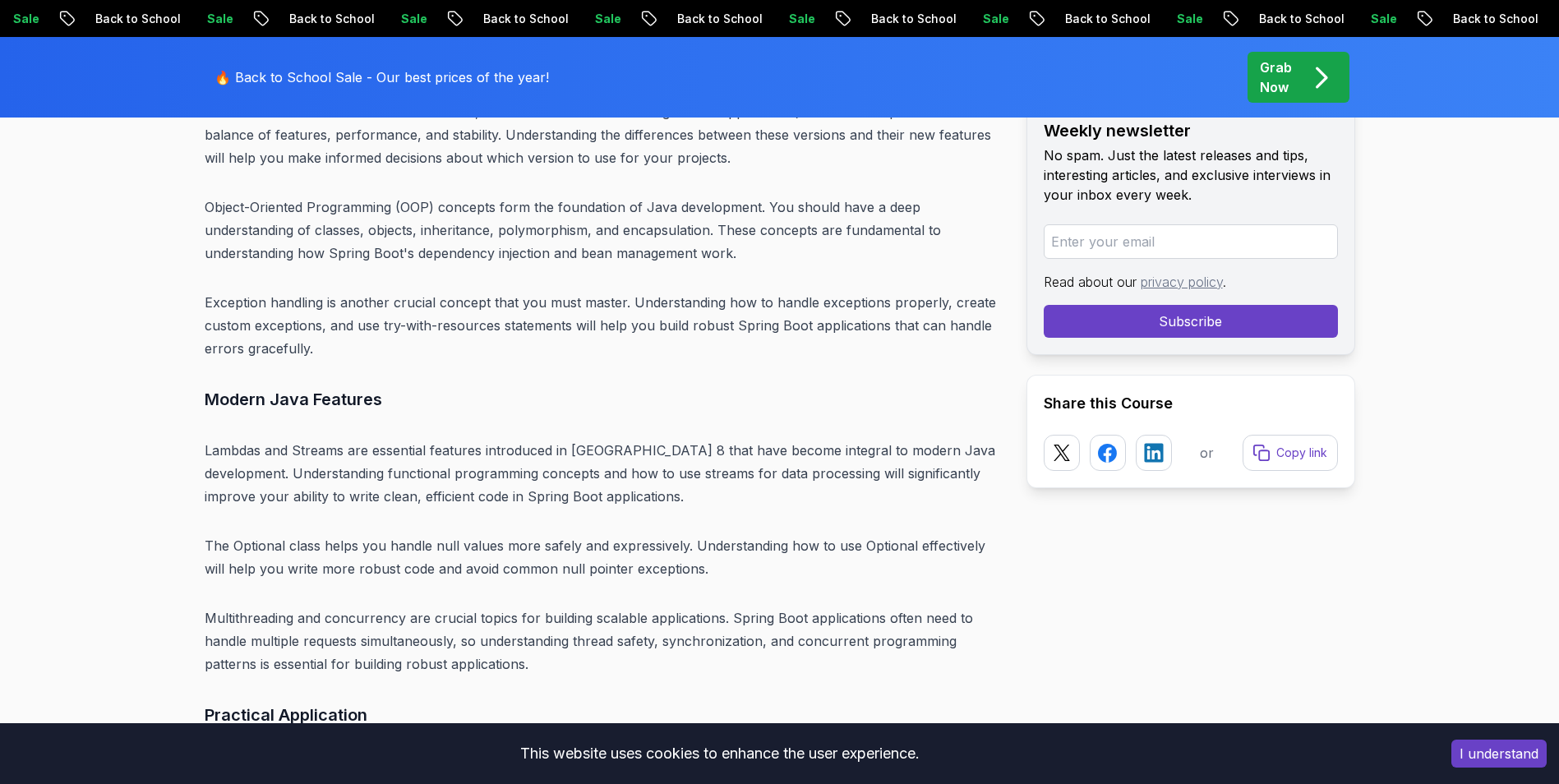
scroll to position [5756, 0]
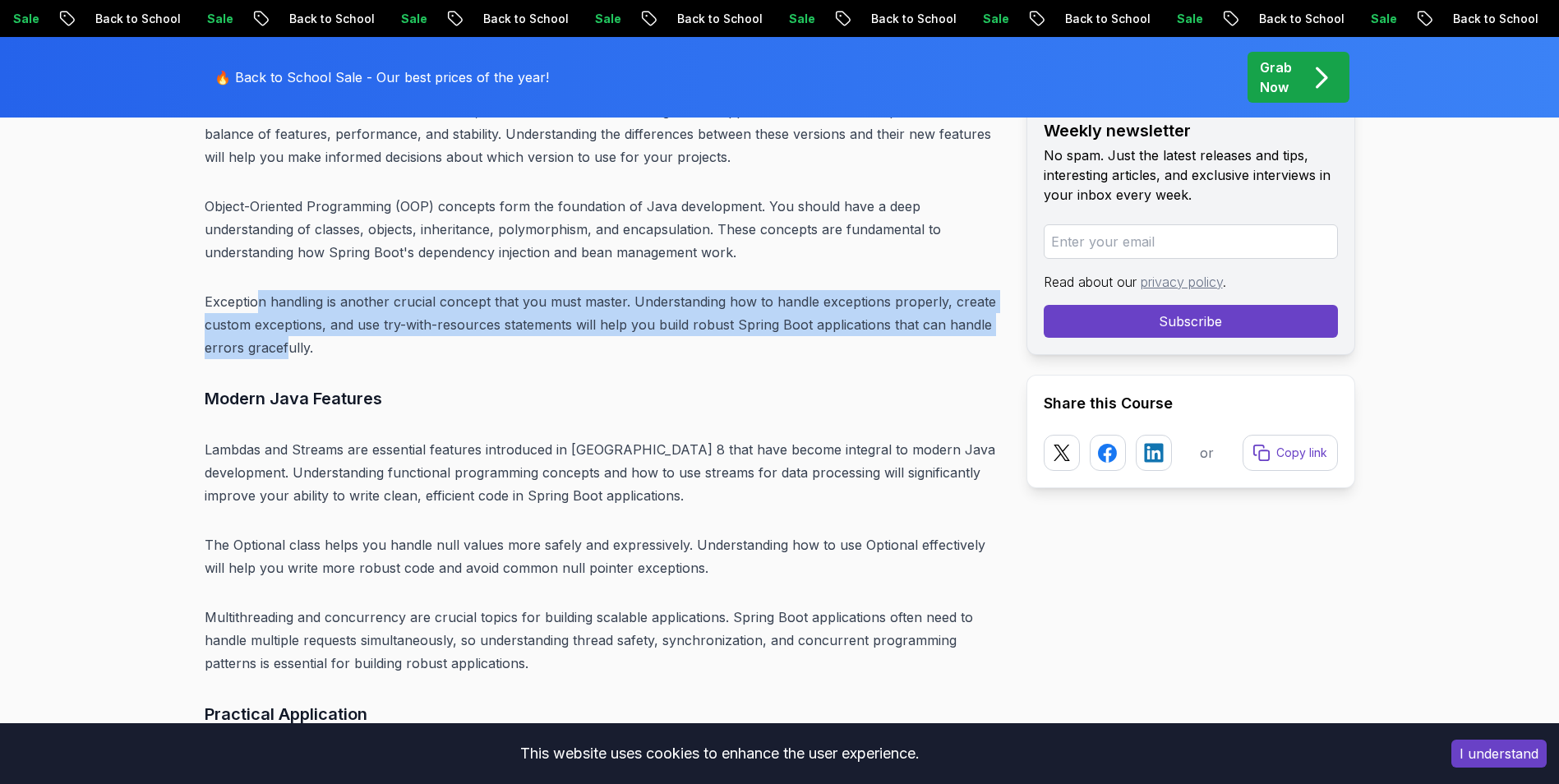
click at [287, 323] on p "Exception handling is another crucial concept that you must master. Understandi…" at bounding box center [602, 324] width 796 height 69
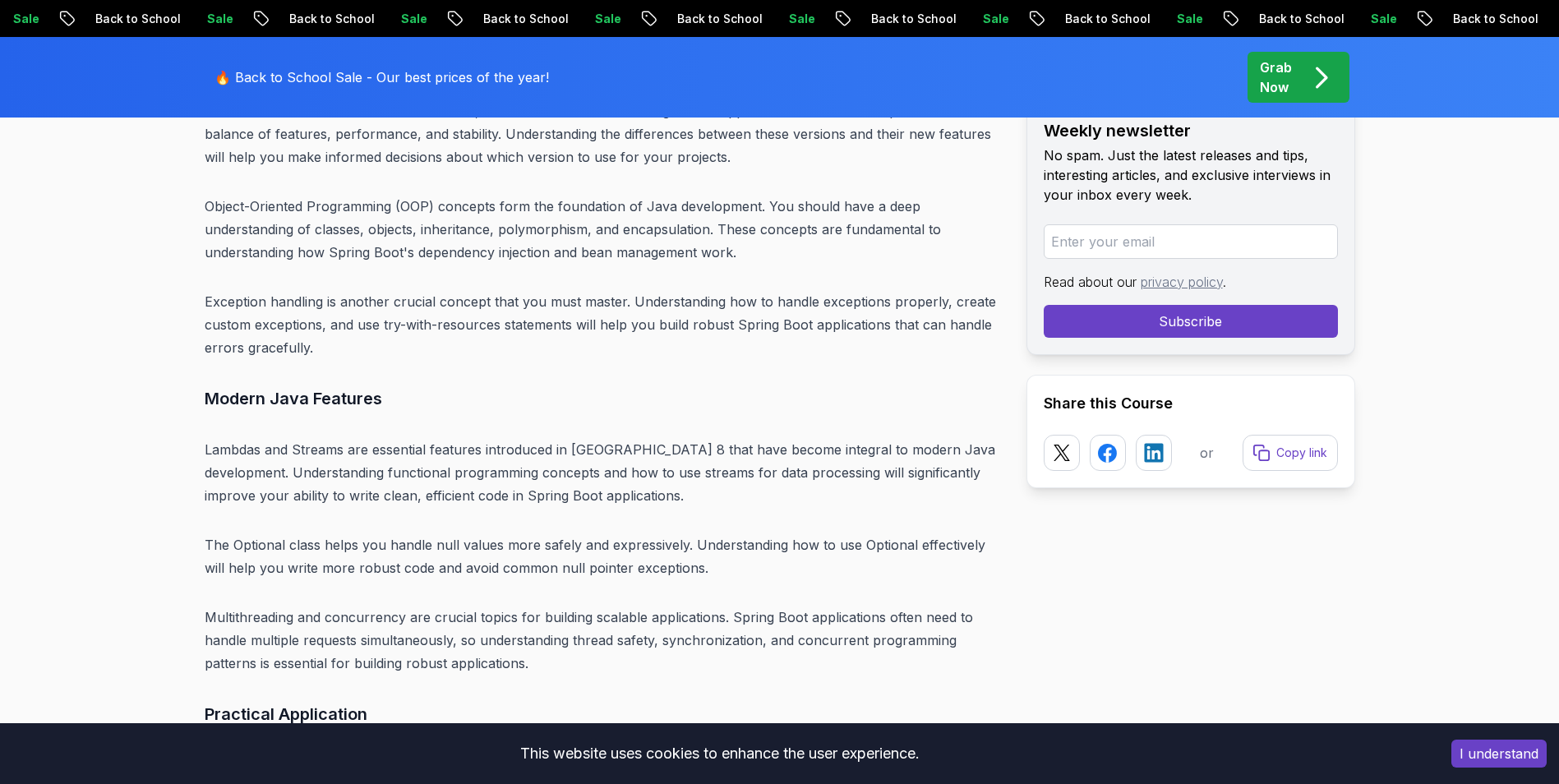
click at [329, 385] on h3 "Modern Java Features" at bounding box center [602, 398] width 796 height 26
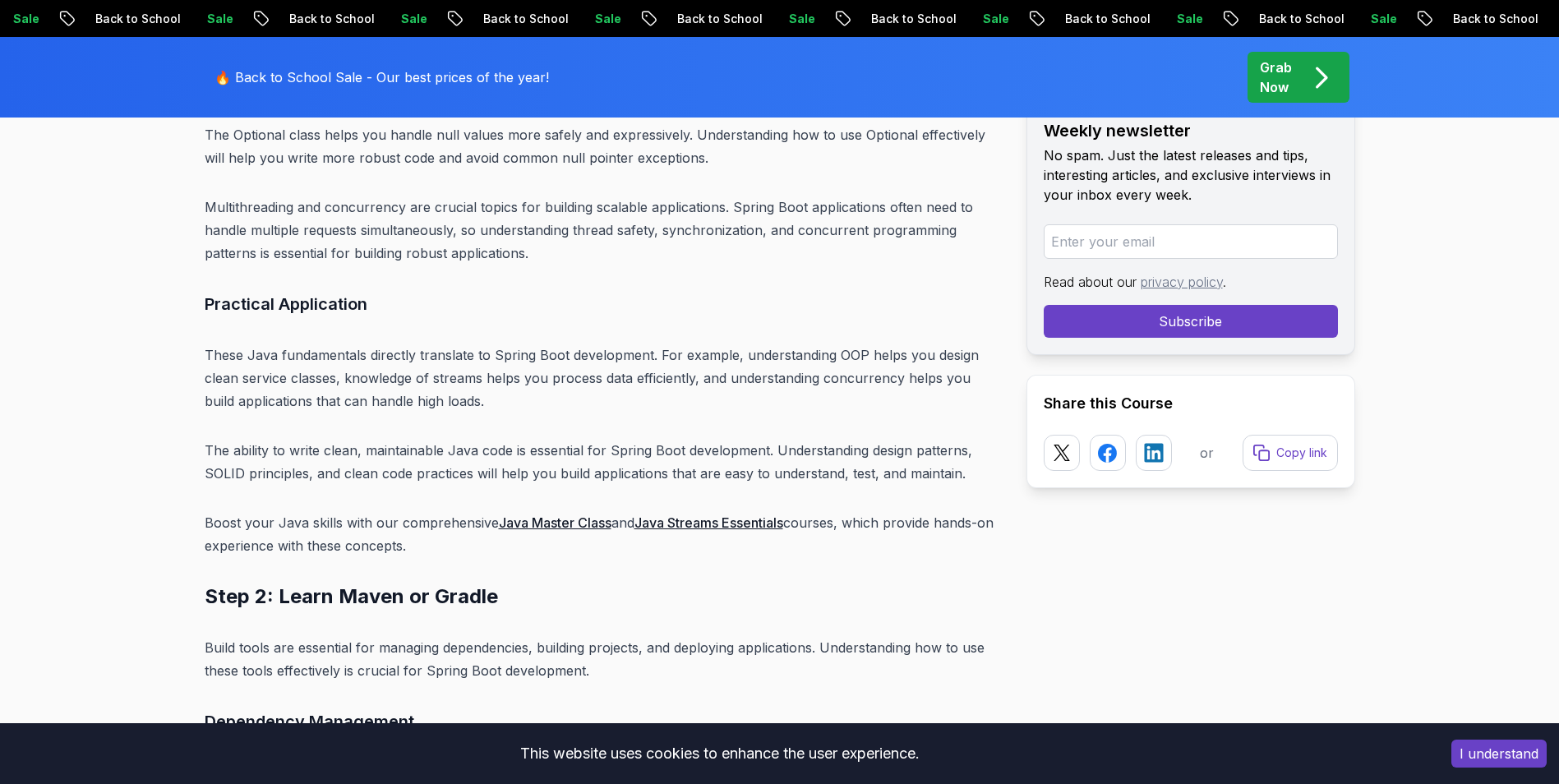
scroll to position [6167, 0]
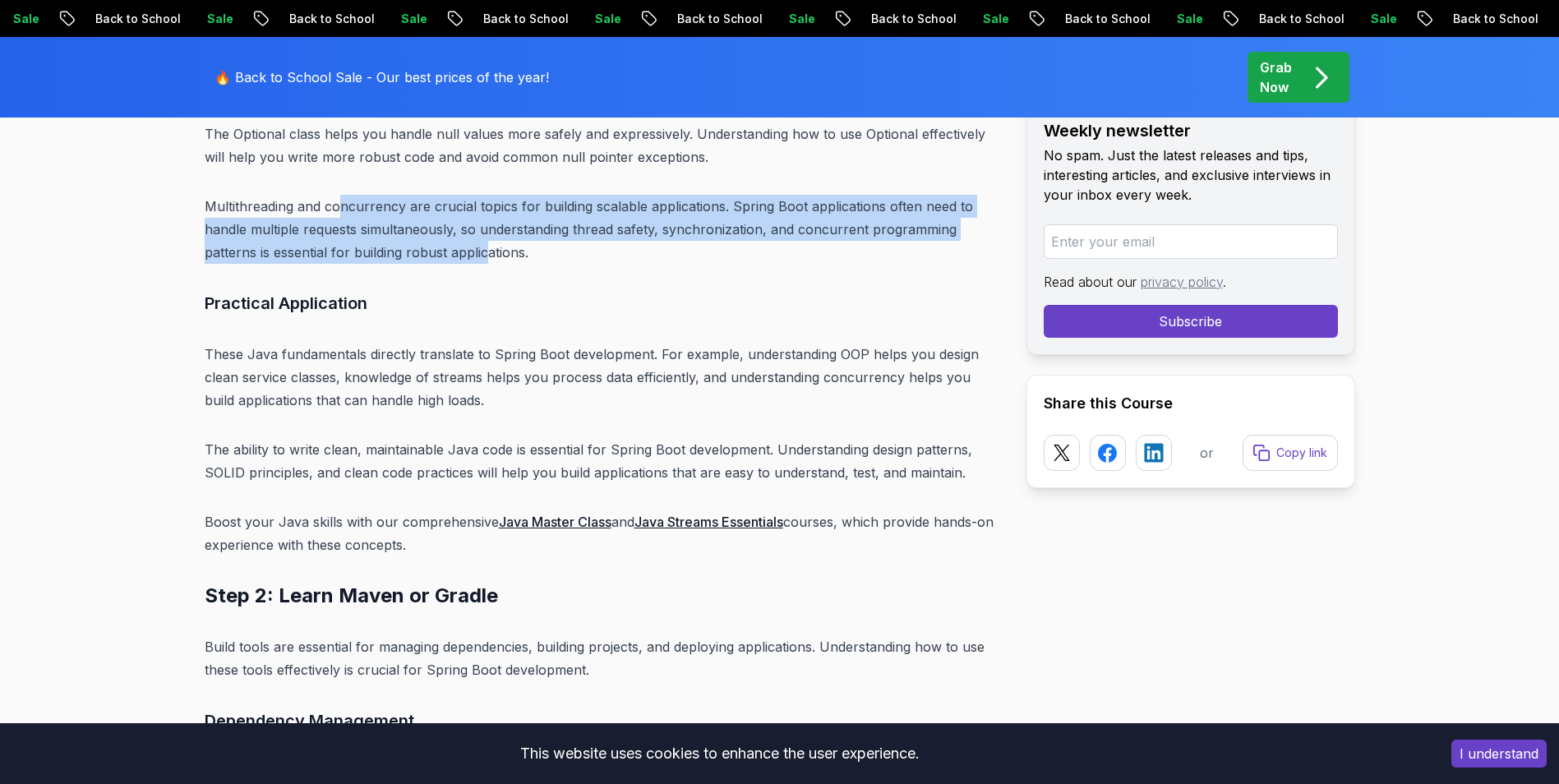
click at [485, 237] on p "Multithreading and concurrency are crucial topics for building scalable applica…" at bounding box center [602, 229] width 796 height 69
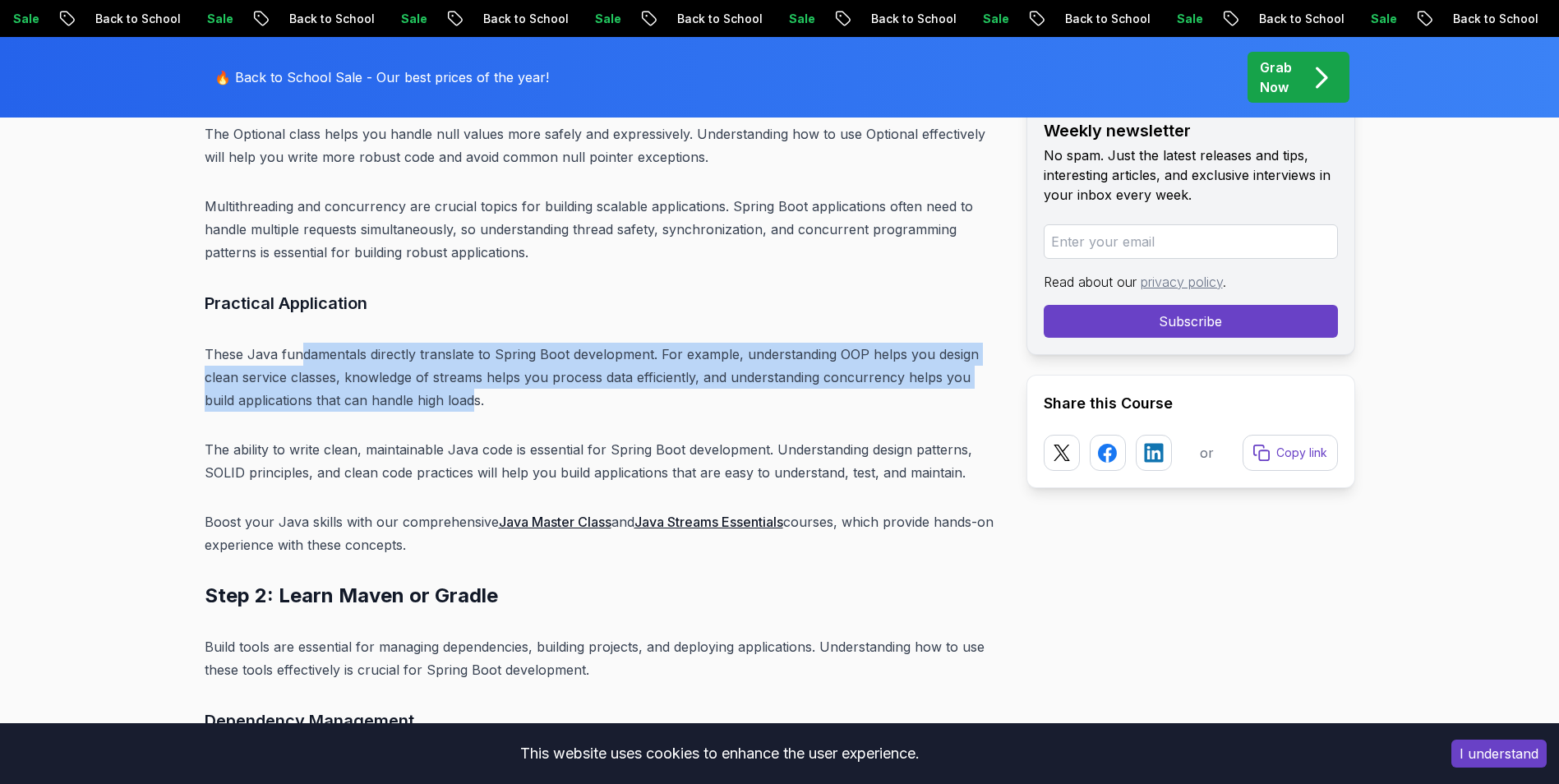
click at [438, 385] on p "These Java fundamentals directly translate to Spring Boot development. For exam…" at bounding box center [602, 377] width 796 height 69
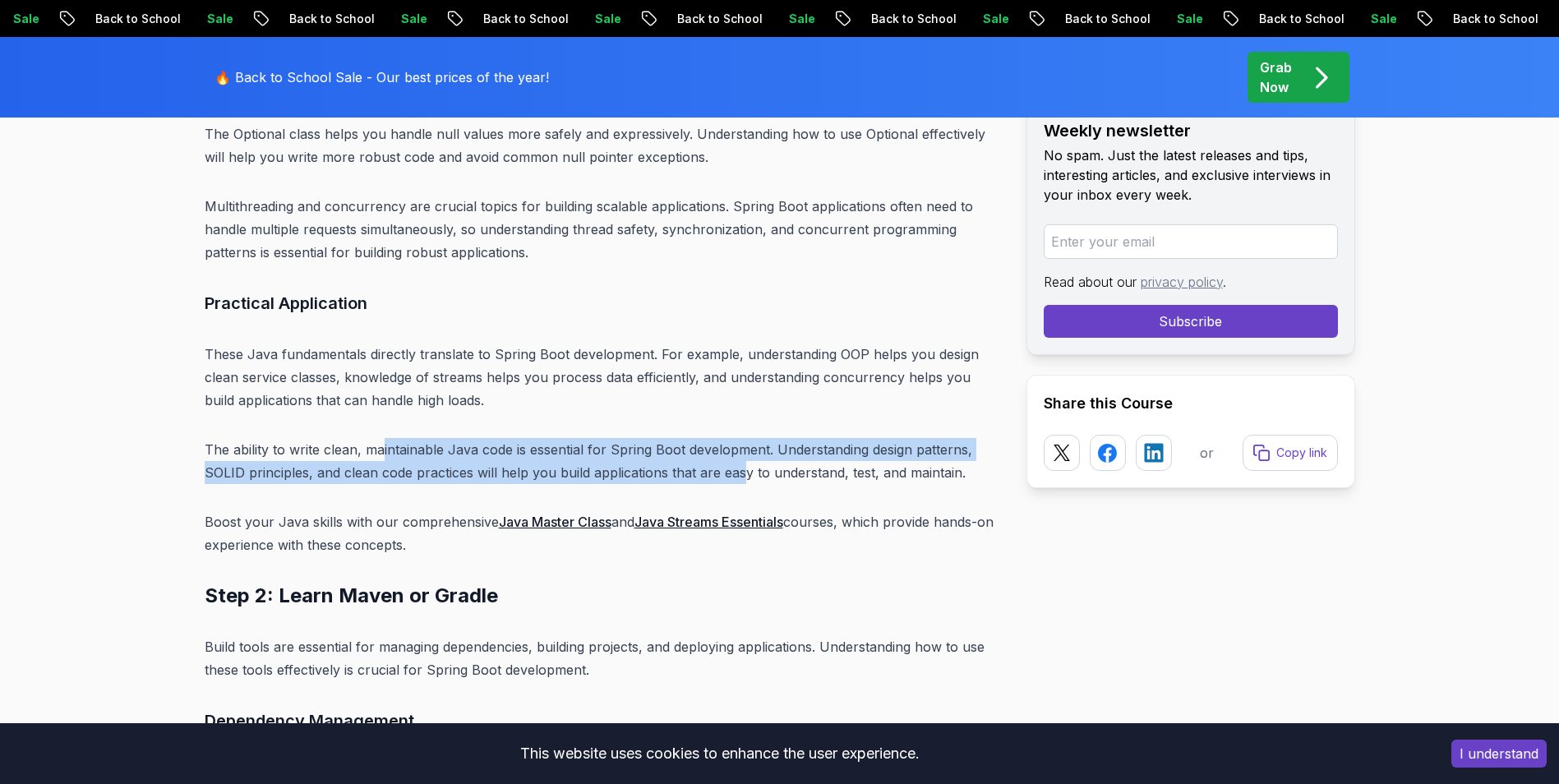
click at [744, 447] on p "The ability to write clean, maintainable Java code is essential for Spring Boot…" at bounding box center [602, 460] width 796 height 46
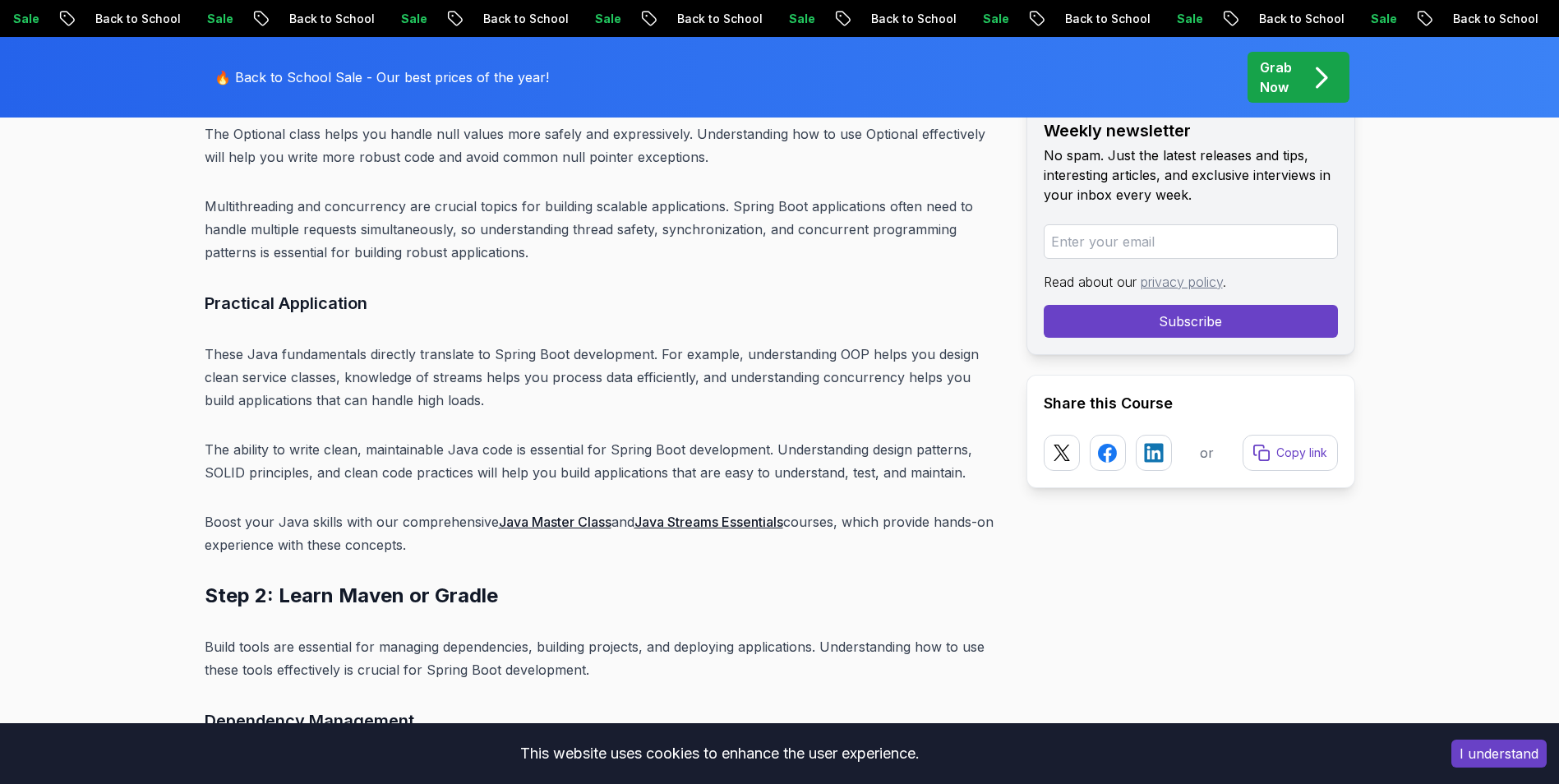
click at [755, 456] on p "The ability to write clean, maintainable Java code is essential for Spring Boot…" at bounding box center [602, 460] width 796 height 46
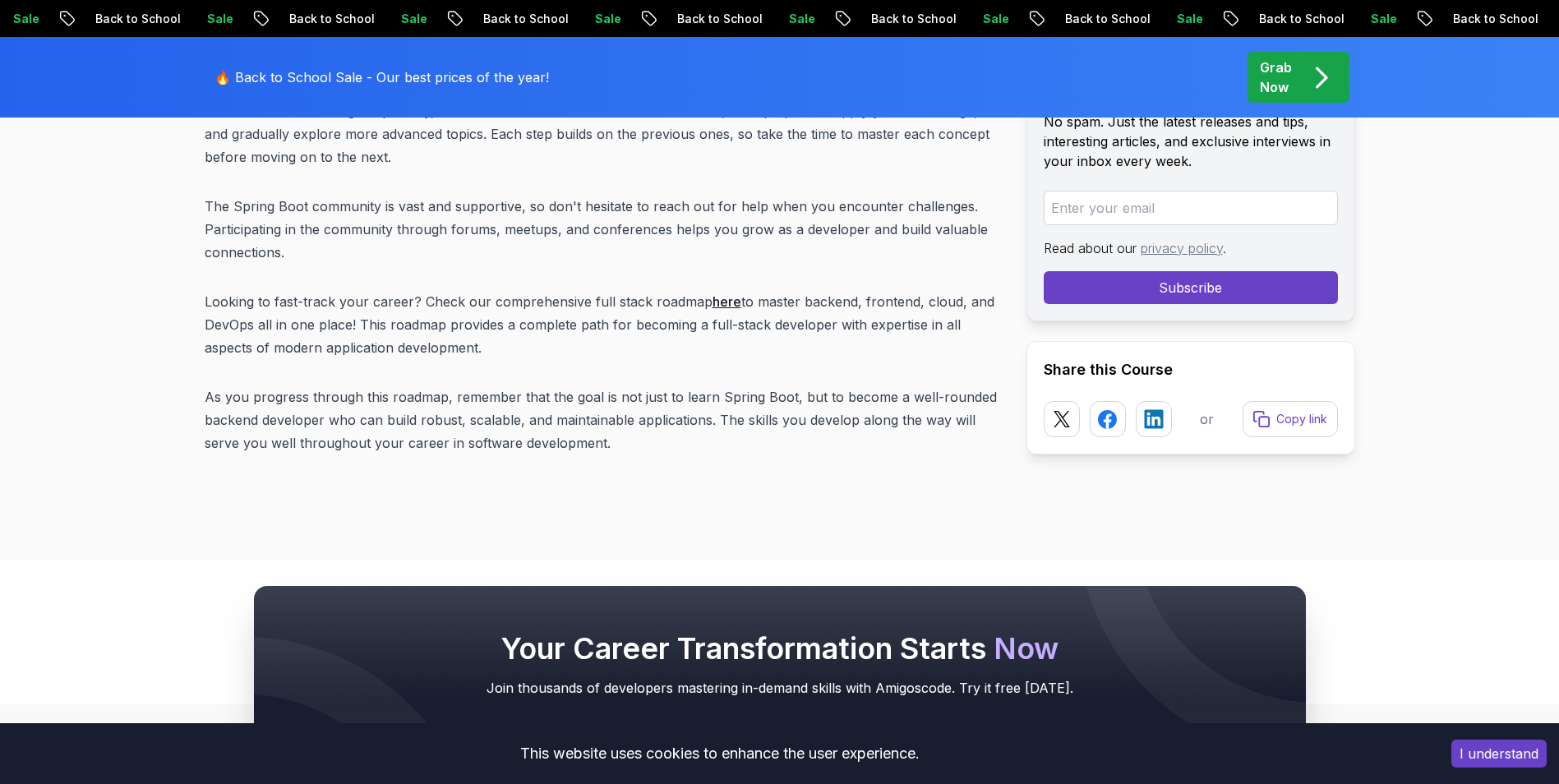
scroll to position [20972, 0]
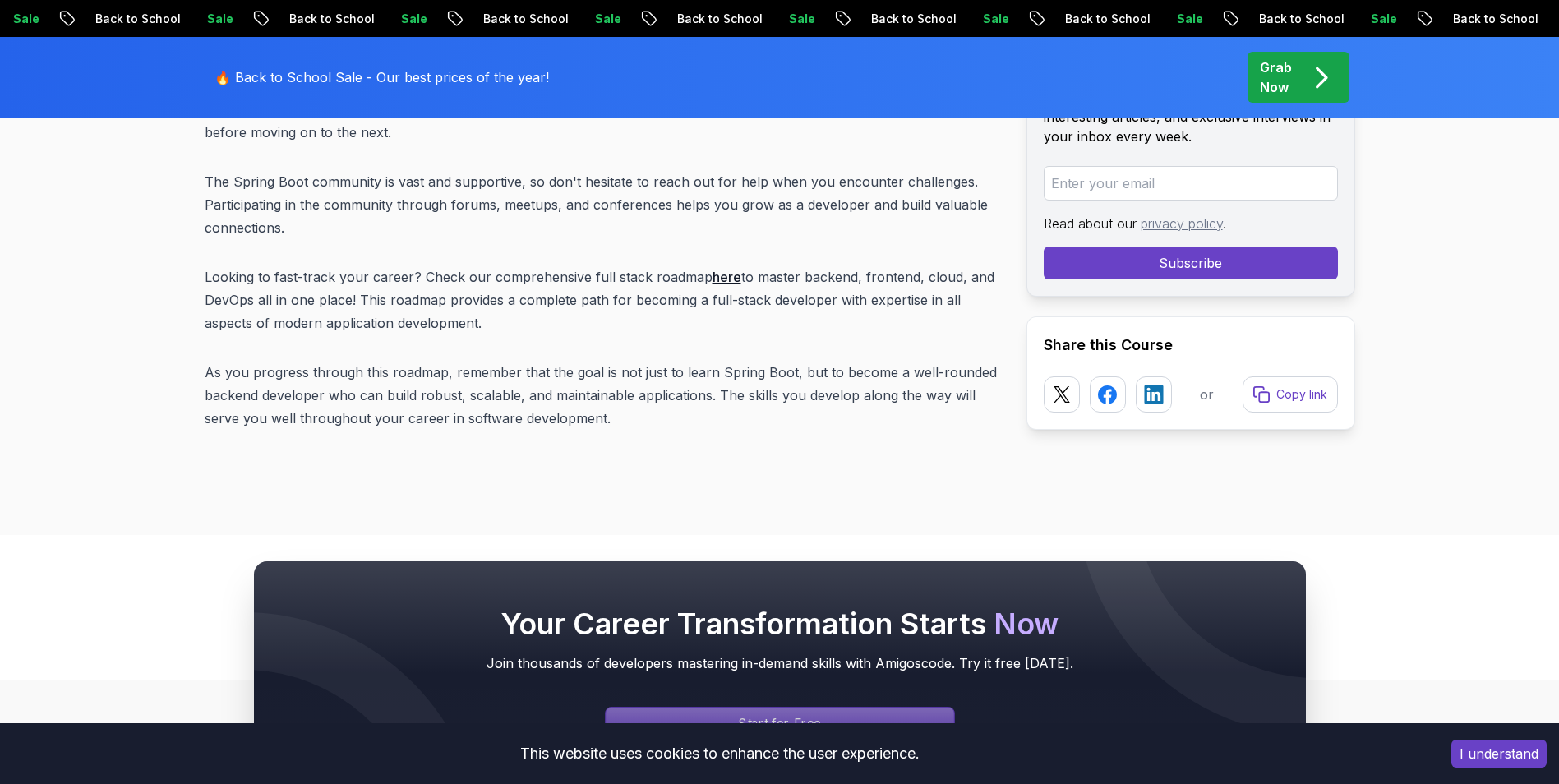
click at [897, 707] on div "Signin page" at bounding box center [779, 723] width 348 height 32
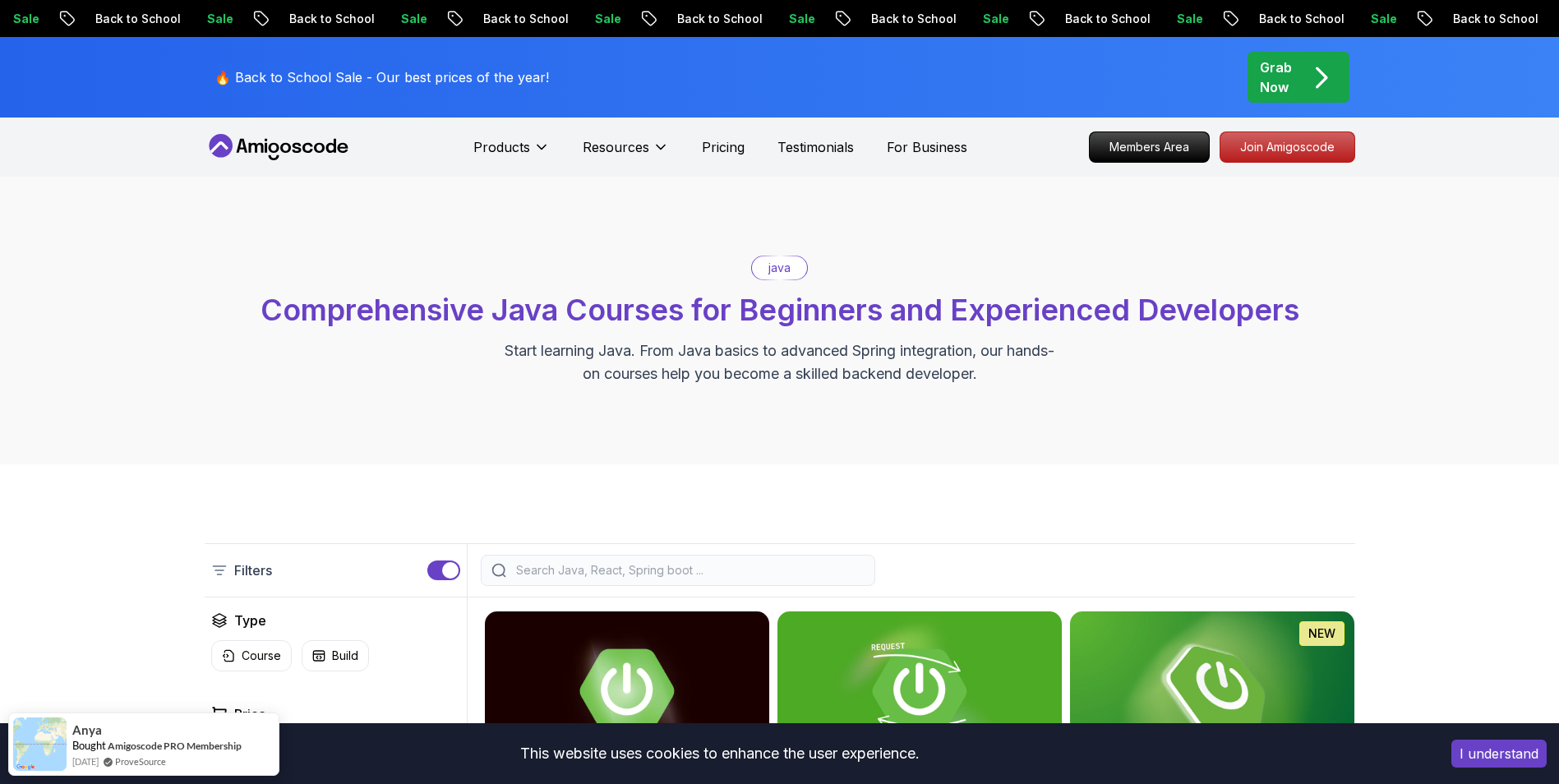
click at [1309, 70] on icon "pre-order" at bounding box center [1320, 77] width 32 height 32
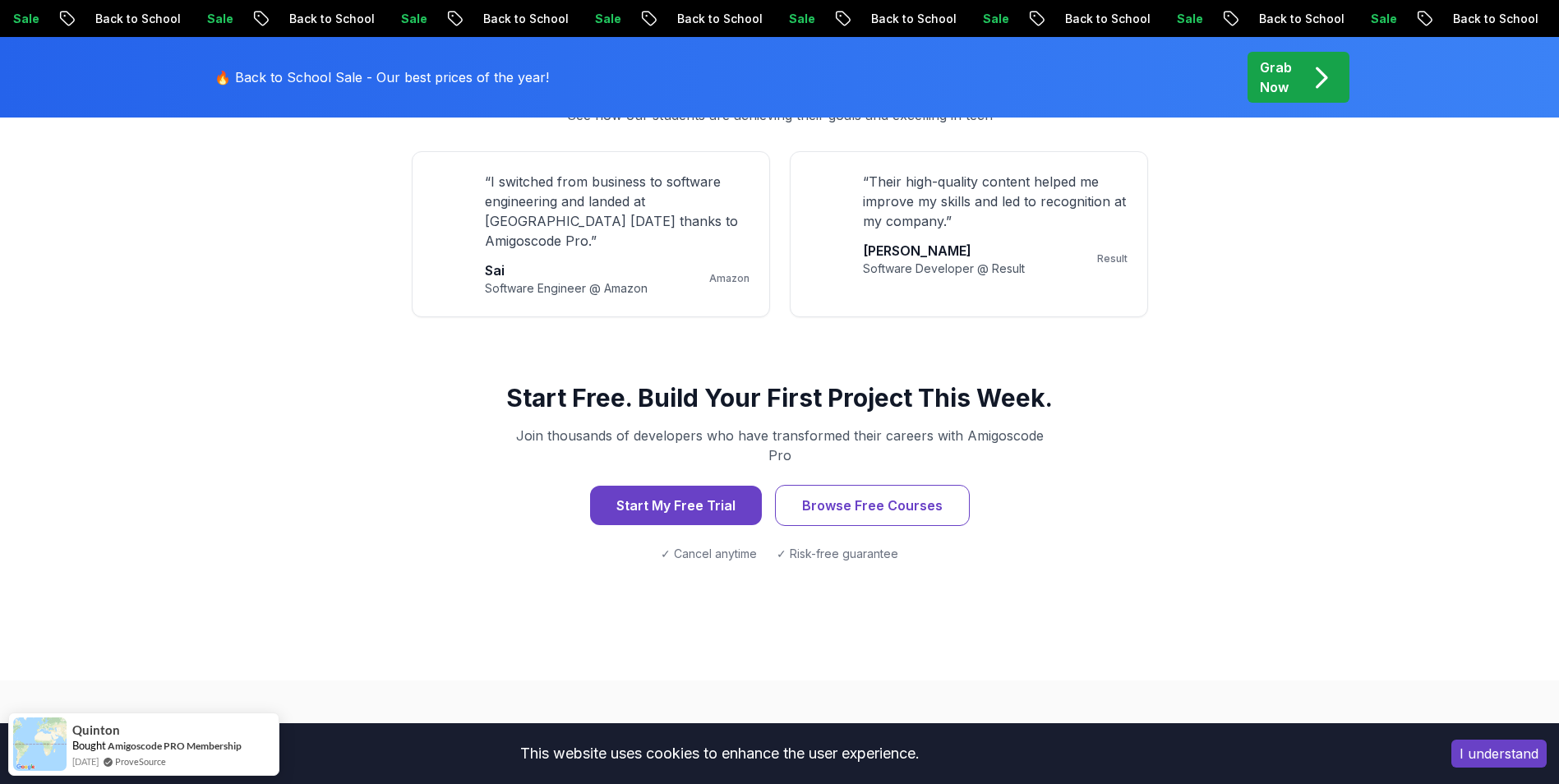
scroll to position [1559, 0]
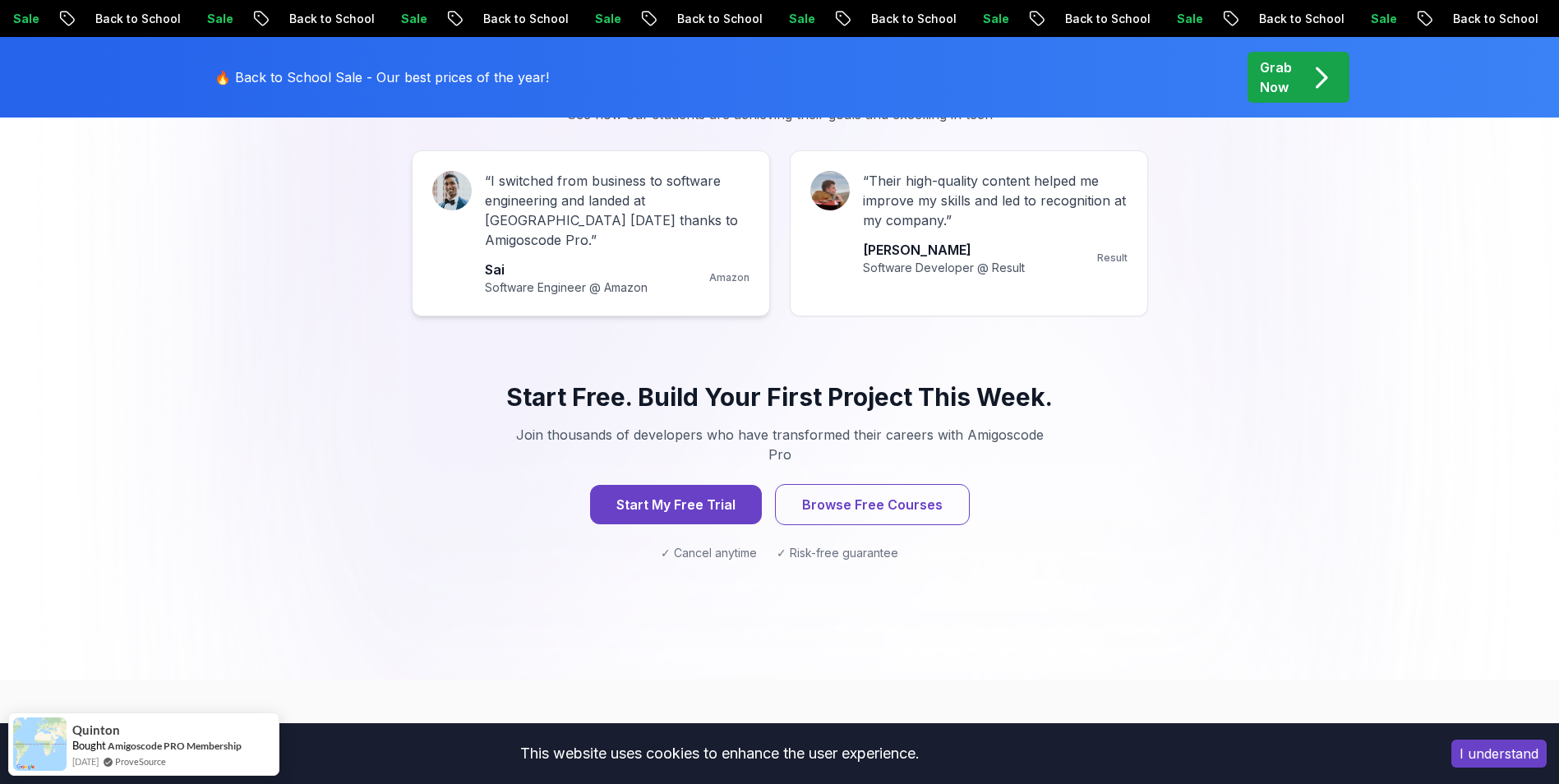
click at [661, 260] on div "Sai Software Engineer @ Amazon Amazon" at bounding box center [618, 277] width 265 height 36
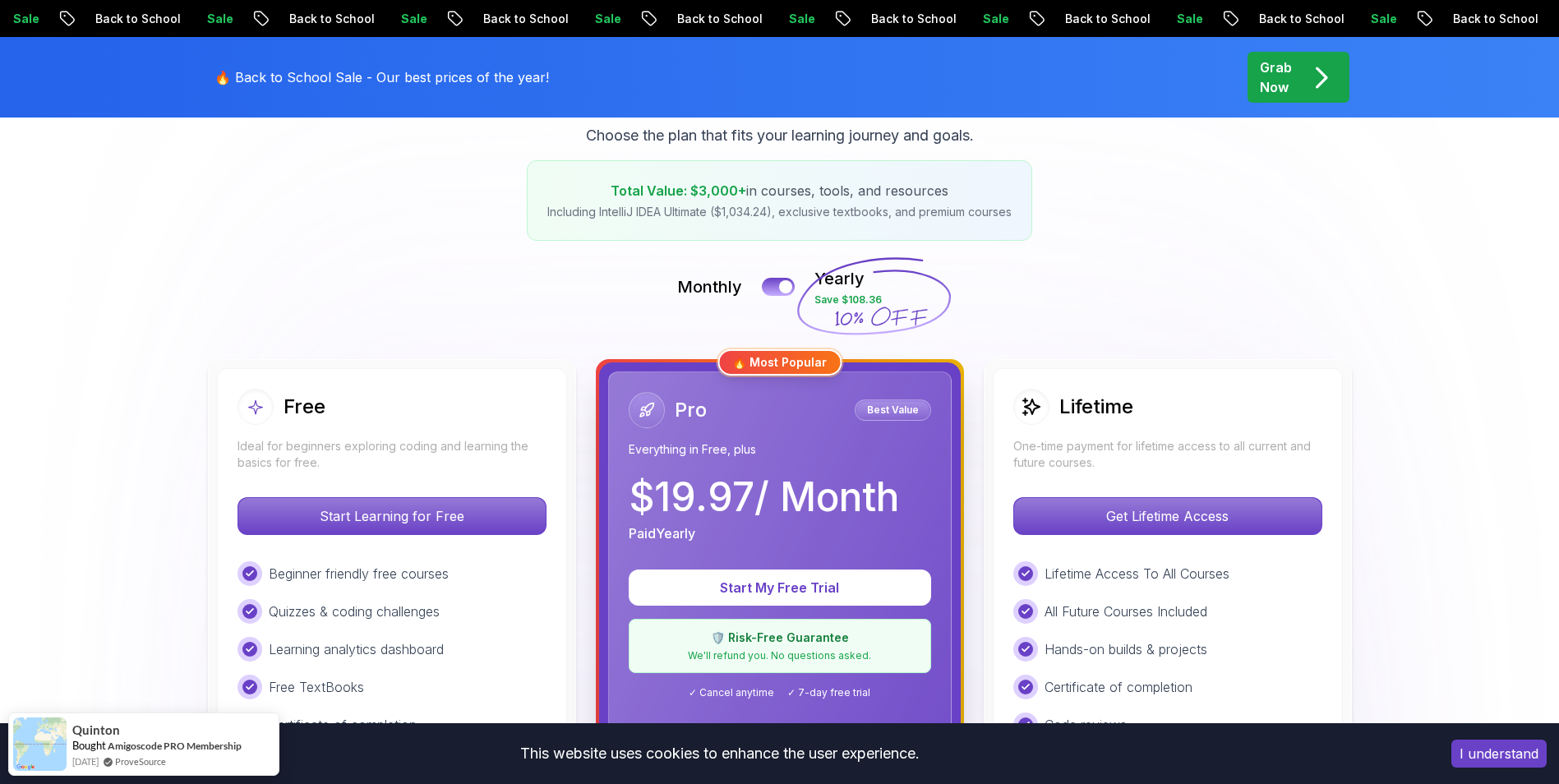
scroll to position [245, 0]
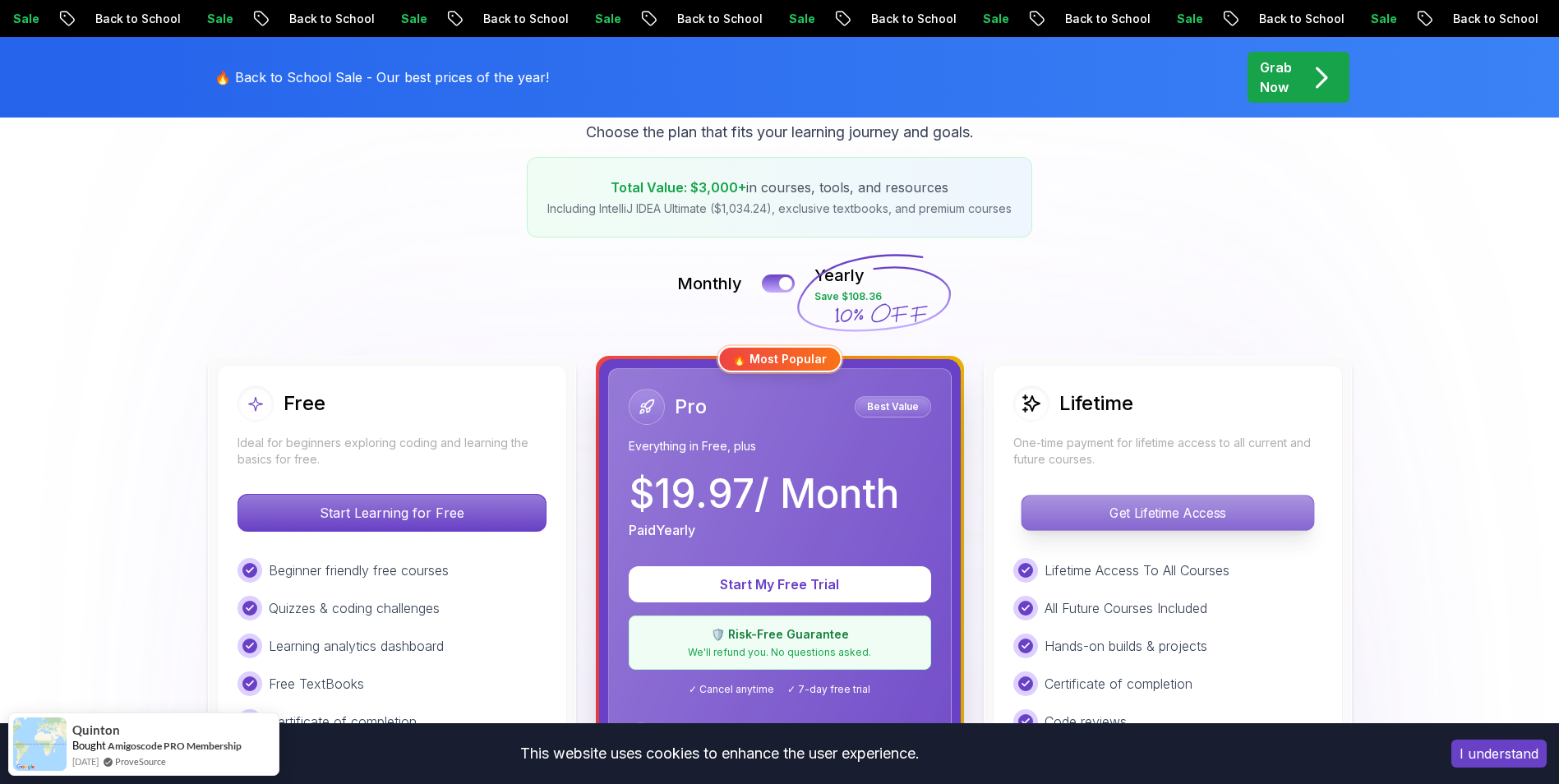
click at [1083, 516] on p "Get Lifetime Access" at bounding box center [1167, 512] width 292 height 34
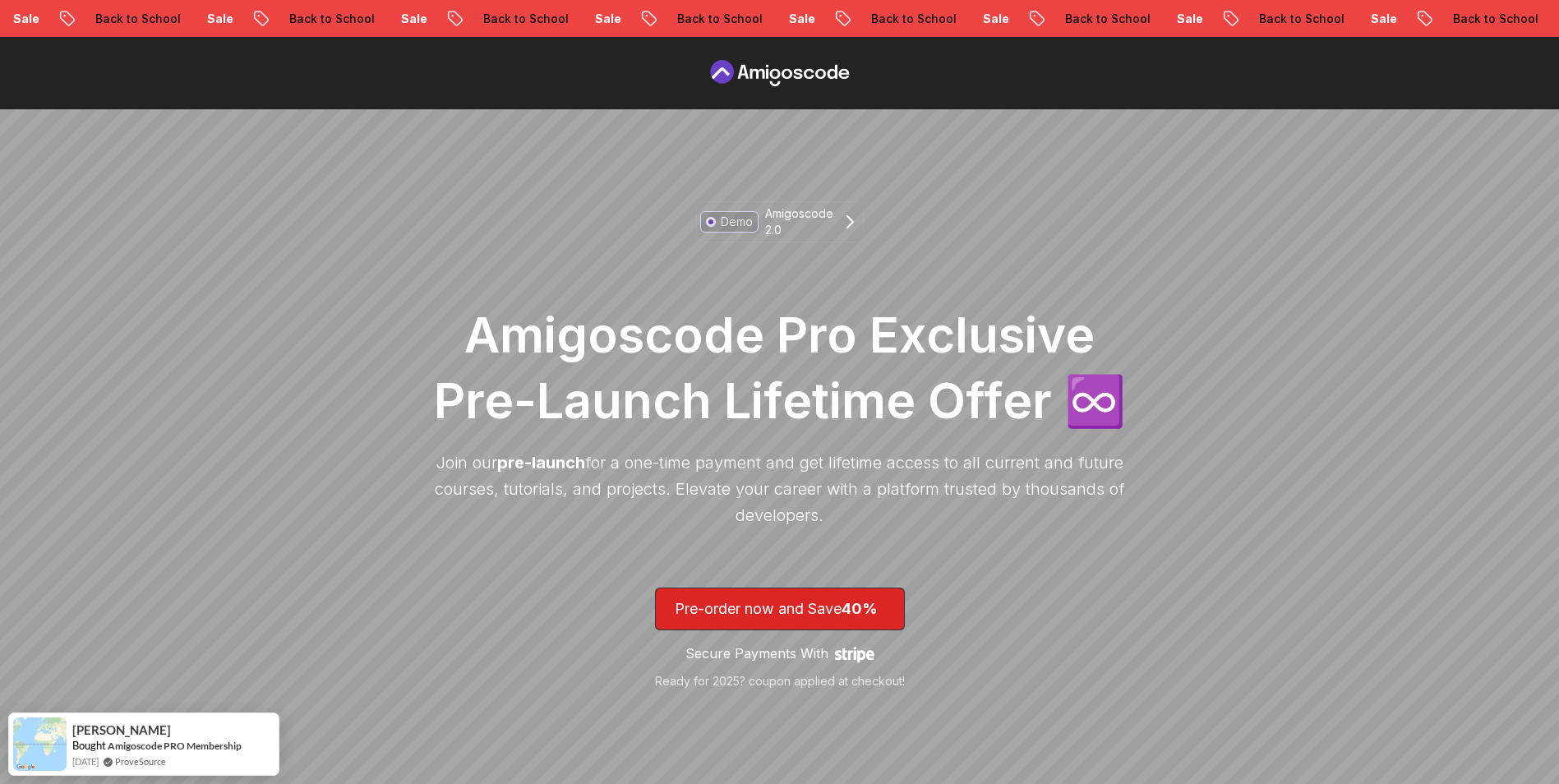
drag, startPoint x: 853, startPoint y: 473, endPoint x: 829, endPoint y: 505, distance: 40.0
click at [829, 505] on div "Amigoscode Pro Exclusive Pre-Launch Lifetime Offer ♾️ Join our pre-launch for a…" at bounding box center [780, 414] width 707 height 292
click at [830, 507] on p "Join our pre-launch for a one-time payment and get lifetime access to all curre…" at bounding box center [780, 488] width 707 height 79
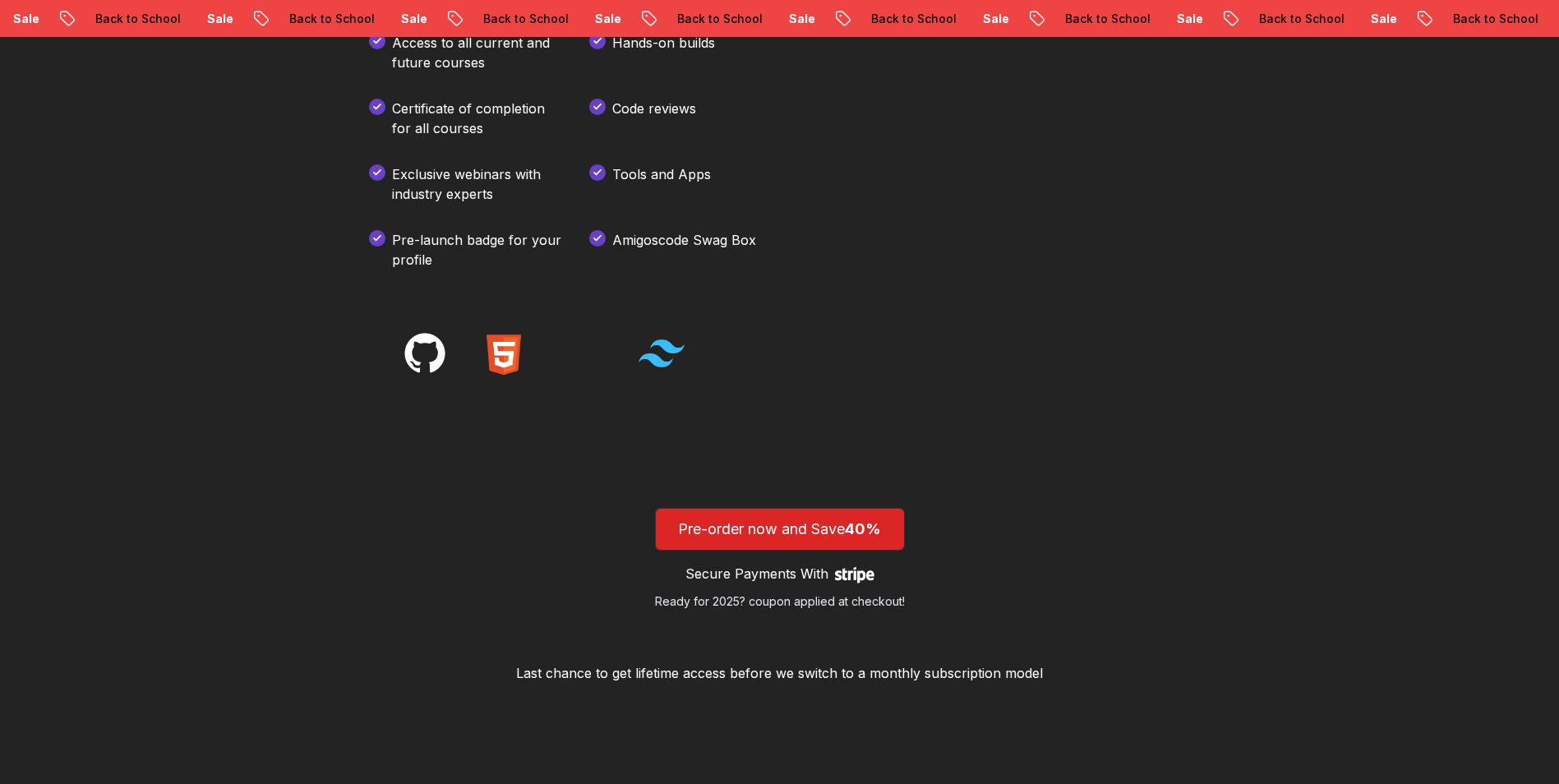
scroll to position [2382, 0]
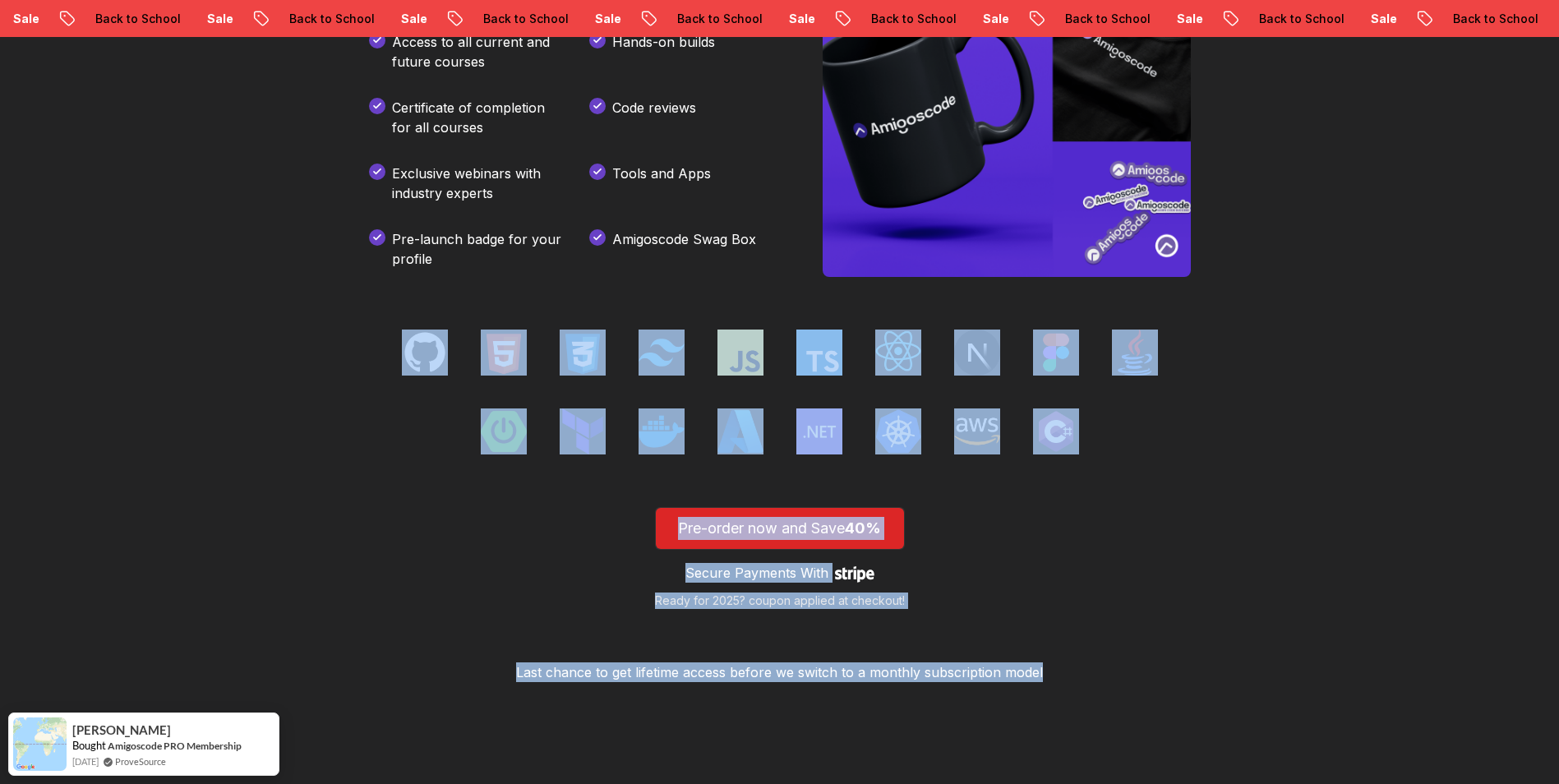
drag, startPoint x: 393, startPoint y: 322, endPoint x: 1073, endPoint y: 506, distance: 704.5
click at [1073, 506] on div "Become a lifetime member of Amigoscode Get access to everything we offer now an…" at bounding box center [780, 169] width 986 height 1210
click at [1075, 507] on div "Pre-order now and Save 40% Secure Payments With Stripe logo Ready for 2025? cou…" at bounding box center [780, 595] width 986 height 175
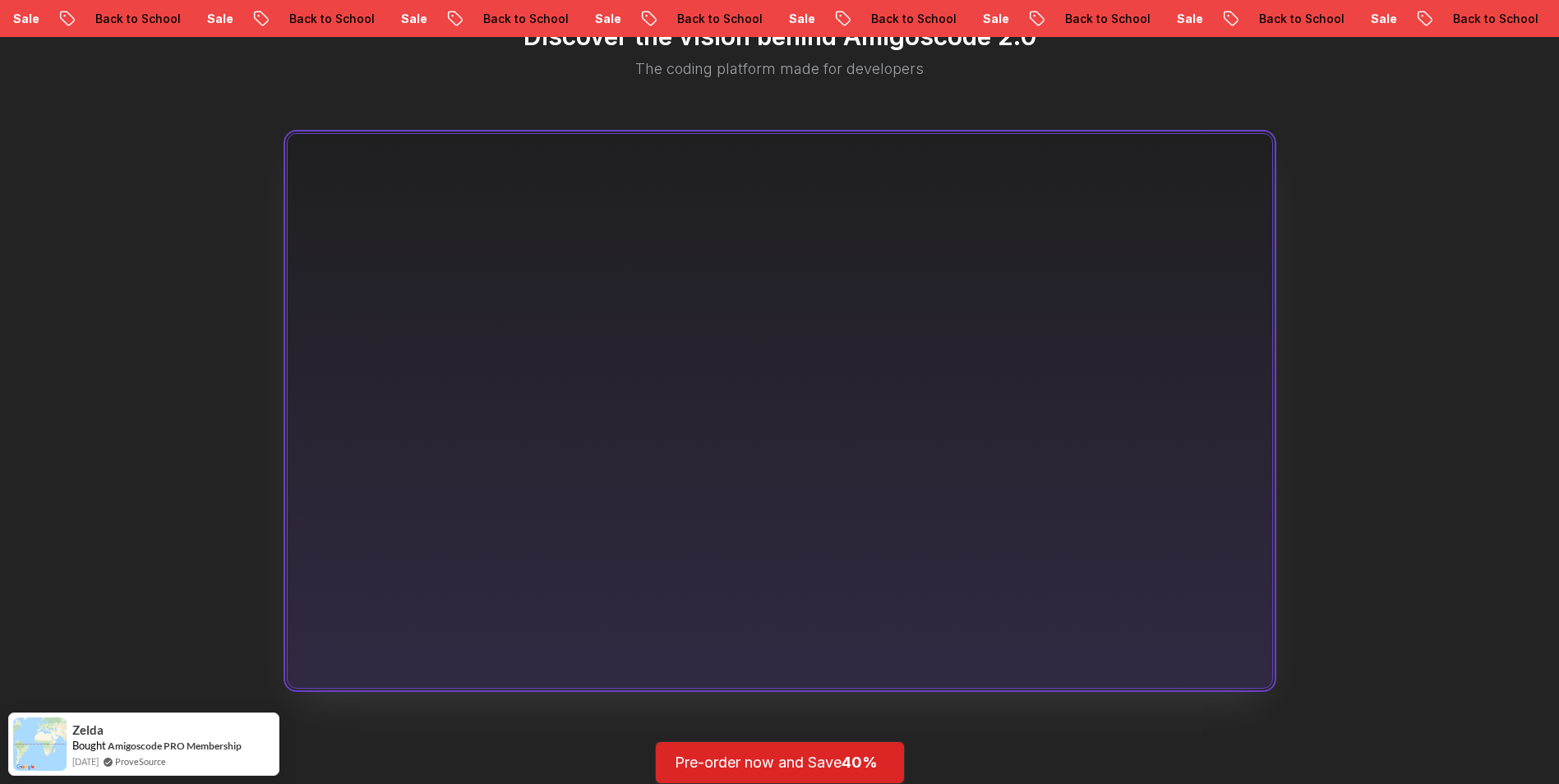
scroll to position [0, 0]
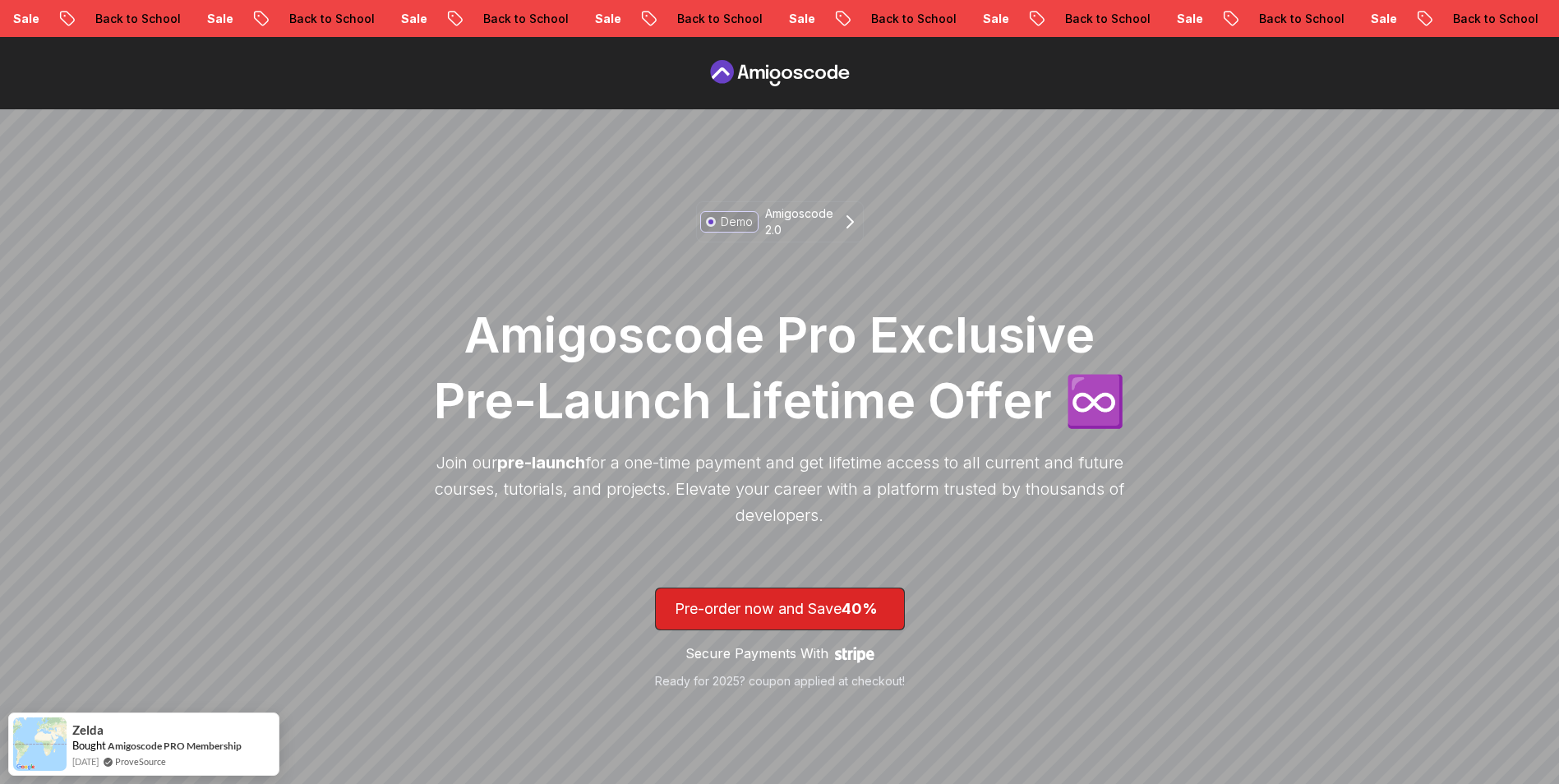
click at [803, 71] on icon at bounding box center [780, 73] width 148 height 26
